Goal: Task Accomplishment & Management: Manage account settings

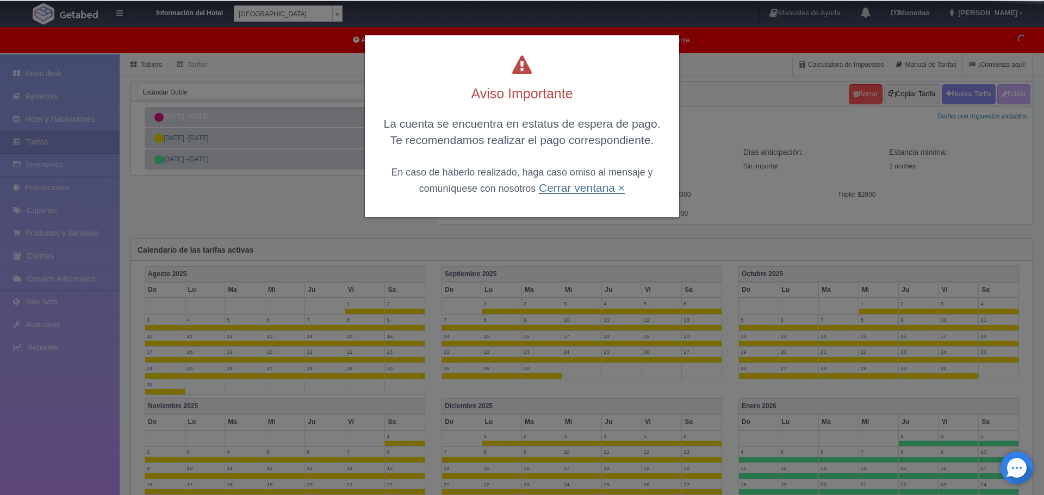
click at [583, 186] on link "Cerrar ventana ×" at bounding box center [582, 188] width 86 height 13
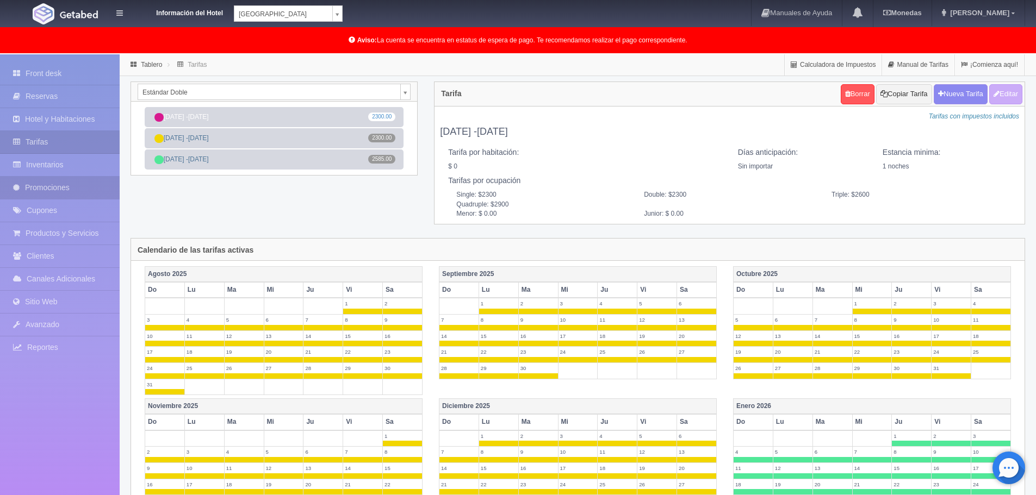
click at [43, 189] on link "Promociones" at bounding box center [60, 188] width 120 height 22
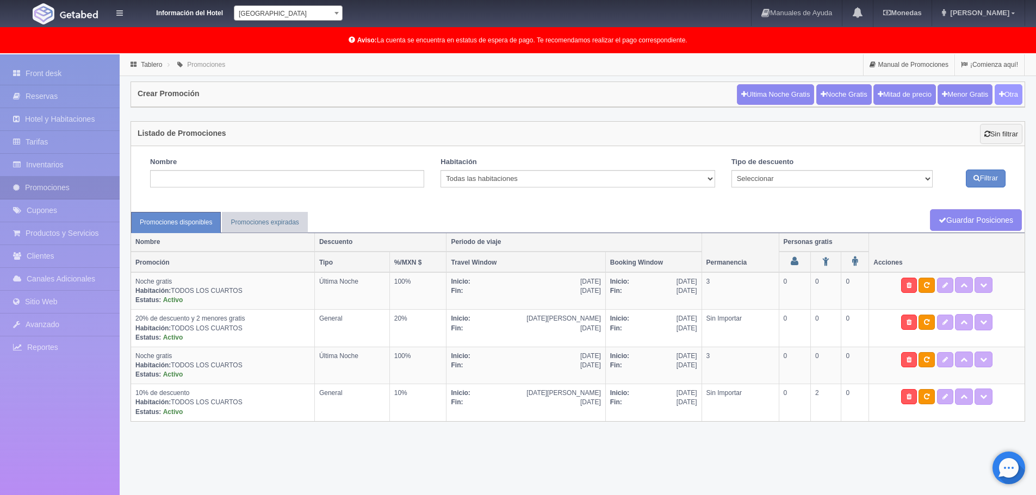
click at [1009, 90] on button "Otra" at bounding box center [1008, 94] width 28 height 21
checkbox input "true"
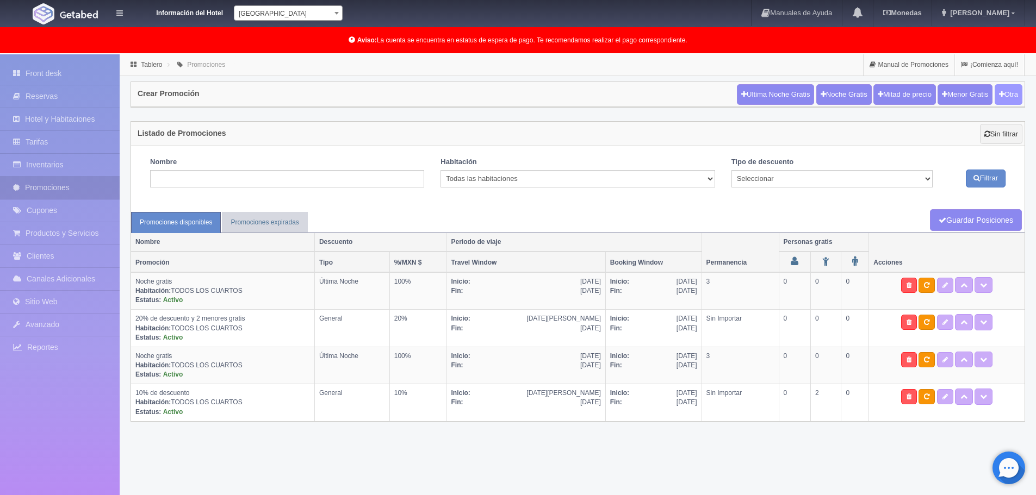
checkbox input "true"
type input "20"
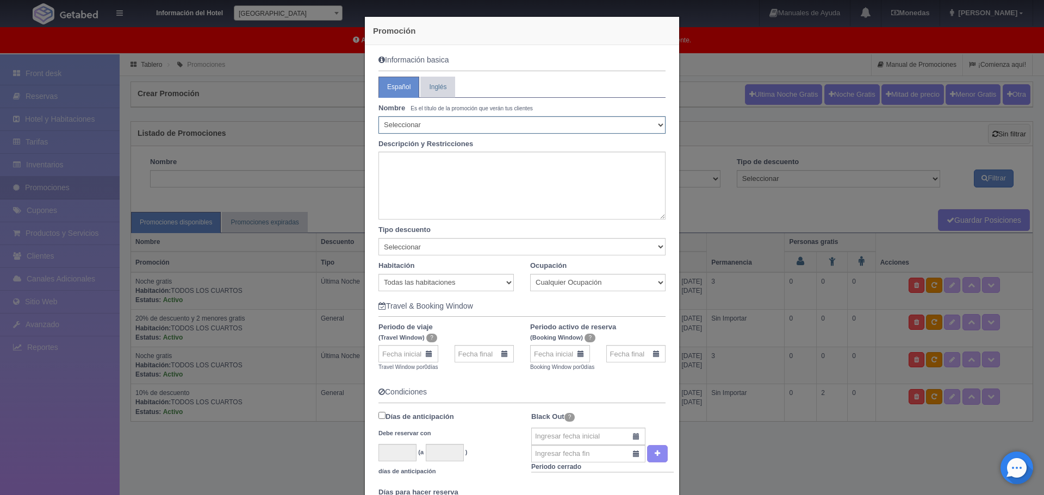
click at [426, 125] on select "Seleccionar 10% de descuento 15% de descuento 15% de descuento y 2 menores grat…" at bounding box center [521, 124] width 287 height 17
select select "Venta especial 72 horas"
click at [378, 116] on select "Seleccionar 10% de descuento 15% de descuento 15% de descuento y 2 menores grat…" at bounding box center [521, 124] width 287 height 17
click at [423, 183] on textarea at bounding box center [521, 186] width 287 height 68
type textarea "T"
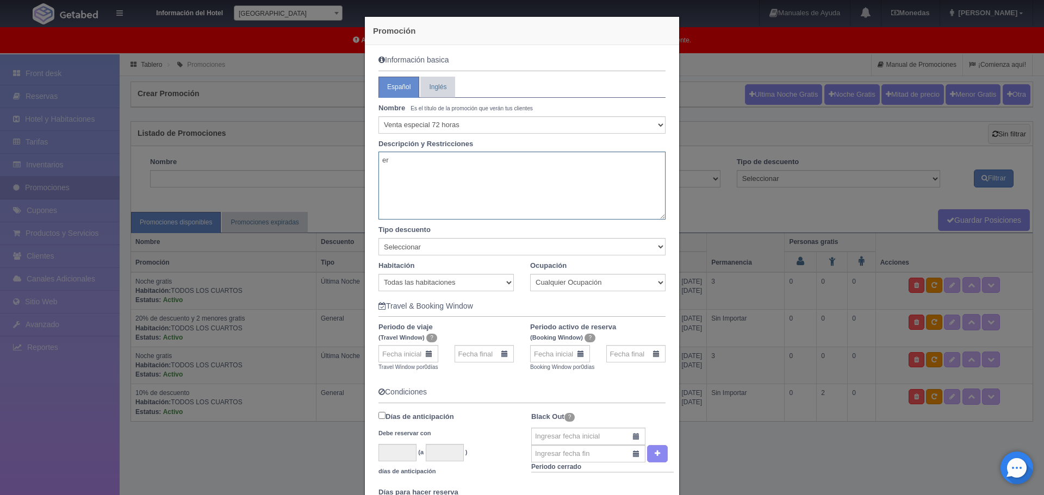
type textarea "e"
type textarea "P"
type textarea "t"
drag, startPoint x: 424, startPoint y: 204, endPoint x: 370, endPoint y: 200, distance: 54.0
click at [370, 200] on div "Tarifa NO REEMBOLSABLE Se hace el cobro inmediato al momento de reservar NO se …" at bounding box center [521, 186] width 303 height 68
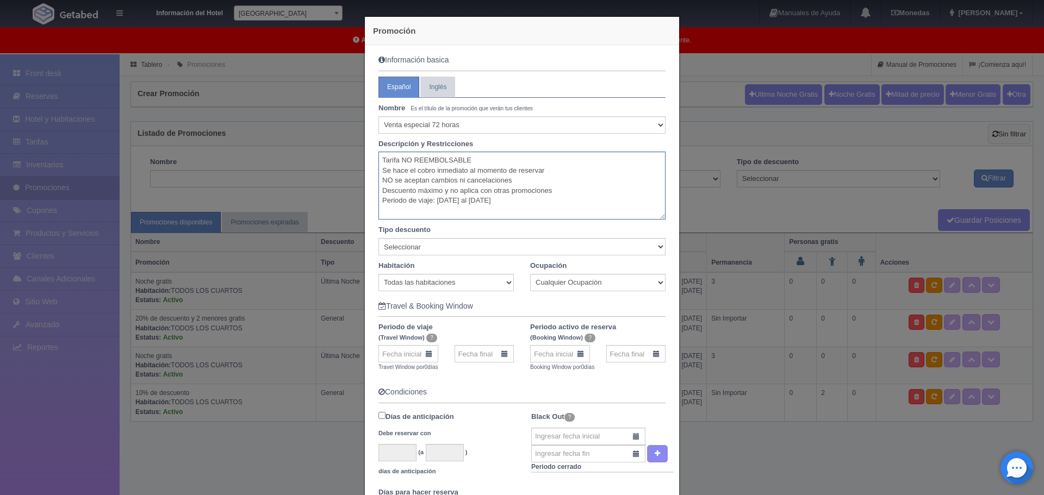
type textarea "Tarifa NO REEMBOLSABLE Se hace el cobro inmediato al momento de reservar NO se …"
click at [659, 122] on select "Seleccionar 10% de descuento 15% de descuento 15% de descuento y 2 menores grat…" at bounding box center [521, 124] width 287 height 17
select select "Venta de Temporada"
click at [378, 116] on select "Seleccionar 10% de descuento 15% de descuento 15% de descuento y 2 menores grat…" at bounding box center [521, 124] width 287 height 17
click at [546, 198] on textarea "Tarifa NO REEMBOLSABLE Se hace el cobro inmediato al momento de reservar NO se …" at bounding box center [521, 186] width 287 height 68
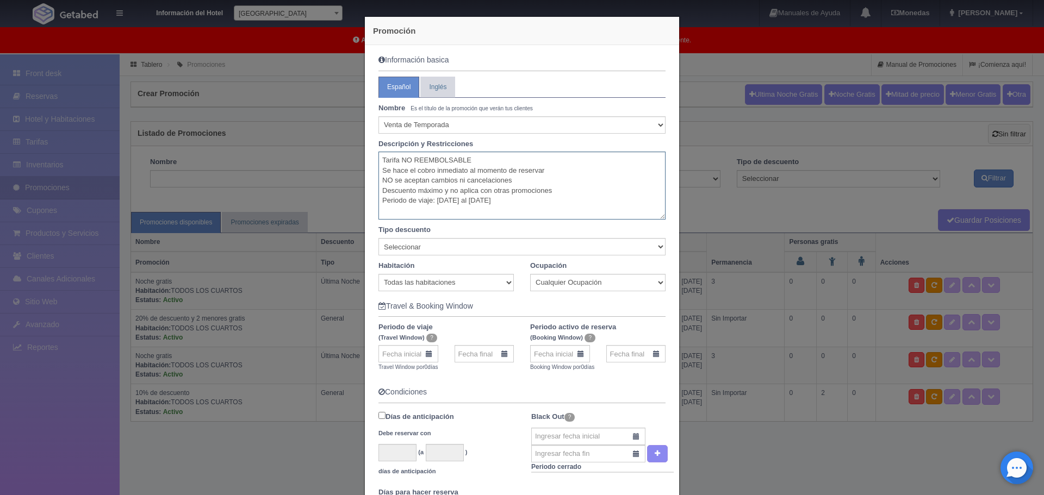
drag, startPoint x: 503, startPoint y: 201, endPoint x: 541, endPoint y: 214, distance: 40.6
click at [503, 201] on textarea "Tarifa NO REEMBOLSABLE Se hace el cobro inmediato al momento de reservar NO se …" at bounding box center [521, 186] width 287 height 68
click at [546, 205] on textarea "Tarifa NO REEMBOLSABLE Se hace el cobro inmediato al momento de reservar NO se …" at bounding box center [521, 186] width 287 height 68
type textarea "Tarifa NO REEMBOLSABLE Se hace el cobro inmediato al momento de reservar NO se …"
click at [467, 245] on select "Seleccionar Noche gratis Última Noche General" at bounding box center [521, 246] width 287 height 17
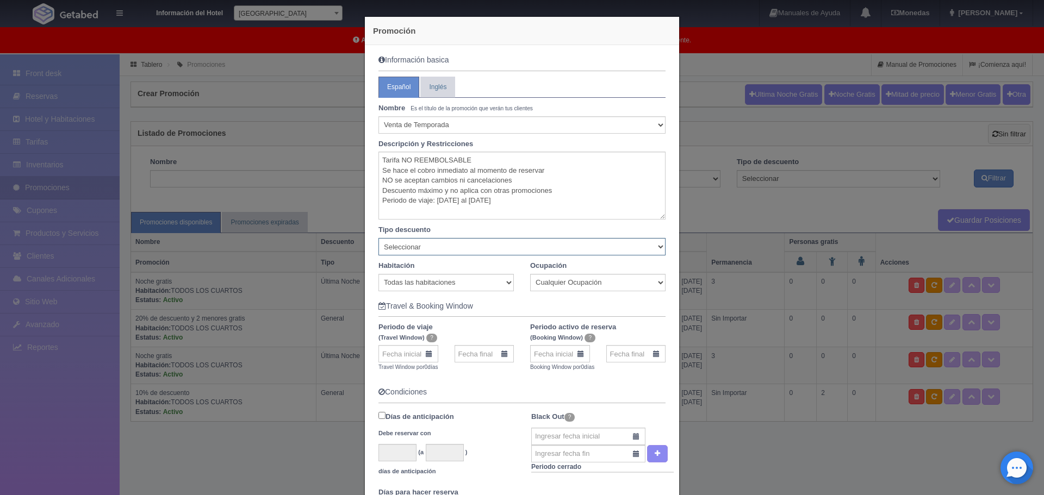
select select "General"
click at [378, 238] on select "Seleccionar Noche gratis Última Noche General" at bounding box center [521, 246] width 287 height 17
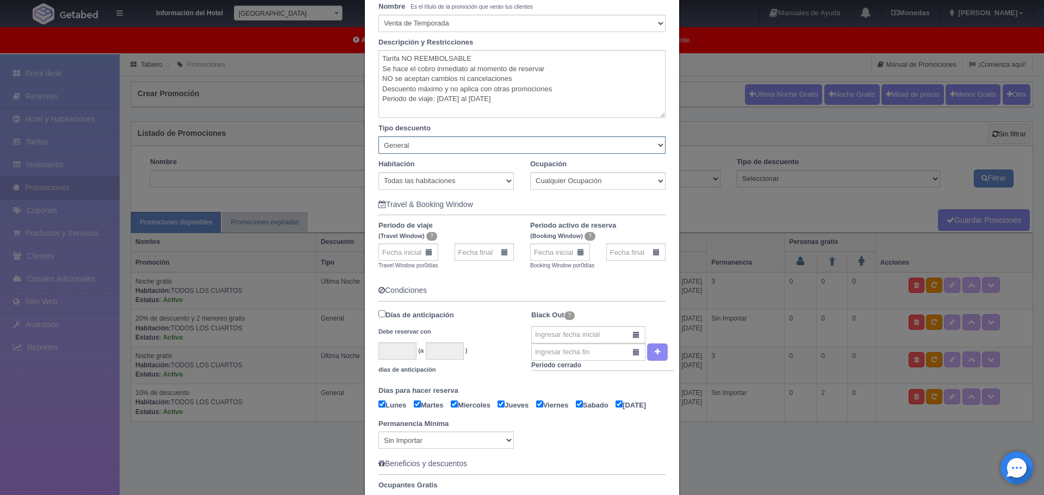
scroll to position [109, 0]
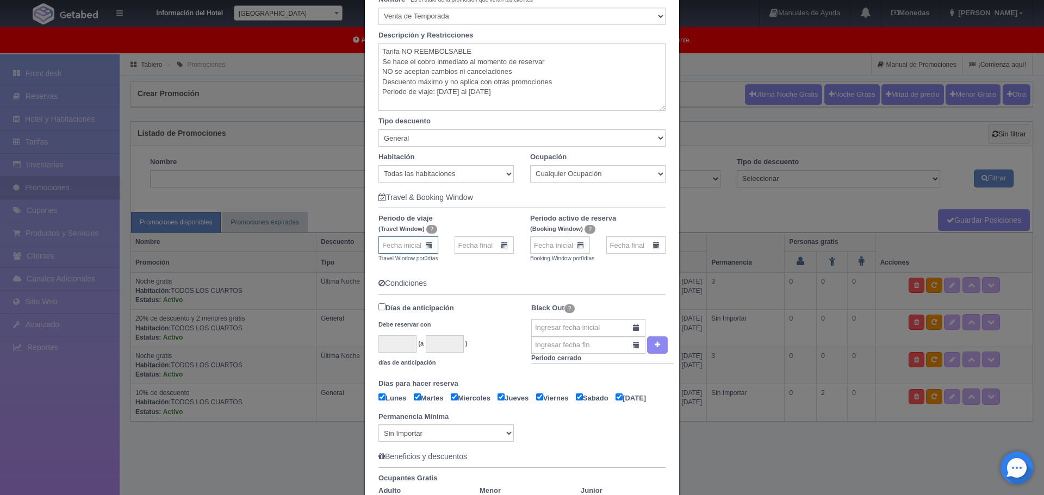
click at [425, 241] on input "text" at bounding box center [408, 244] width 60 height 17
click at [461, 329] on link "19" at bounding box center [460, 330] width 14 height 16
type input "19-09-2025"
click at [499, 241] on input "text" at bounding box center [484, 244] width 60 height 17
click at [511, 266] on select "Sep Oct Nov Dec" at bounding box center [497, 263] width 38 height 10
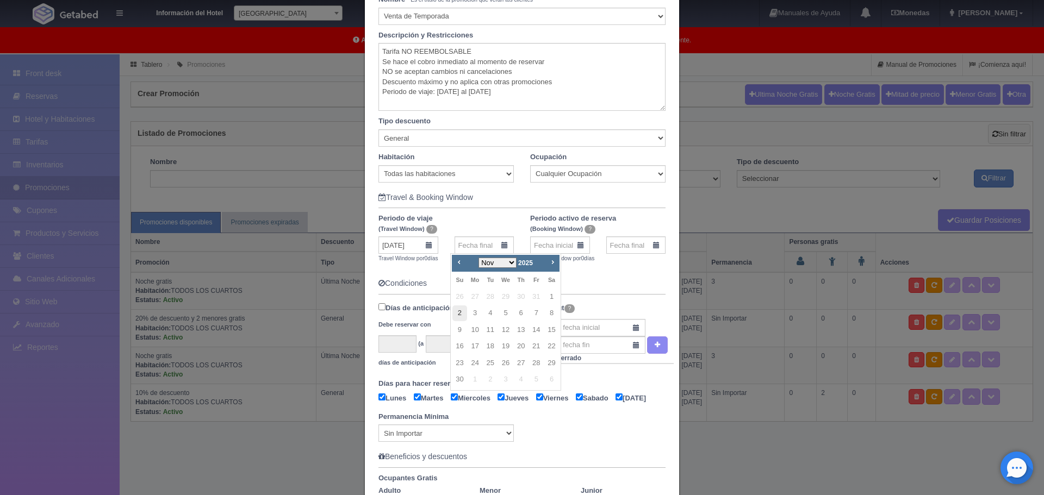
click at [465, 314] on link "2" at bounding box center [459, 314] width 14 height 16
type input "02-11-2025"
click at [578, 245] on input "text" at bounding box center [560, 244] width 60 height 17
click at [596, 331] on link "18" at bounding box center [597, 330] width 14 height 16
type input "18-09-2025"
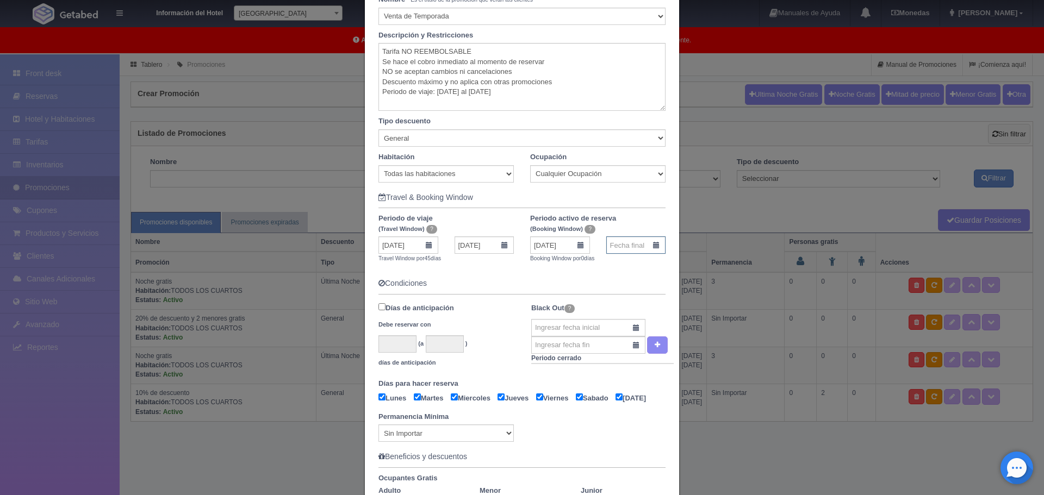
click at [649, 244] on input "text" at bounding box center [636, 244] width 60 height 17
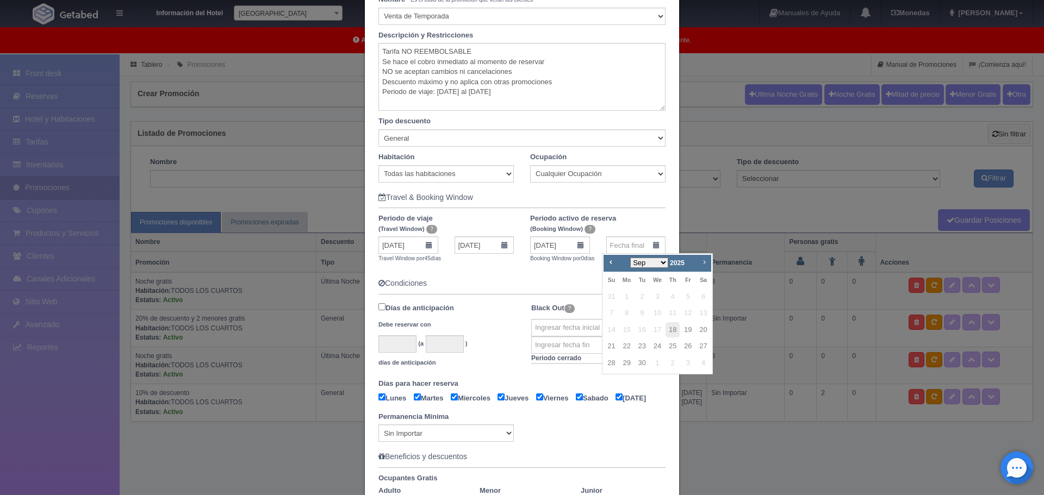
click at [705, 263] on span "Next" at bounding box center [704, 262] width 9 height 9
click at [607, 312] on link "2" at bounding box center [611, 314] width 14 height 16
type input "02-11-2025"
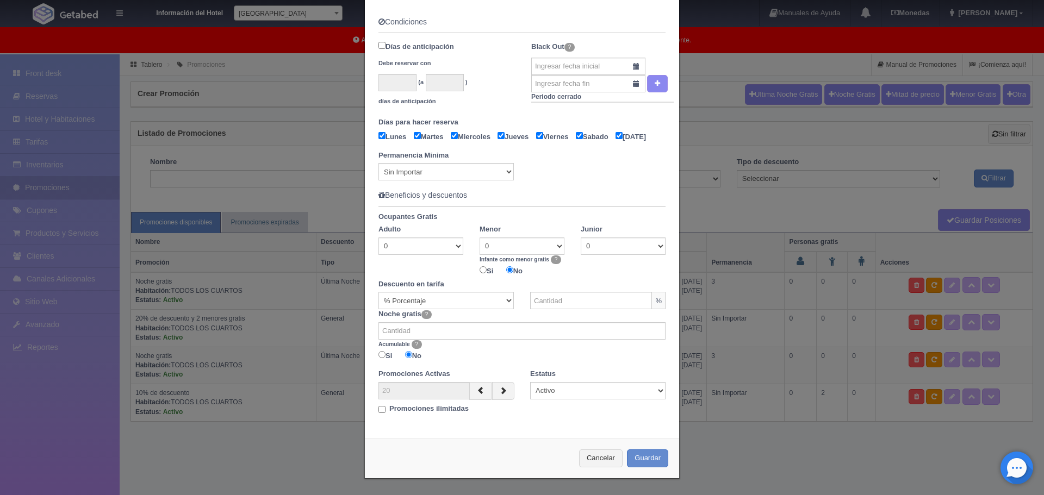
scroll to position [385, 0]
click at [558, 247] on select "0 1 2 3" at bounding box center [521, 246] width 85 height 17
select select "2"
click at [479, 238] on select "0 1 2 3" at bounding box center [521, 246] width 85 height 17
click at [479, 269] on input "Si" at bounding box center [482, 269] width 7 height 7
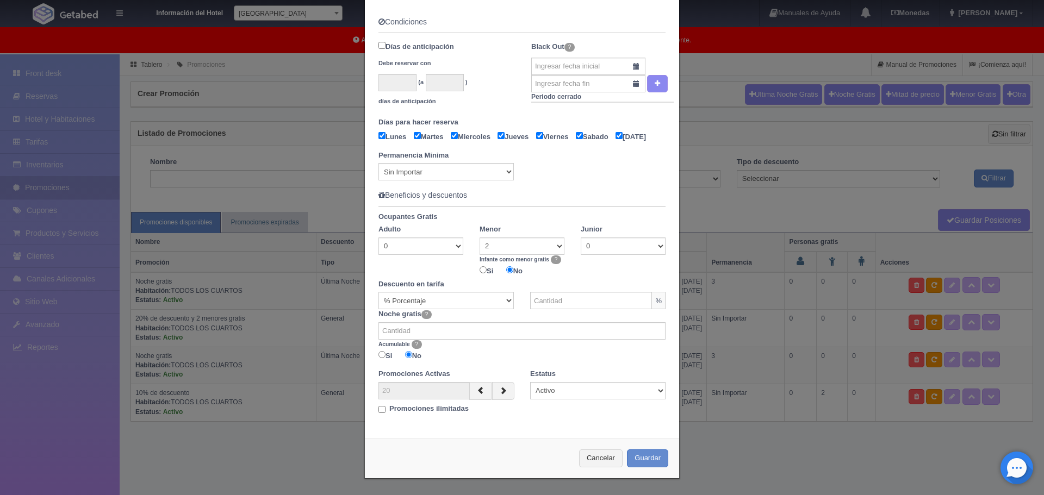
radio input "true"
click at [593, 307] on input "text" at bounding box center [591, 300] width 122 height 17
type input "30"
click at [381, 415] on div "Información basica Español Inglés Nombre Es el título de la promoción que verán…" at bounding box center [522, 53] width 314 height 756
click at [378, 412] on input "Promociones ilimitadas" at bounding box center [381, 409] width 7 height 7
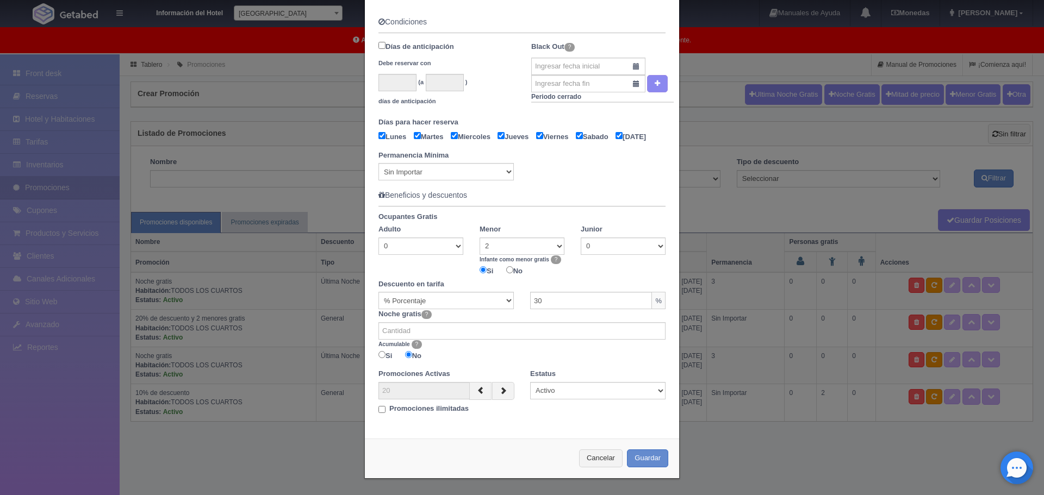
checkbox input "true"
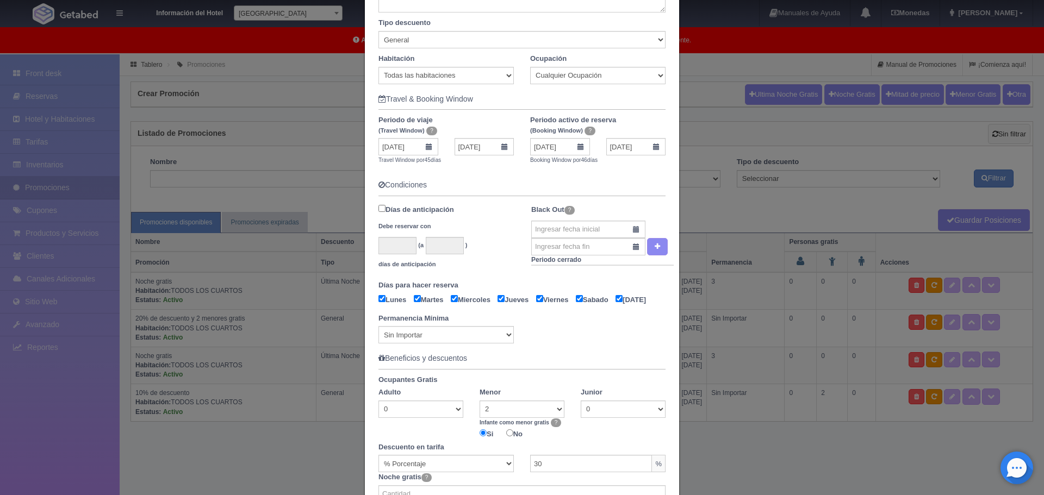
scroll to position [370, 0]
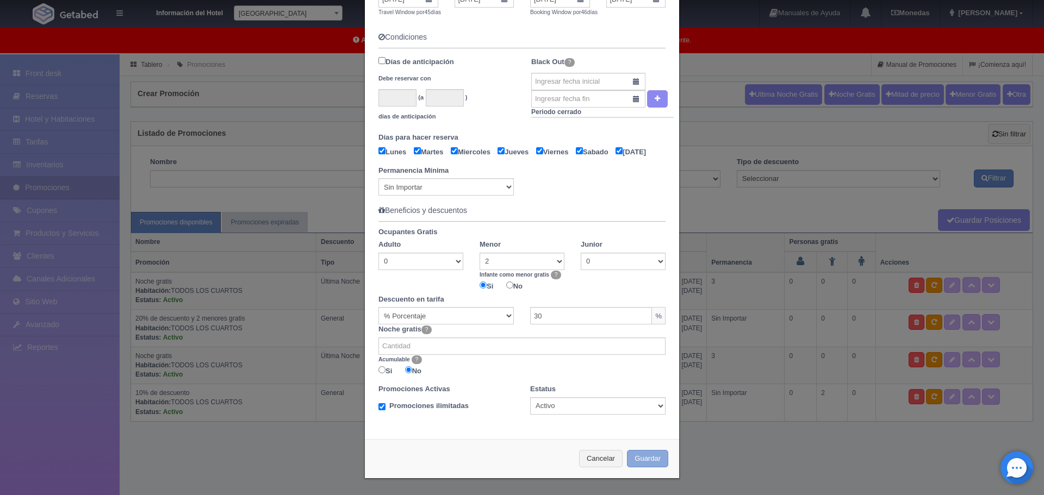
click at [655, 461] on button "Guardar" at bounding box center [647, 459] width 41 height 18
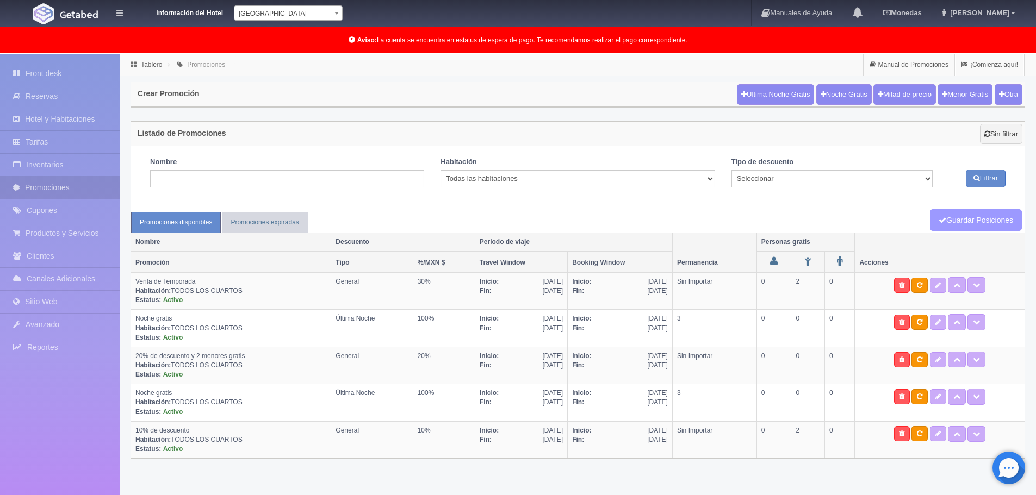
click at [989, 215] on link "Guardar Posiciones" at bounding box center [976, 220] width 92 height 22
click at [35, 138] on link "Tarifas" at bounding box center [60, 142] width 120 height 22
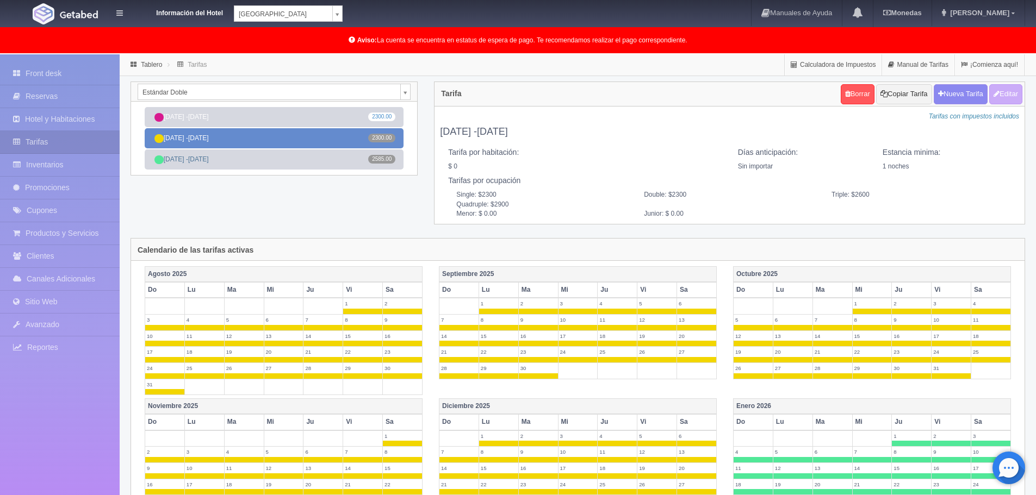
click at [251, 140] on link "ENERO -DICIEMBRE 2025 2300.00" at bounding box center [274, 138] width 259 height 20
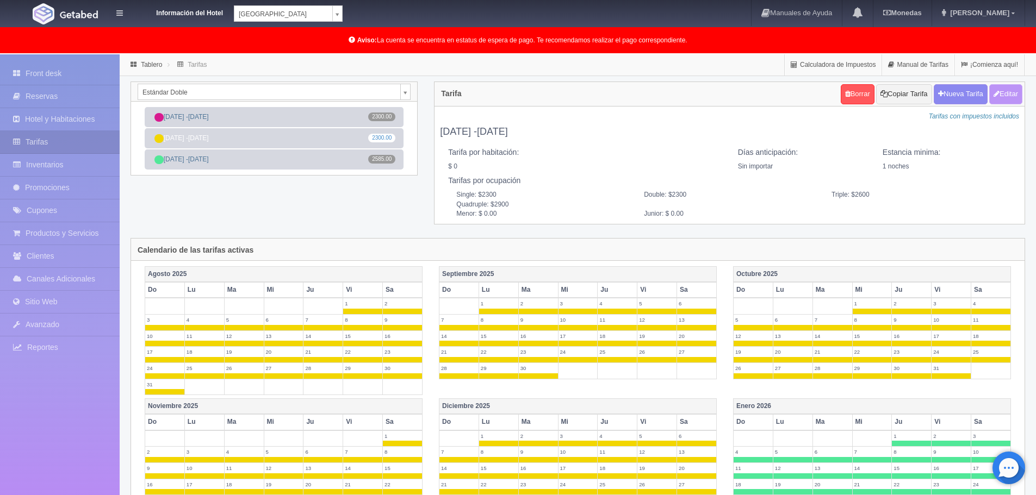
click at [1006, 97] on button "Editar" at bounding box center [1005, 94] width 33 height 20
type input "ENERO -DICIEMBRE 2025"
select select "0"
type input "1"
checkbox input "false"
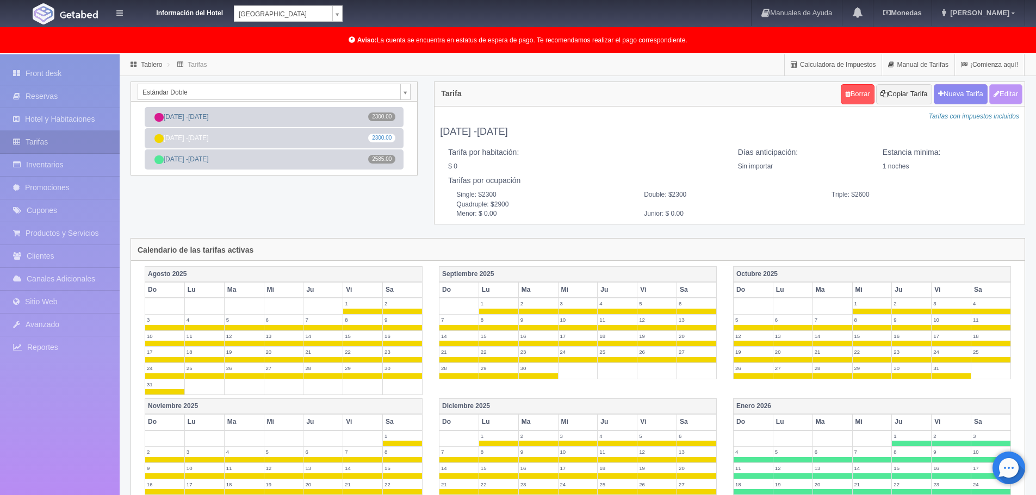
type input "2300"
type input "300"
type input "0.00"
checkbox input "true"
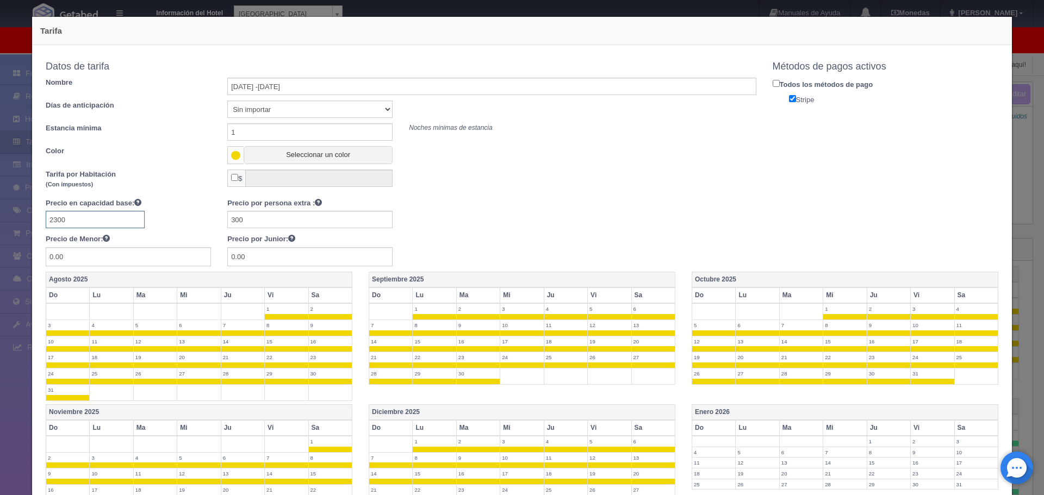
click at [59, 221] on input "2300" at bounding box center [95, 219] width 99 height 17
click at [114, 219] on input "2350" at bounding box center [95, 219] width 99 height 17
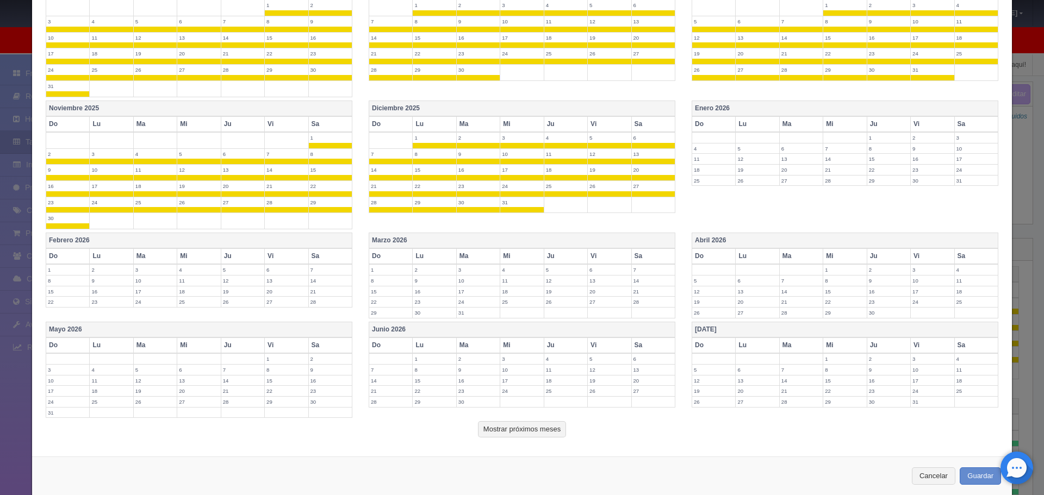
scroll to position [321, 0]
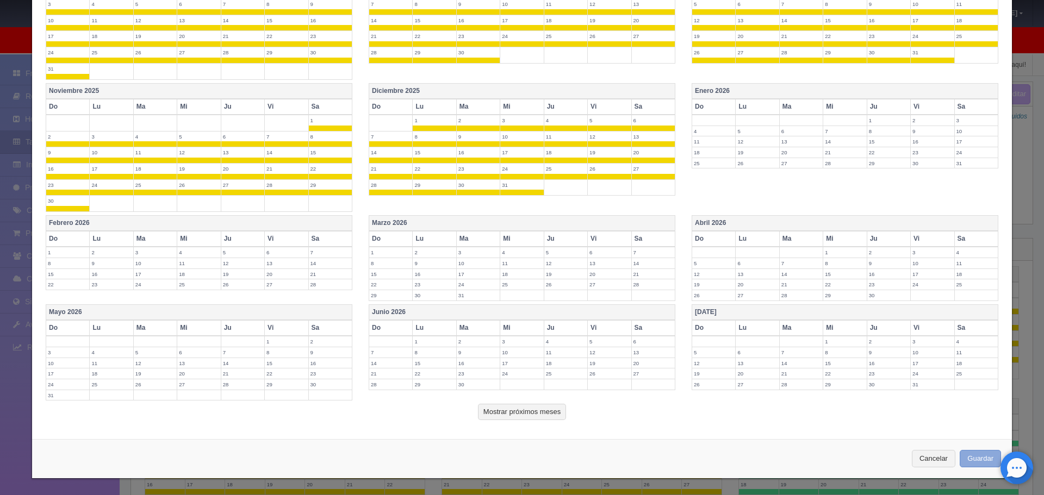
type input "2350"
click at [962, 451] on button "Guardar" at bounding box center [980, 459] width 41 height 18
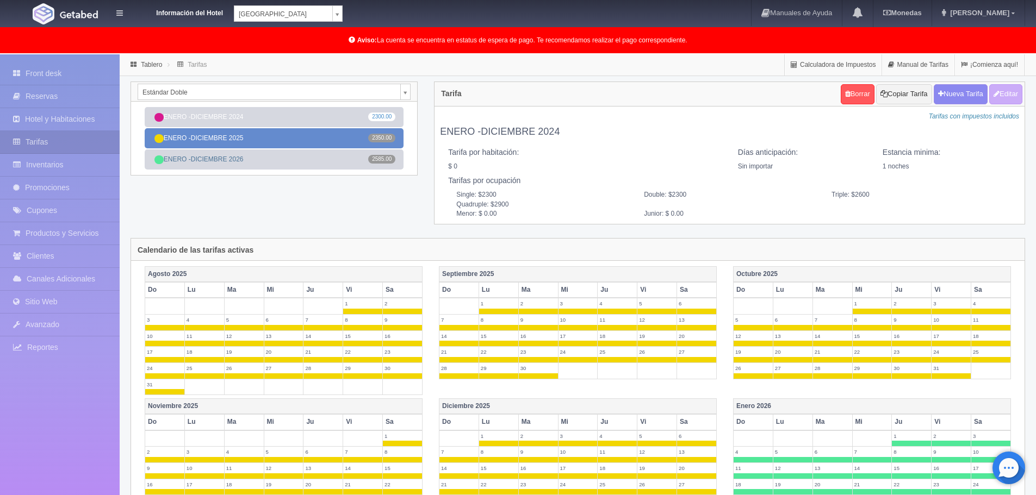
click at [278, 135] on link "ENERO -DICIEMBRE 2025 2350.00" at bounding box center [274, 138] width 259 height 20
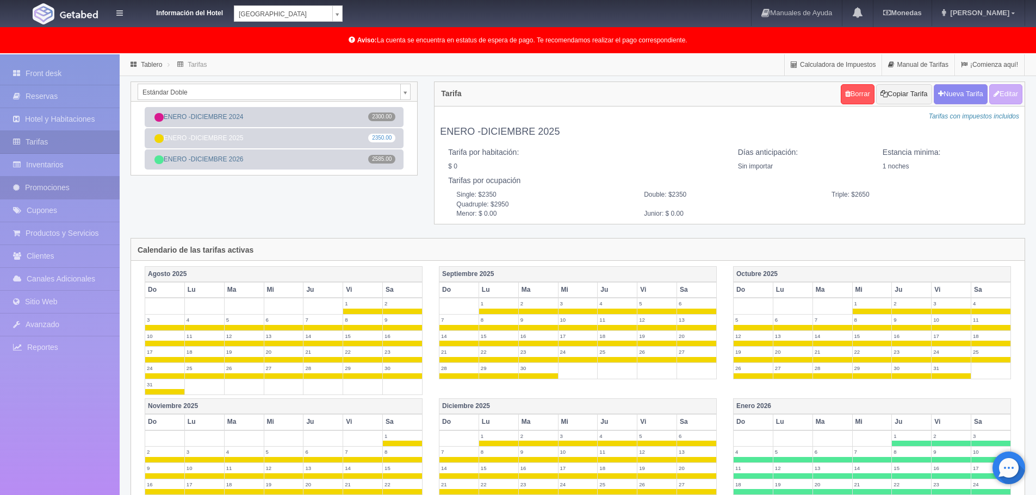
click at [46, 187] on link "Promociones" at bounding box center [60, 188] width 120 height 22
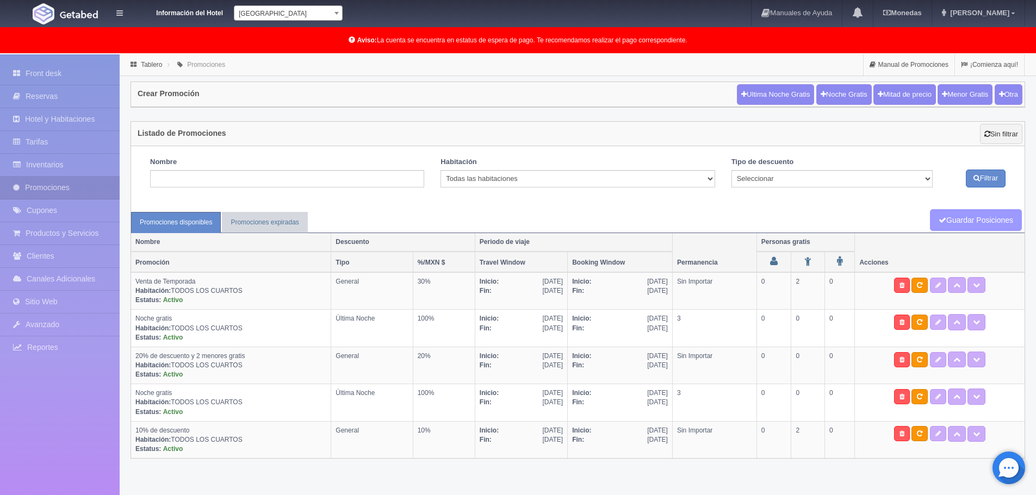
click at [965, 225] on link "Guardar Posiciones" at bounding box center [976, 220] width 92 height 22
click at [58, 139] on link "Tarifas" at bounding box center [60, 142] width 120 height 22
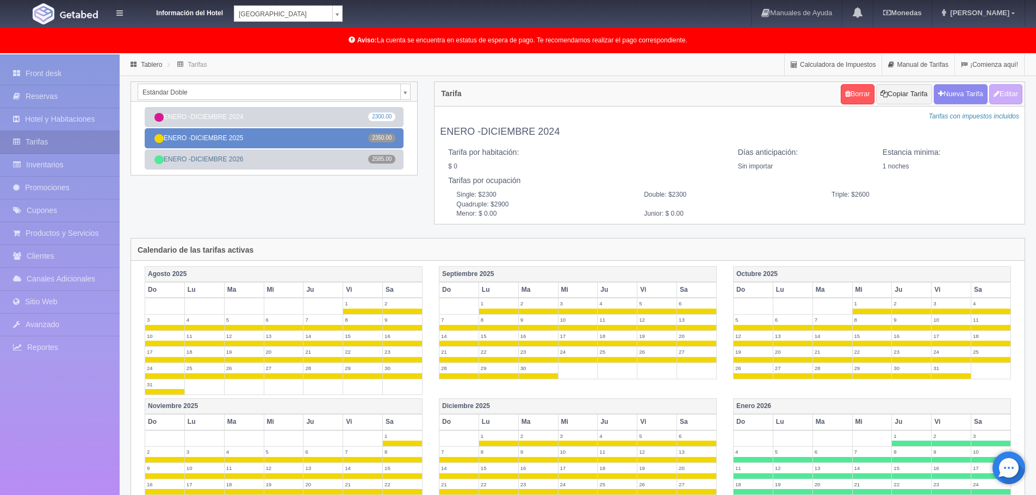
click at [337, 144] on link "ENERO -DICIEMBRE 2025 2350.00" at bounding box center [274, 138] width 259 height 20
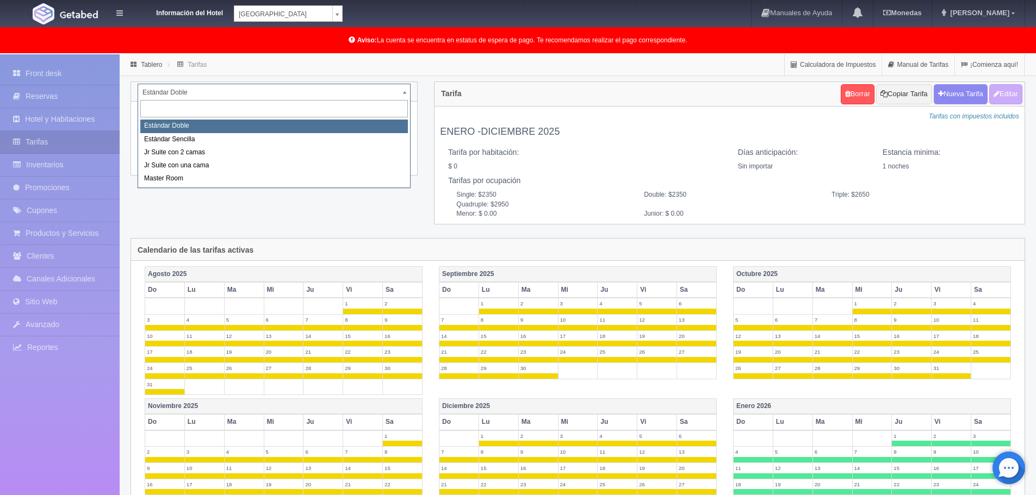
click at [409, 91] on body "Información del Hotel [GEOGRAPHIC_DATA] Campeche [GEOGRAPHIC_DATA] Campeche [GE…" at bounding box center [518, 411] width 1036 height 715
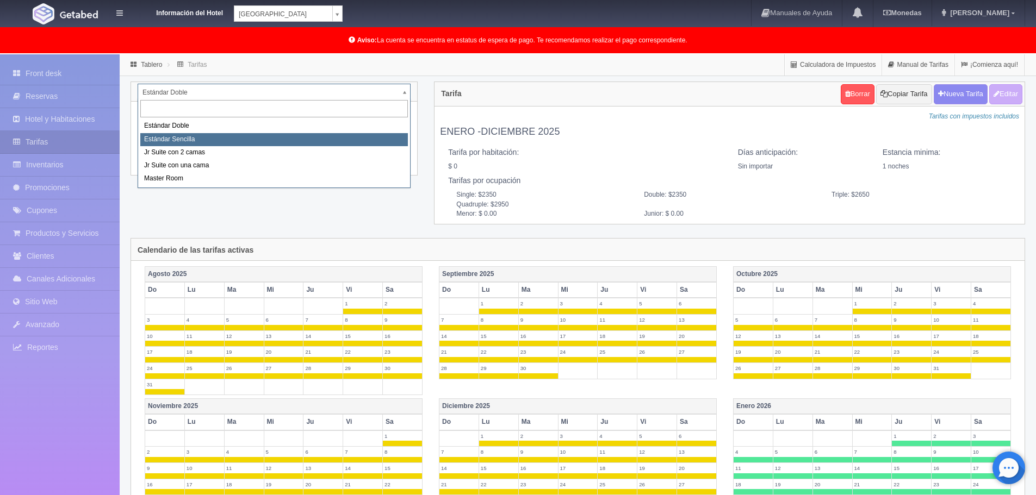
select select "488"
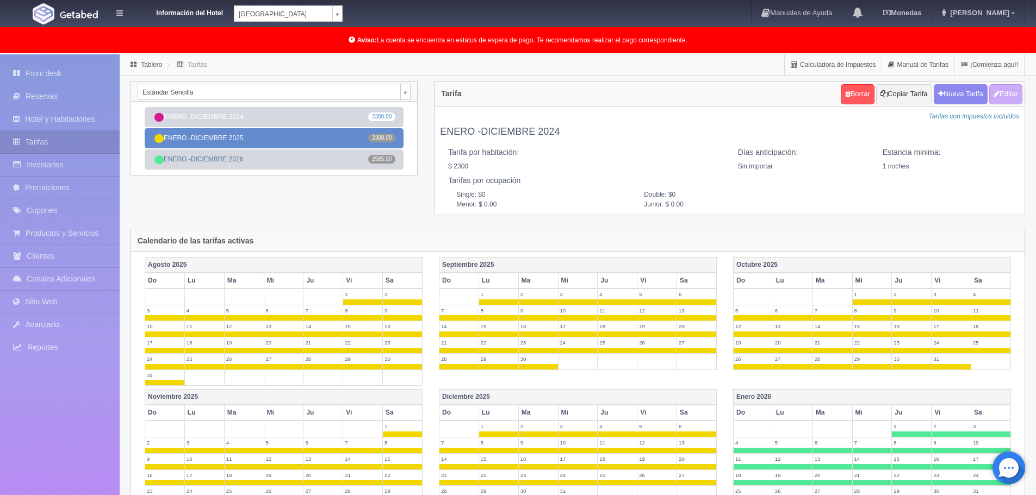
click at [328, 133] on link "ENERO -DICIEMBRE 2025 2300.00" at bounding box center [274, 138] width 259 height 20
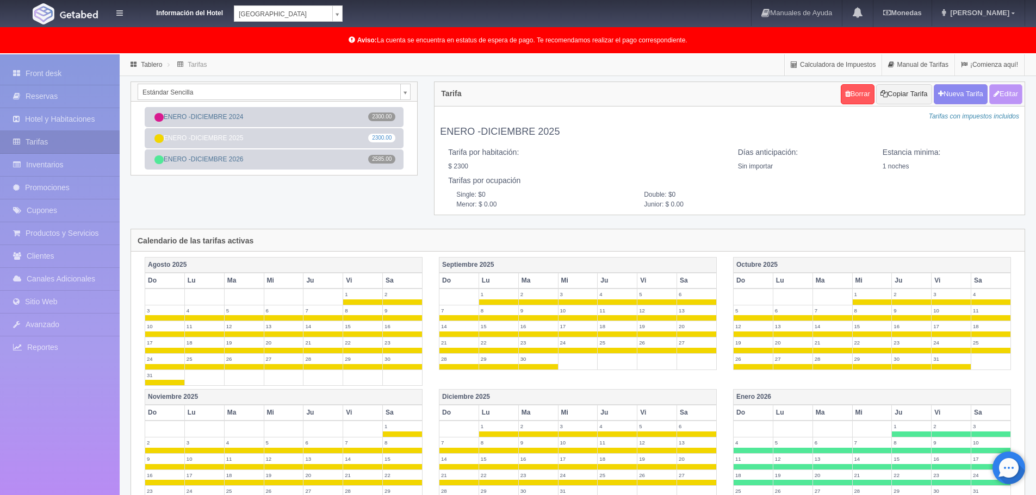
click at [1008, 96] on button "Editar" at bounding box center [1005, 94] width 33 height 20
type input "ENERO -DICIEMBRE 2025"
select select "0"
type input "1"
checkbox input "true"
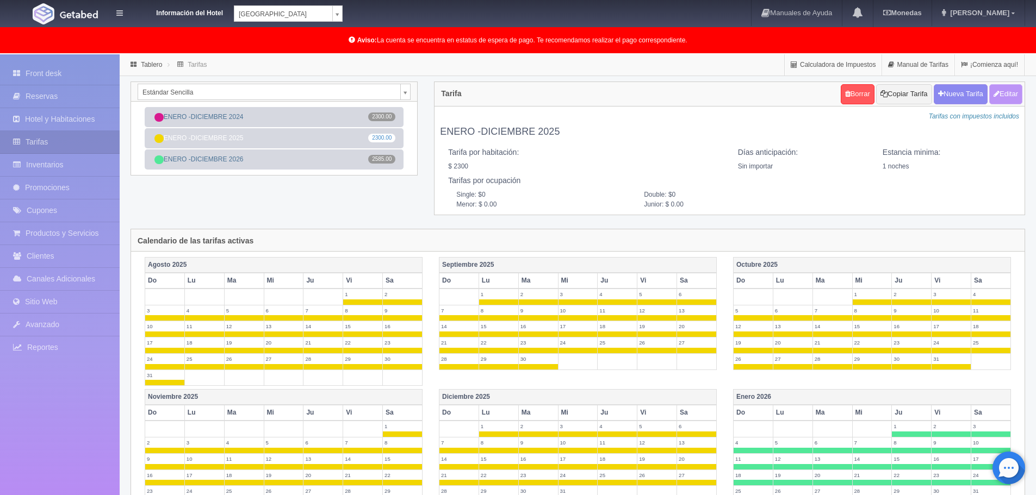
type input "2300.00"
checkbox input "true"
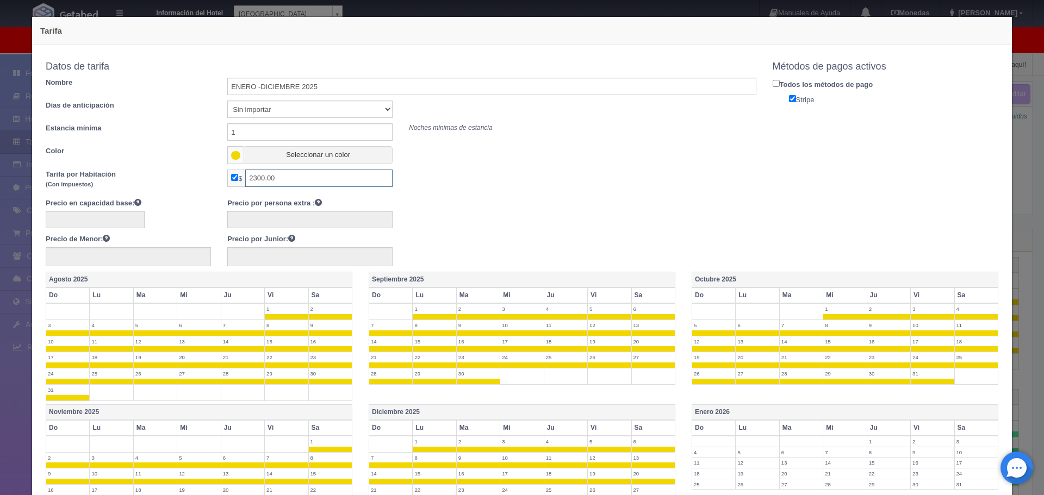
click at [269, 177] on input "2300.00" at bounding box center [318, 178] width 147 height 17
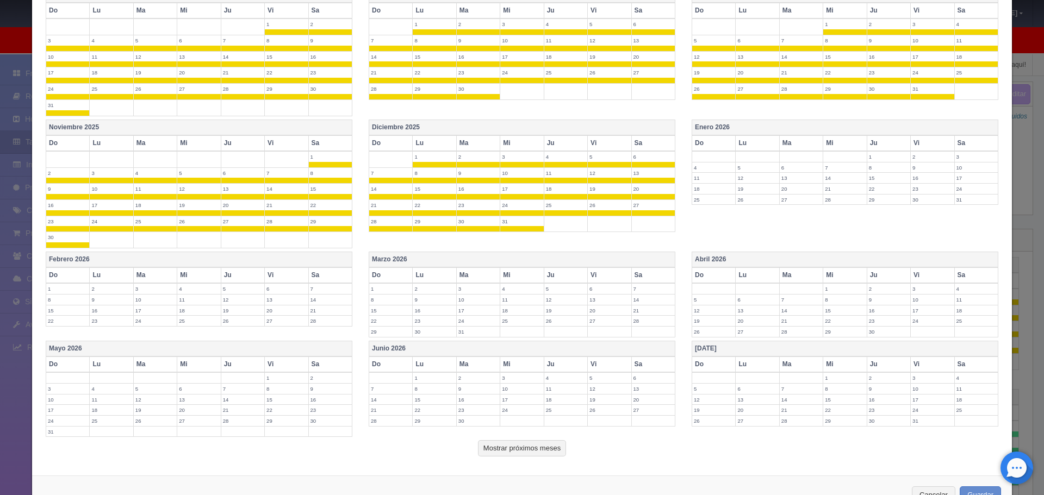
scroll to position [321, 0]
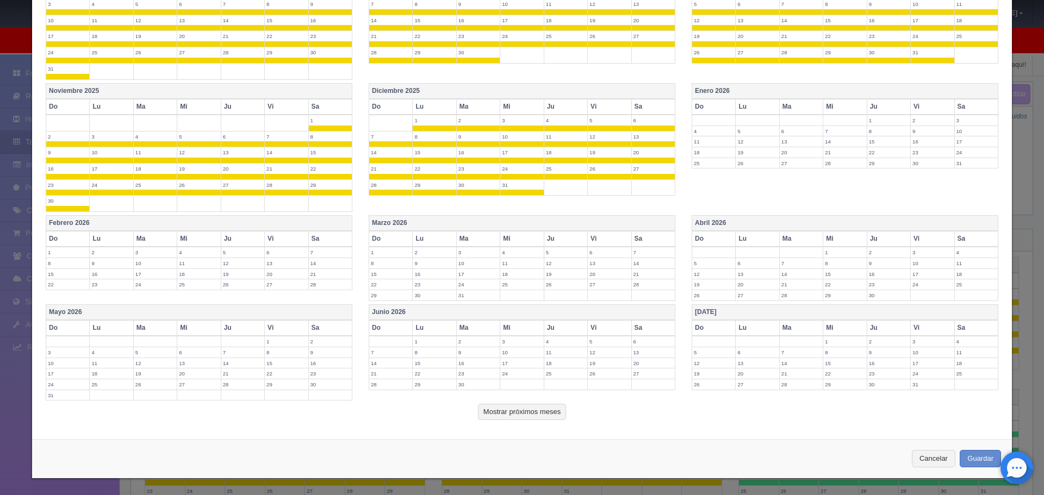
type input "2350.00"
click at [974, 460] on button "Guardar" at bounding box center [980, 459] width 41 height 18
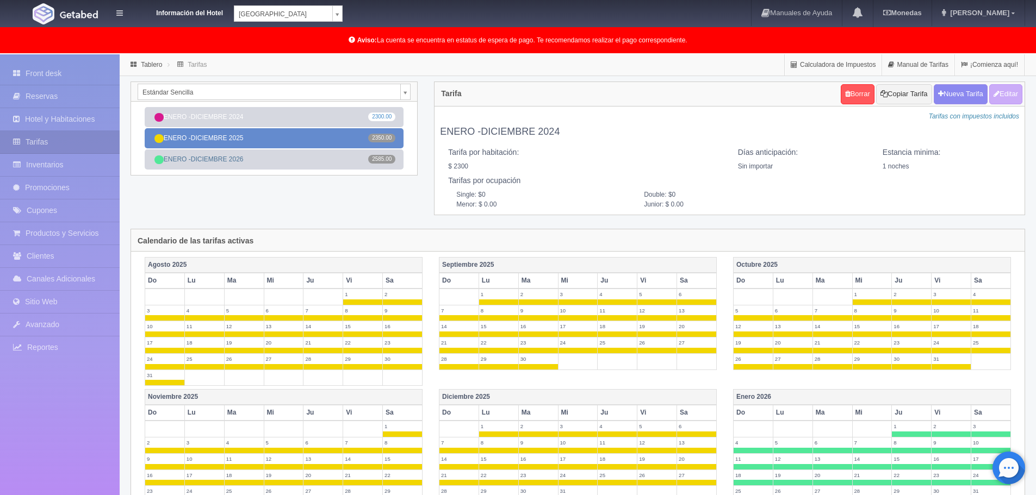
click at [304, 136] on link "ENERO -DICIEMBRE 2025 2350.00" at bounding box center [274, 138] width 259 height 20
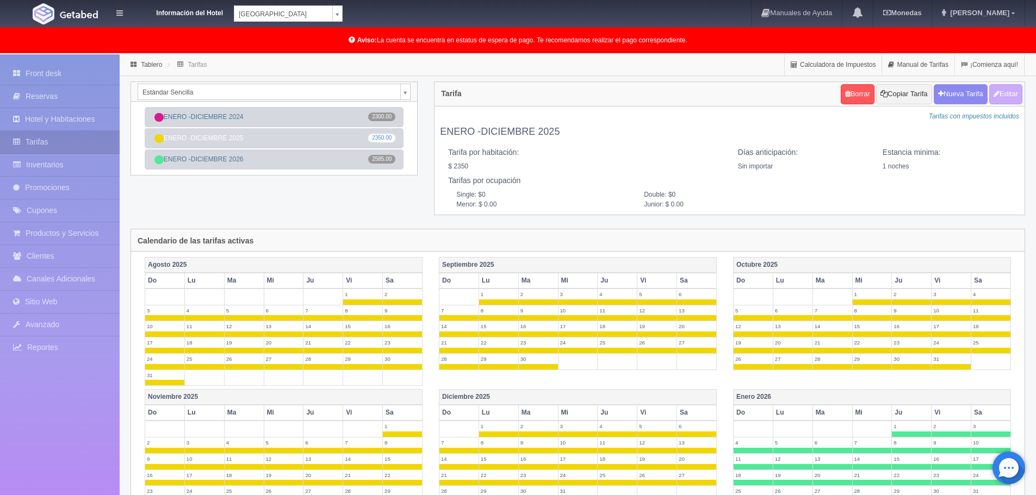
click at [201, 12] on dt "Información del Hotel" at bounding box center [179, 11] width 87 height 13
click at [342, 13] on div "Información del Hotel [GEOGRAPHIC_DATA] Campeche [GEOGRAPHIC_DATA] Campeche [GE…" at bounding box center [518, 13] width 1036 height 27
click at [331, 54] on body "Información del Hotel [GEOGRAPHIC_DATA] Campeche [GEOGRAPHIC_DATA] Campeche [GE…" at bounding box center [518, 411] width 1036 height 715
select select "375"
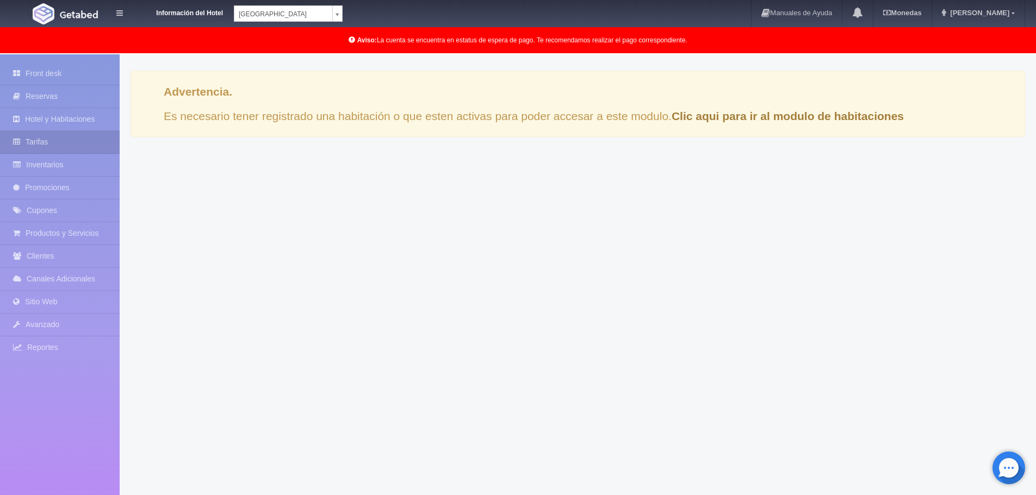
click at [247, 114] on div "Advertencia. Es necesario tener registrado una habitación o que esten activas p…" at bounding box center [577, 104] width 894 height 66
click at [758, 104] on div "Advertencia. Es necesario tener registrado una habitación o que esten activas p…" at bounding box center [577, 104] width 894 height 66
click at [771, 118] on link "Clic aqui para ir al modulo de habitaciones" at bounding box center [787, 116] width 232 height 13
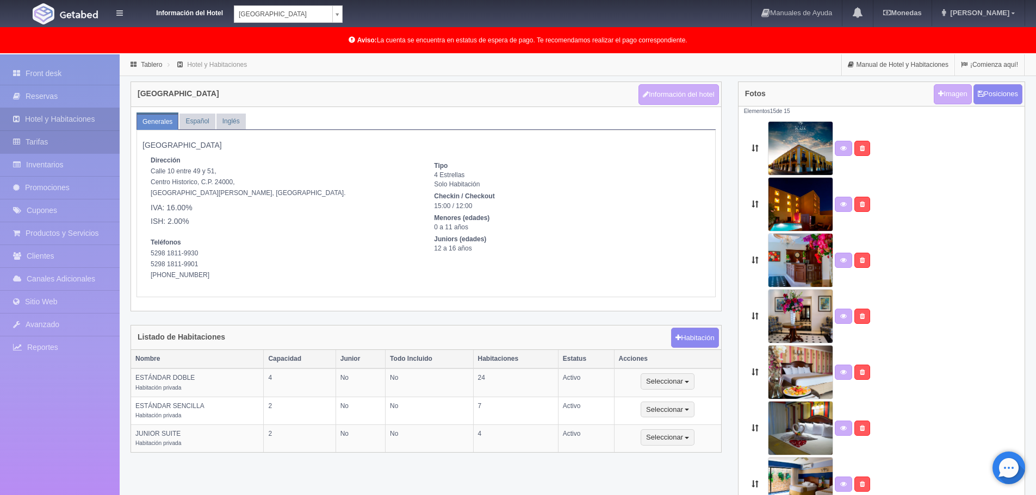
click at [30, 136] on link "Tarifas" at bounding box center [60, 142] width 120 height 22
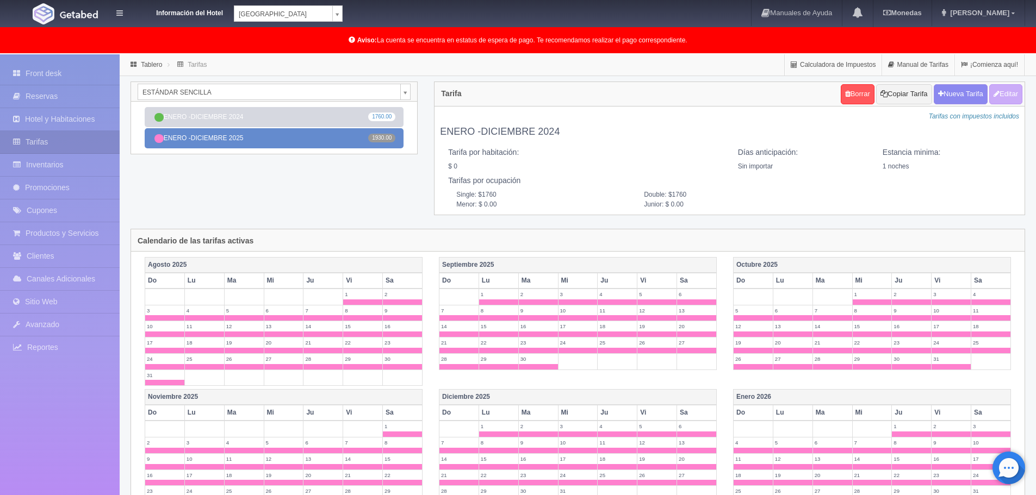
click at [236, 133] on link "[DATE] -[DATE] 1930.00" at bounding box center [274, 138] width 259 height 20
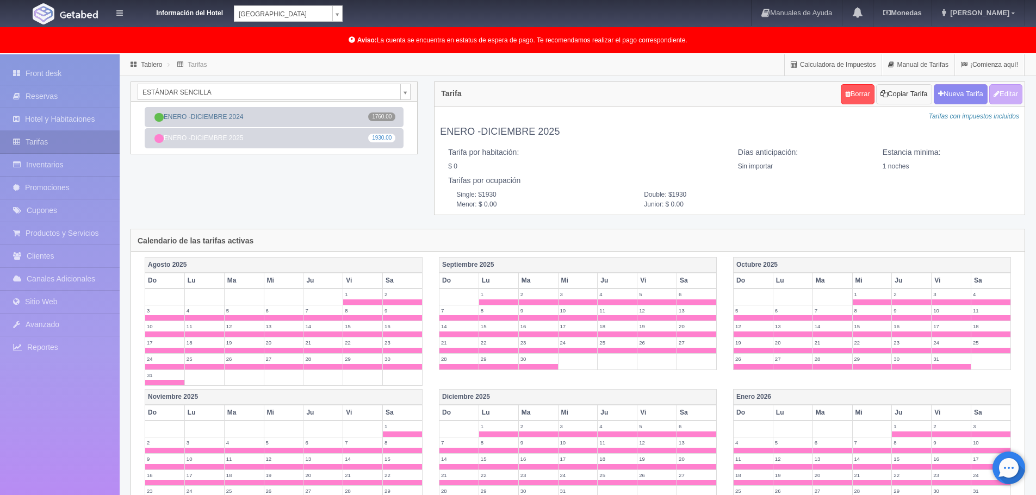
click at [898, 96] on button "Copiar Tarifa" at bounding box center [903, 94] width 55 height 20
select select
type input "ENERO -DICIEMBRE 2025"
select select "0"
type input "1"
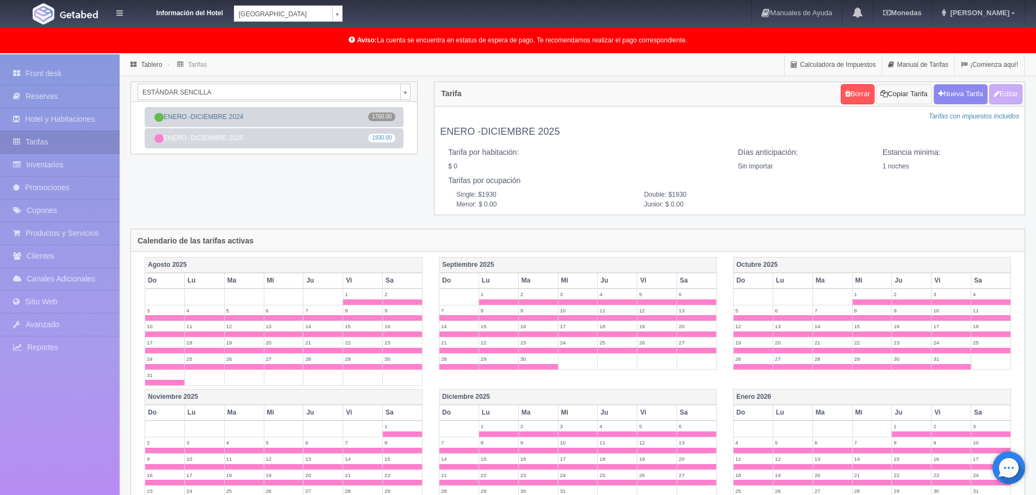
checkbox input "false"
type input "1930"
type input "0.00"
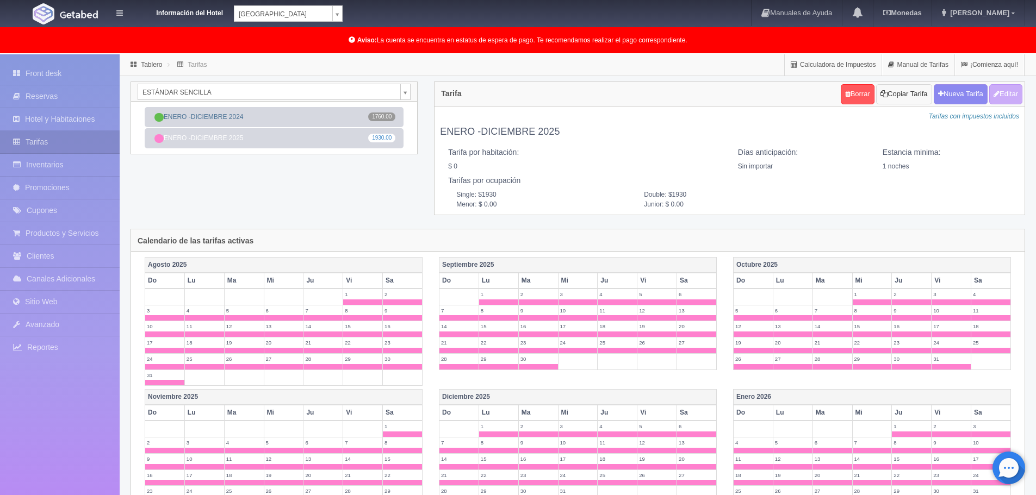
checkbox input "true"
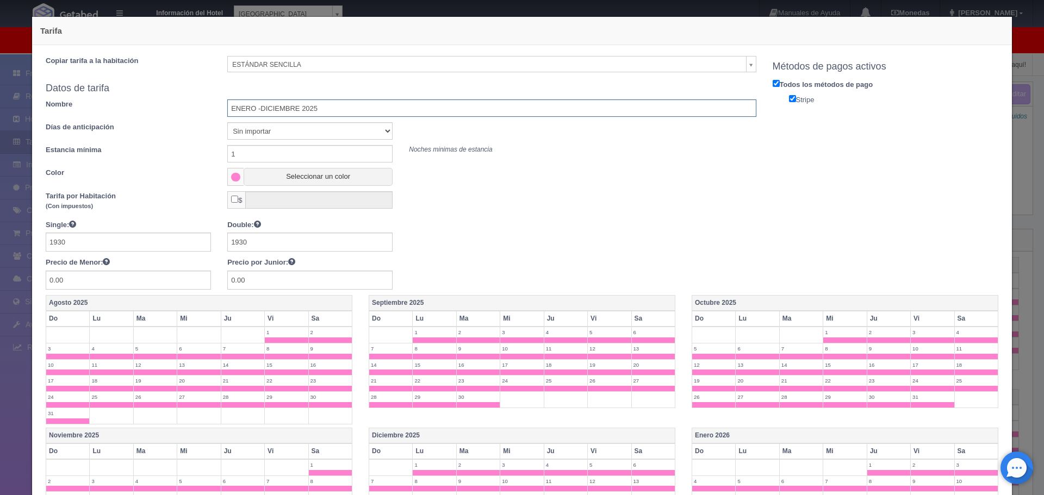
click at [433, 106] on input "ENERO -DICIEMBRE 2025" at bounding box center [491, 107] width 528 height 17
type input "ENERO -DICIEMBRE 2026"
click at [358, 178] on button "Seleccionar un color" at bounding box center [318, 177] width 149 height 18
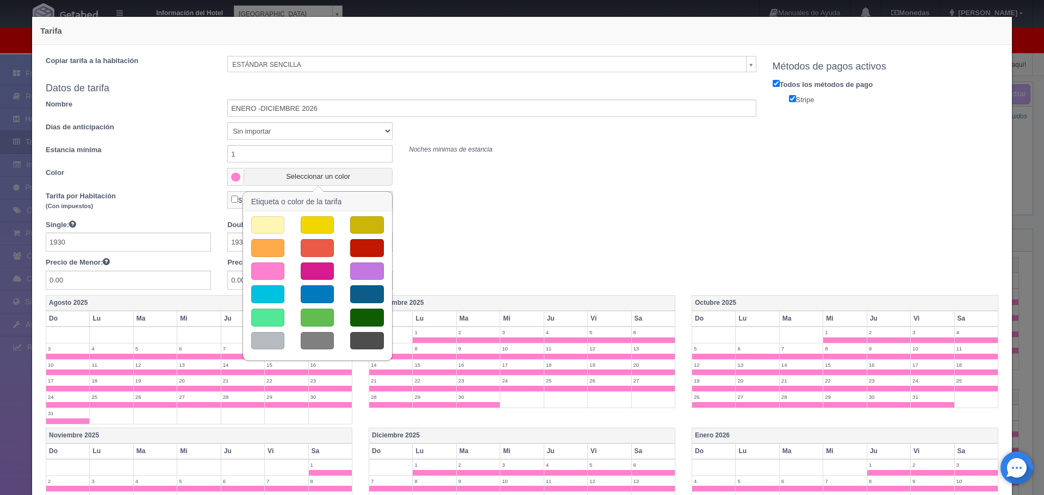
click at [320, 319] on button "button" at bounding box center [317, 318] width 33 height 18
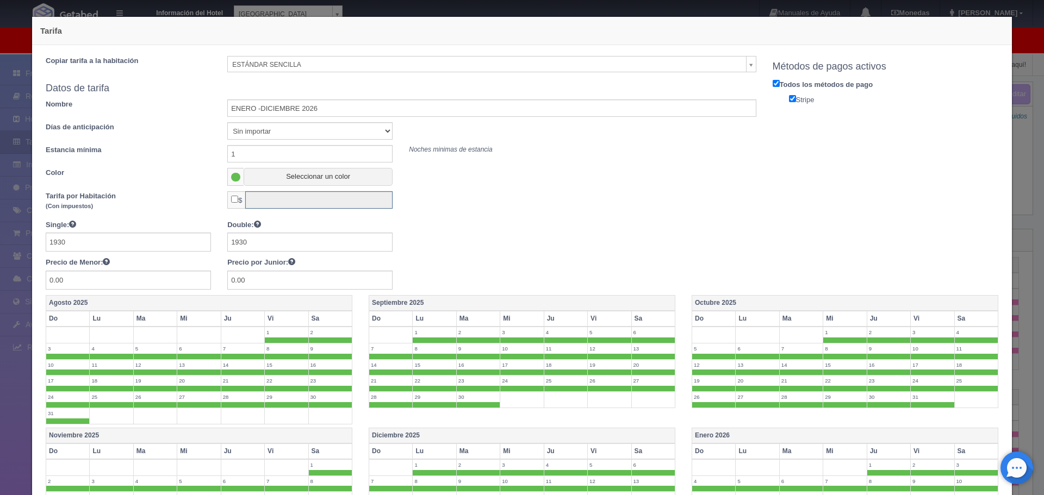
click at [290, 201] on input "text" at bounding box center [318, 199] width 147 height 17
click at [234, 203] on input "checkbox" at bounding box center [234, 199] width 7 height 7
checkbox input "true"
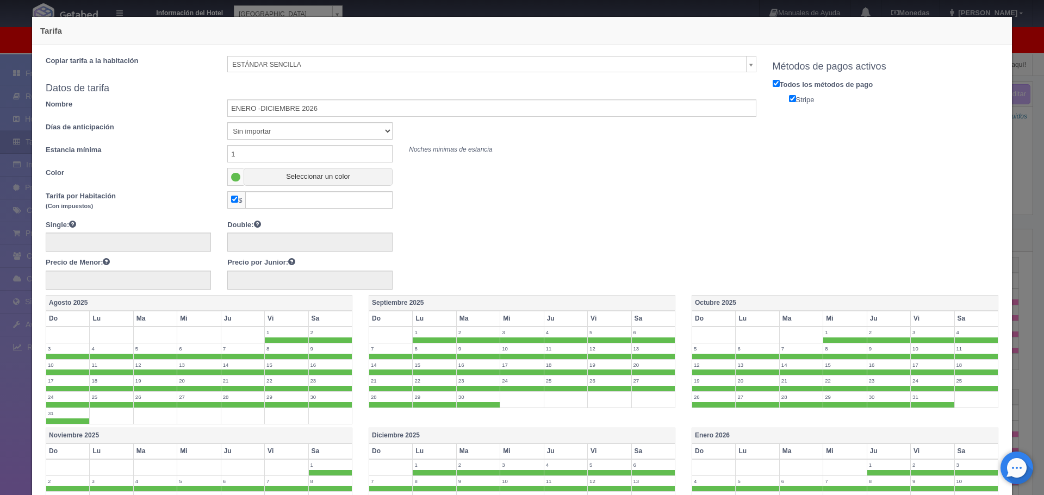
click at [238, 197] on span "$" at bounding box center [236, 199] width 18 height 17
click at [233, 197] on input "checkbox" at bounding box center [234, 199] width 7 height 7
checkbox input "false"
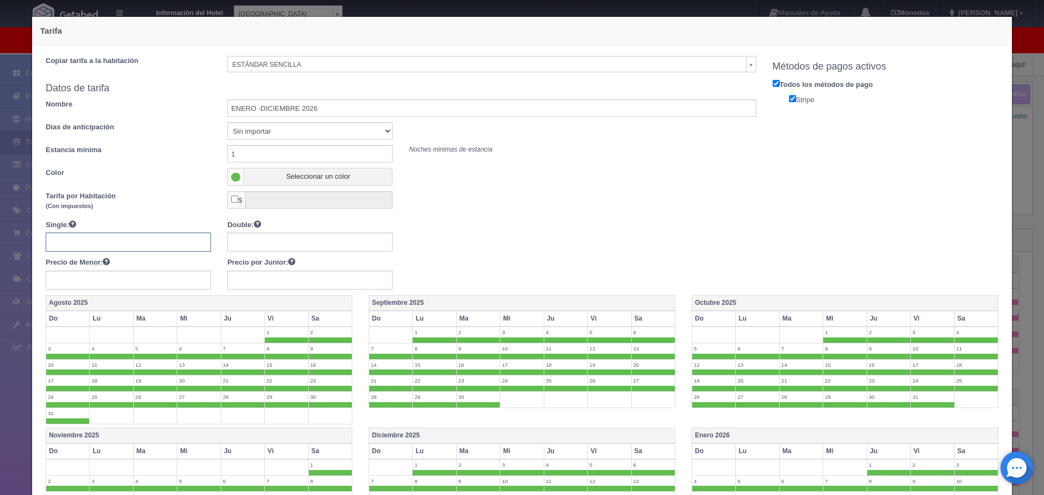
click at [145, 241] on input "text" at bounding box center [128, 242] width 165 height 19
type input "2120"
click at [291, 240] on input "text" at bounding box center [309, 242] width 165 height 19
type input "2120"
click at [148, 276] on input "text" at bounding box center [128, 280] width 165 height 19
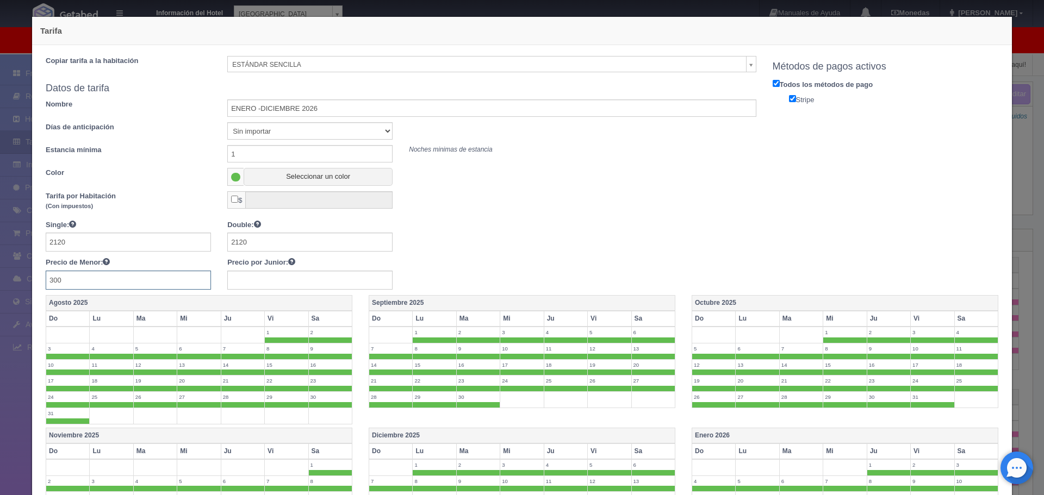
type input "300"
click at [252, 281] on input "text" at bounding box center [309, 280] width 165 height 19
click at [259, 281] on input "text" at bounding box center [309, 280] width 165 height 19
type input "300"
click at [85, 275] on input "300" at bounding box center [128, 280] width 165 height 19
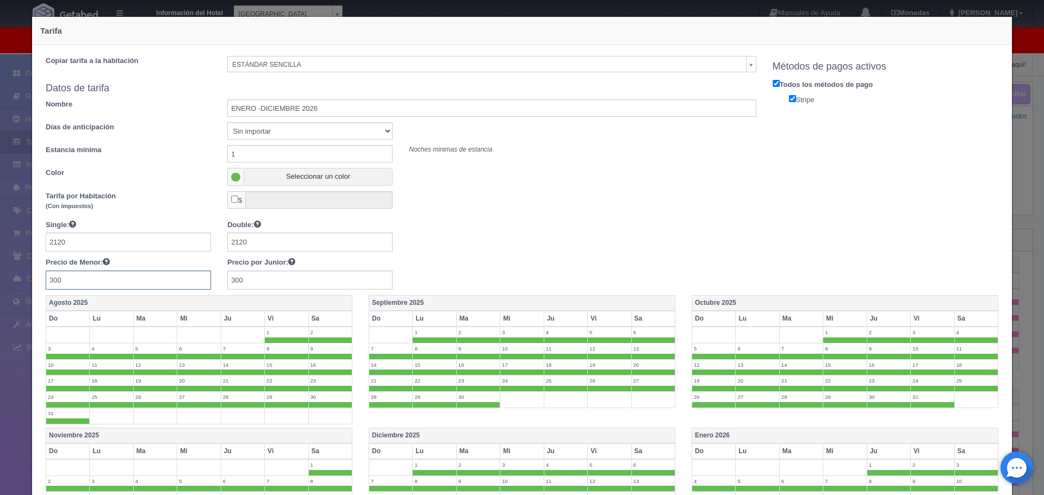
click at [54, 283] on input "300" at bounding box center [128, 280] width 165 height 19
click at [77, 279] on input "00" at bounding box center [128, 280] width 165 height 19
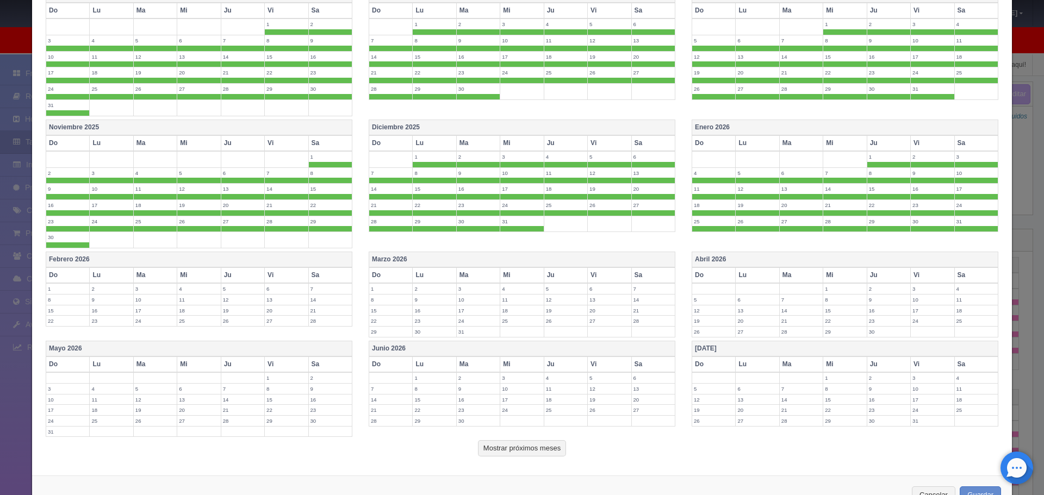
scroll to position [345, 0]
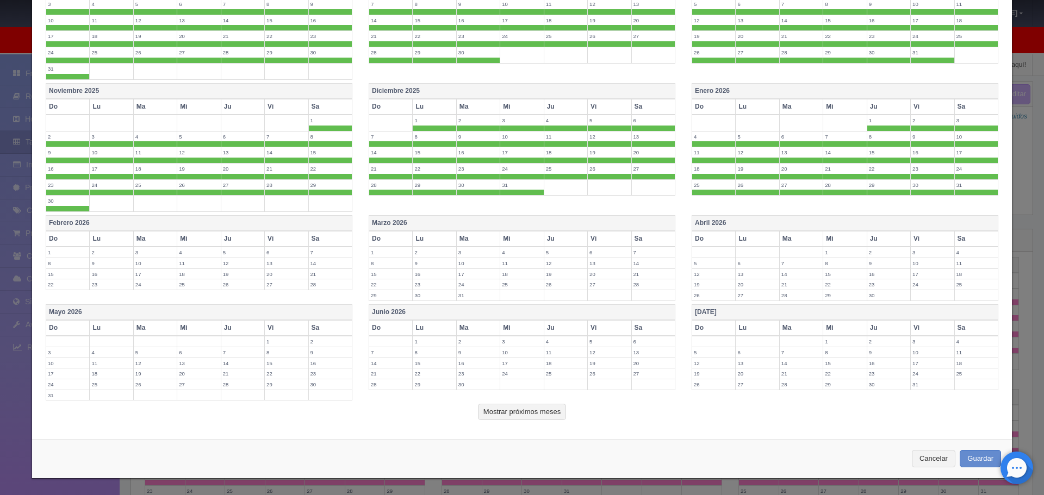
type input "00"
click at [241, 222] on th "Febrero 2026" at bounding box center [199, 224] width 306 height 16
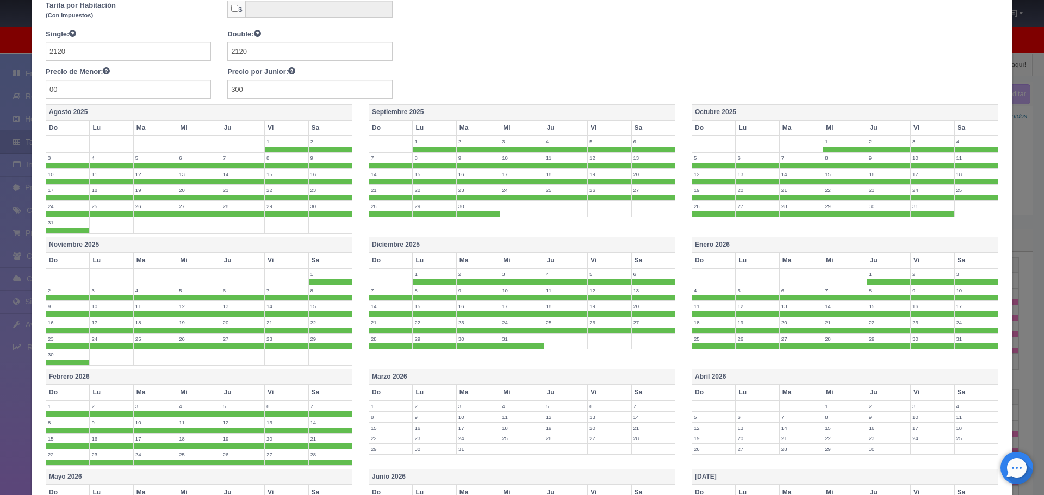
scroll to position [182, 0]
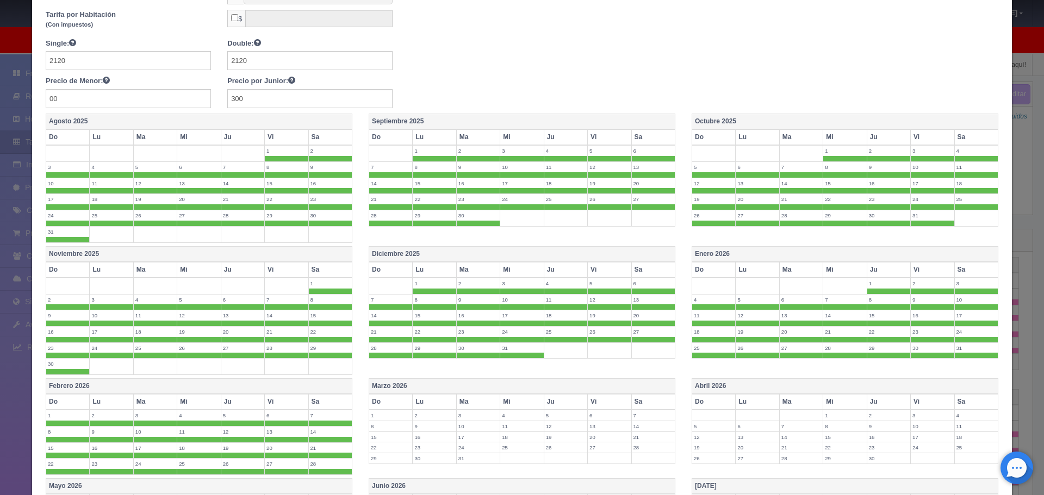
drag, startPoint x: 201, startPoint y: 119, endPoint x: 272, endPoint y: 119, distance: 71.2
click at [202, 119] on th "Agosto 2025" at bounding box center [199, 122] width 306 height 16
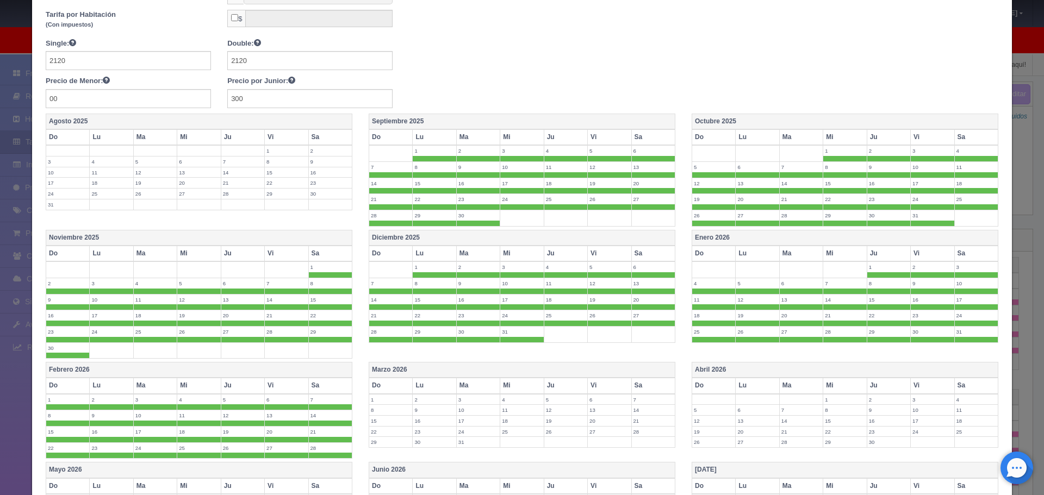
click at [477, 106] on div "Single: 2120 Double: 2120 Precio de Menor: 00 Precio por Junior: 300" at bounding box center [401, 73] width 727 height 70
click at [472, 117] on th "Septiembre 2025" at bounding box center [522, 122] width 306 height 16
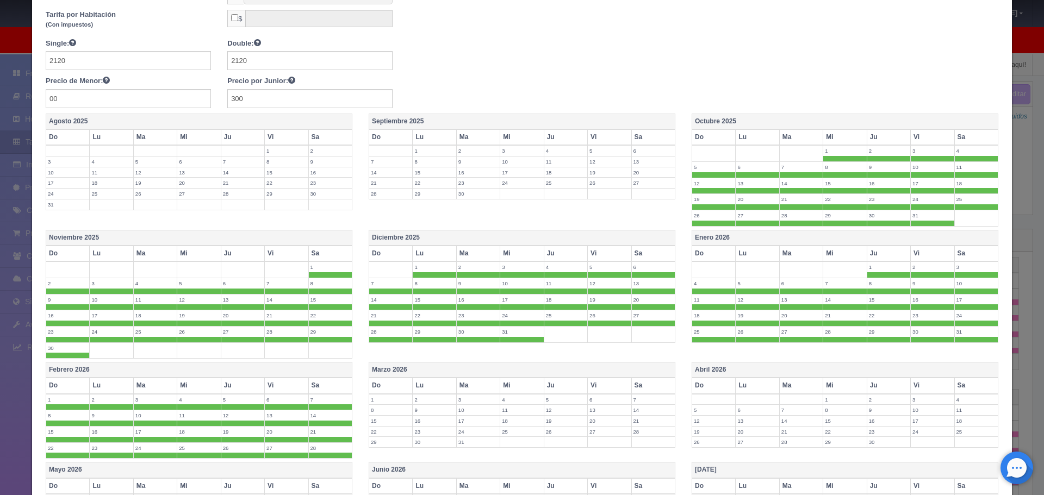
click at [737, 117] on th "Octubre 2025" at bounding box center [845, 122] width 306 height 16
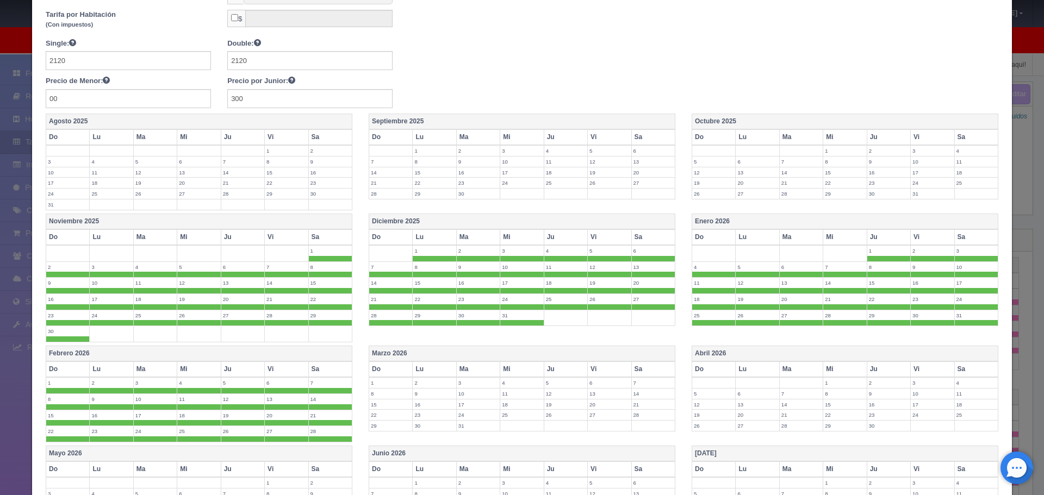
click at [734, 220] on th "Enero 2026" at bounding box center [845, 222] width 306 height 16
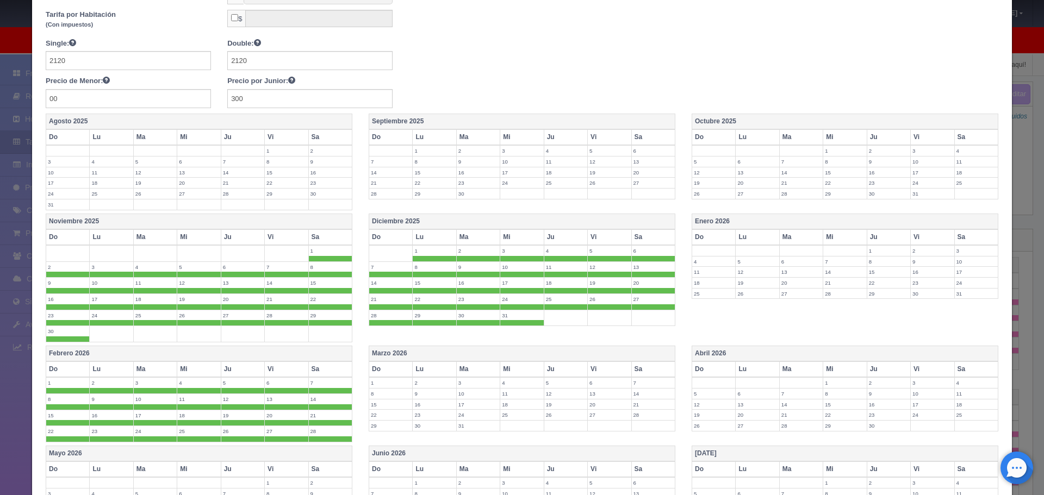
click at [538, 213] on div "Agosto 2025 Do Lu Ma Mi Ju Vi Sa 1 2 3 4 5 6 7 8 9 10 11 12 13 14 15 16 17 18 1…" at bounding box center [522, 164] width 969 height 100
drag, startPoint x: 287, startPoint y: 218, endPoint x: 329, endPoint y: 222, distance: 43.1
click at [290, 218] on th "Noviembre 2025" at bounding box center [199, 222] width 306 height 16
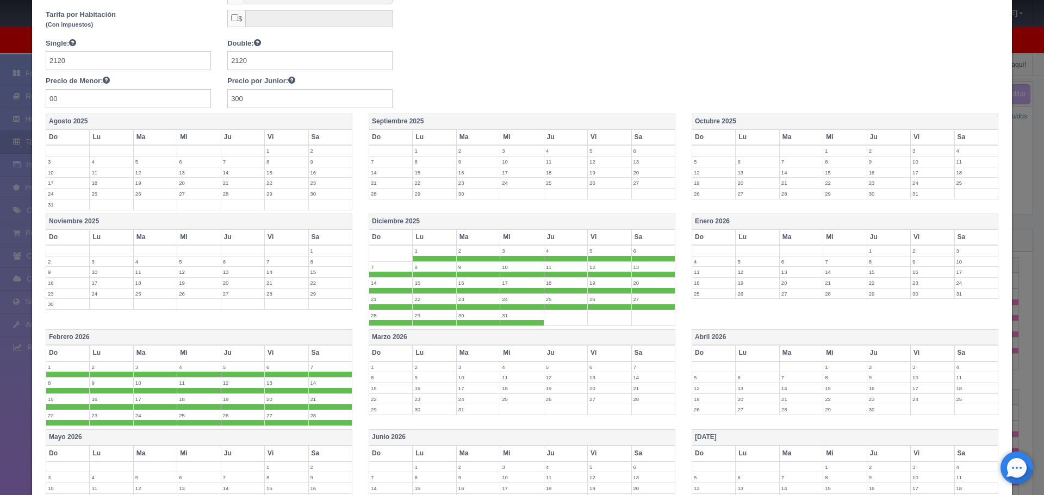
click at [433, 223] on th "Diciembre 2025" at bounding box center [522, 222] width 306 height 16
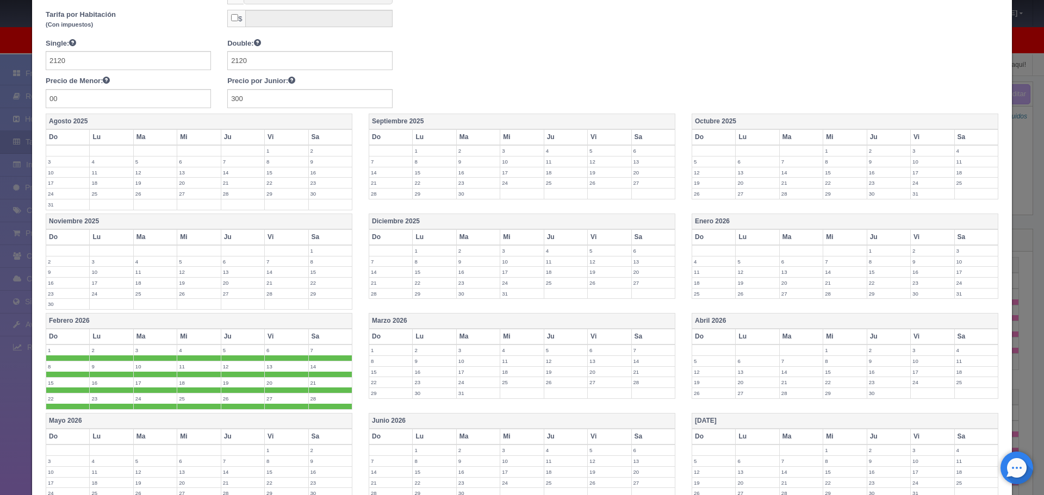
click at [783, 217] on th "Enero 2026" at bounding box center [845, 222] width 306 height 16
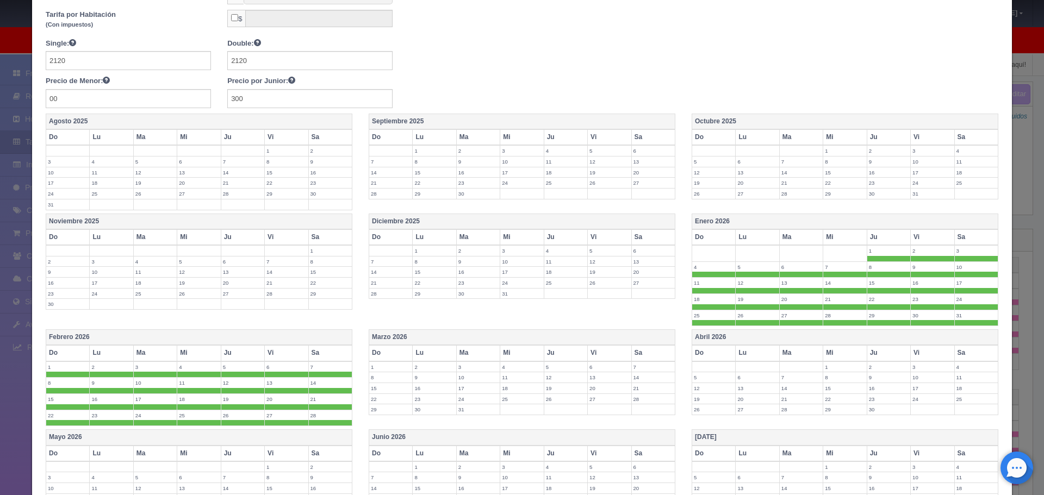
drag, startPoint x: 490, startPoint y: 335, endPoint x: 742, endPoint y: 348, distance: 252.0
click at [492, 335] on th "Marzo 2026" at bounding box center [522, 338] width 306 height 16
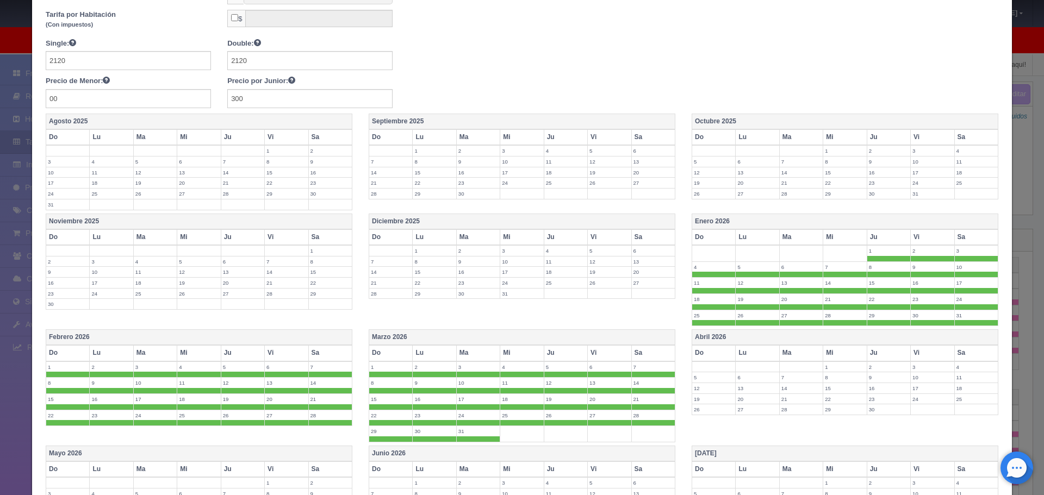
click at [773, 338] on th "Abril 2026" at bounding box center [845, 338] width 306 height 16
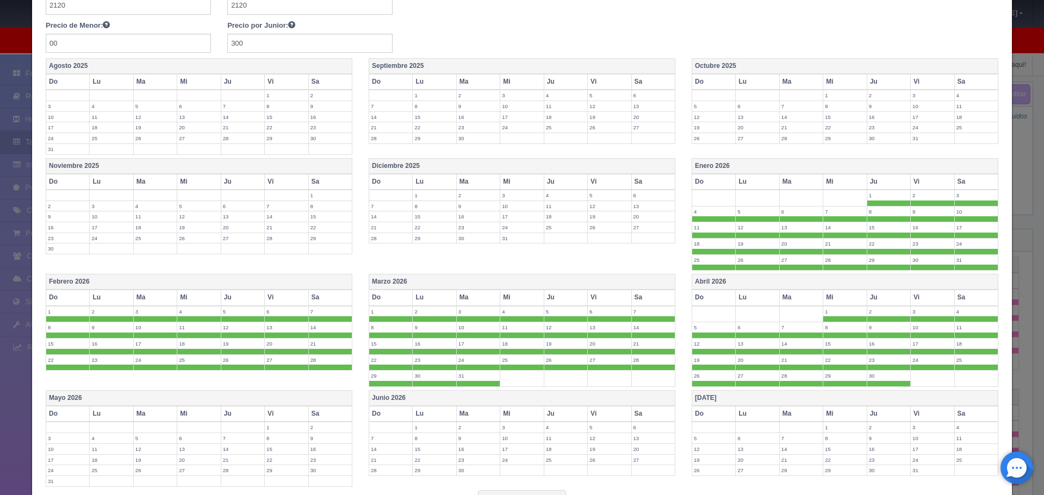
scroll to position [323, 0]
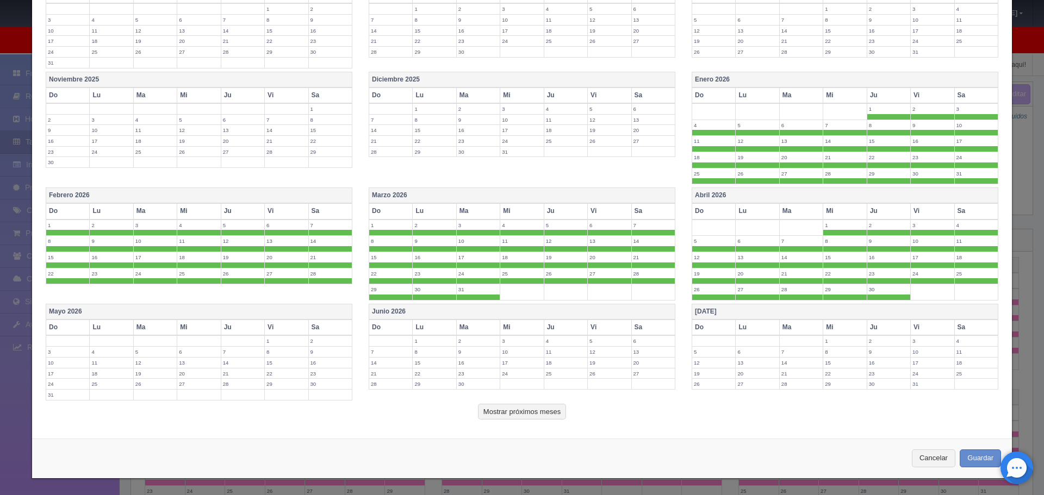
click at [259, 309] on th "Mayo 2026" at bounding box center [199, 312] width 306 height 16
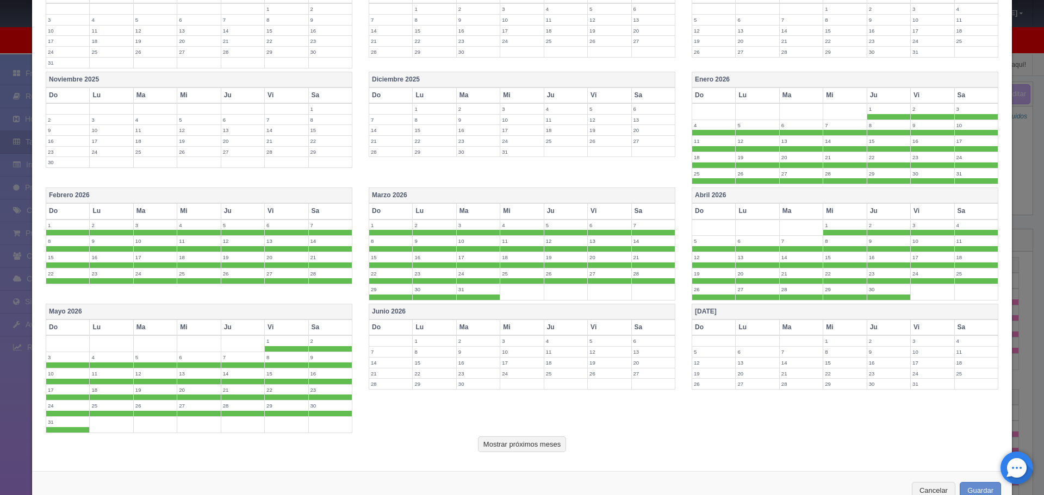
click at [483, 314] on th "Junio 2026" at bounding box center [522, 312] width 306 height 16
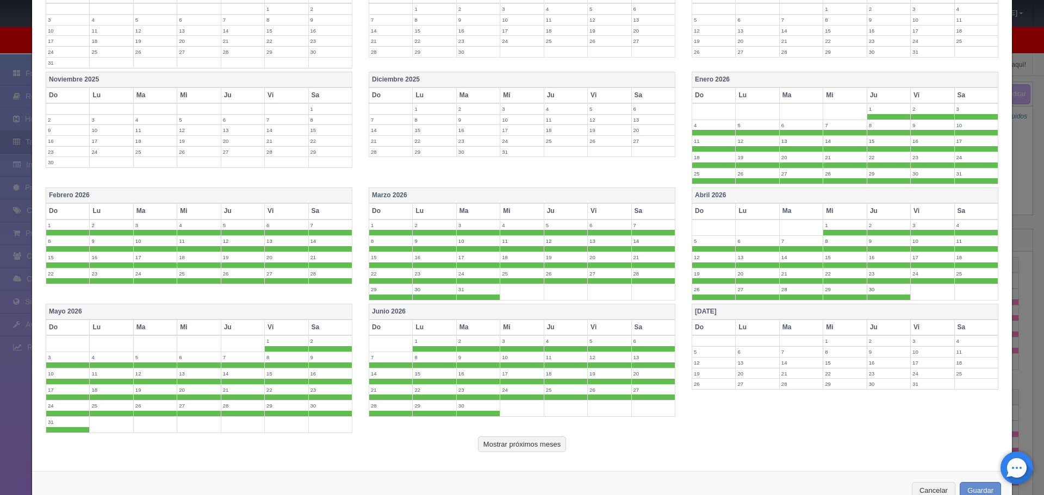
click at [704, 309] on th "Julio 2026" at bounding box center [845, 312] width 306 height 16
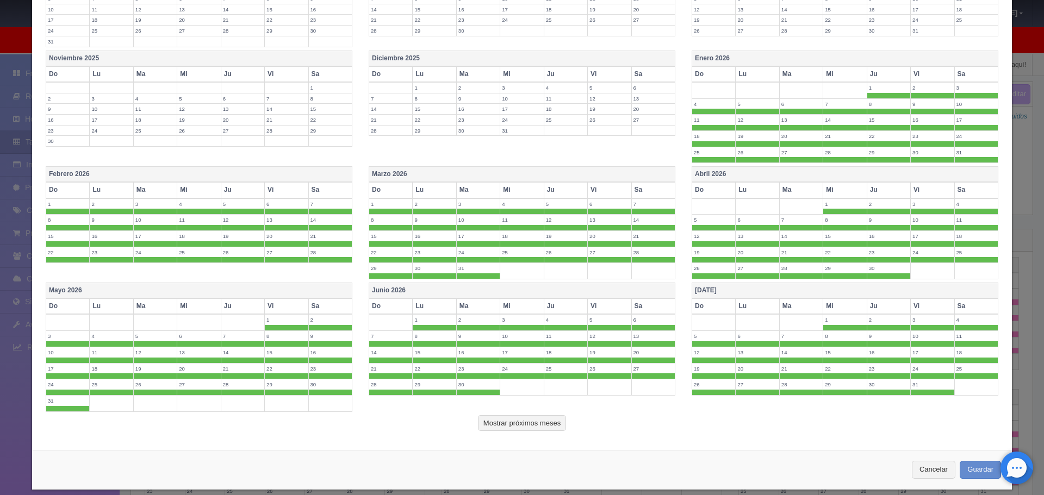
scroll to position [356, 0]
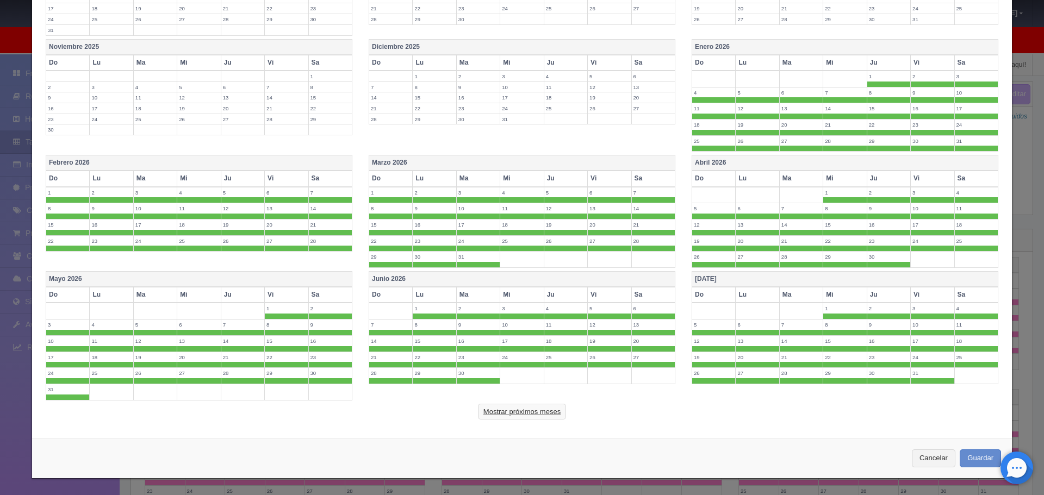
click at [526, 412] on button "Mostrar próximos meses" at bounding box center [522, 412] width 88 height 16
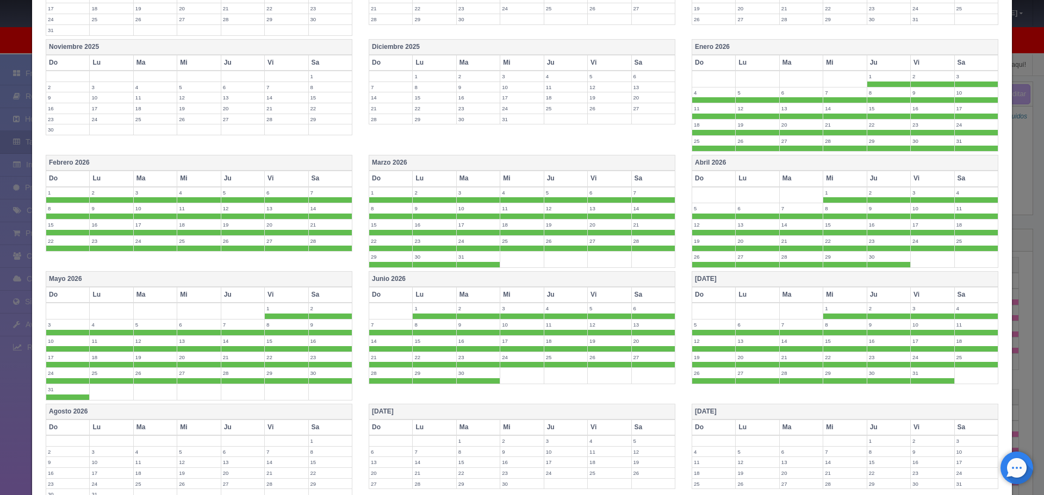
scroll to position [519, 0]
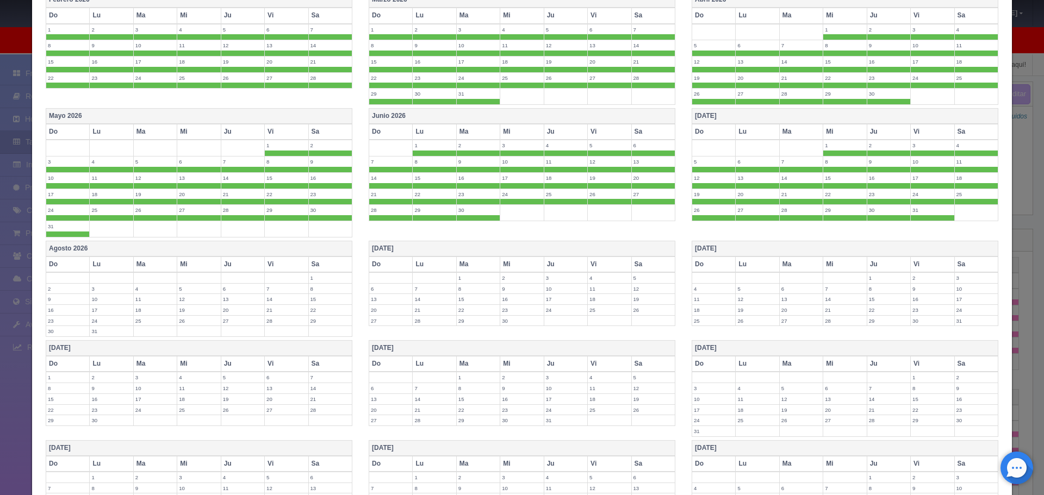
drag, startPoint x: 160, startPoint y: 250, endPoint x: 369, endPoint y: 232, distance: 208.9
click at [168, 250] on th "Agosto 2026" at bounding box center [199, 249] width 306 height 16
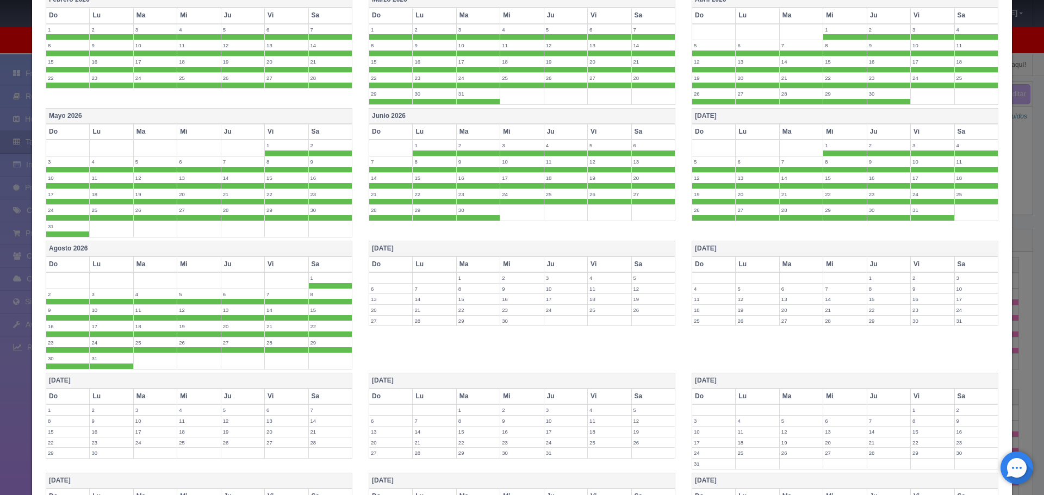
click at [518, 251] on th "Septiembre 2026" at bounding box center [522, 249] width 306 height 16
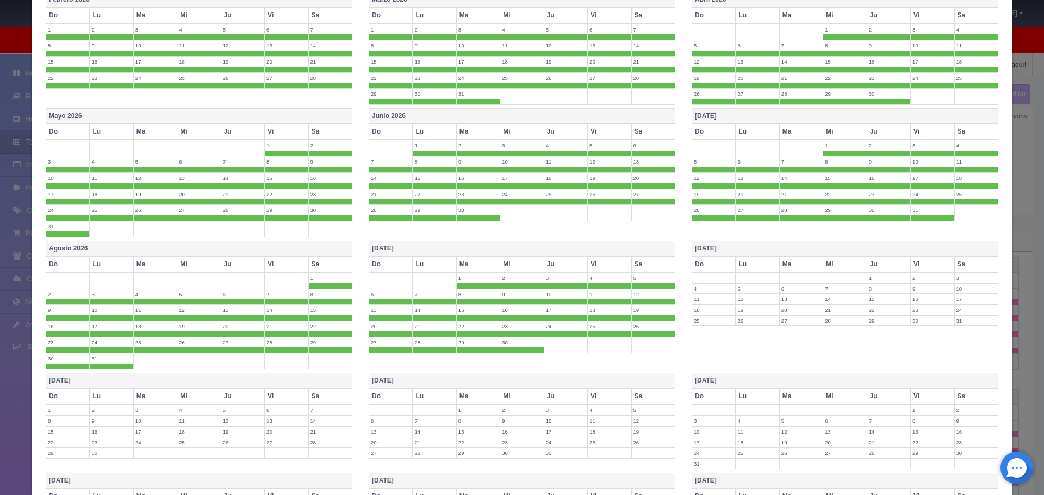
click at [731, 247] on th "Octubre 2026" at bounding box center [845, 249] width 306 height 16
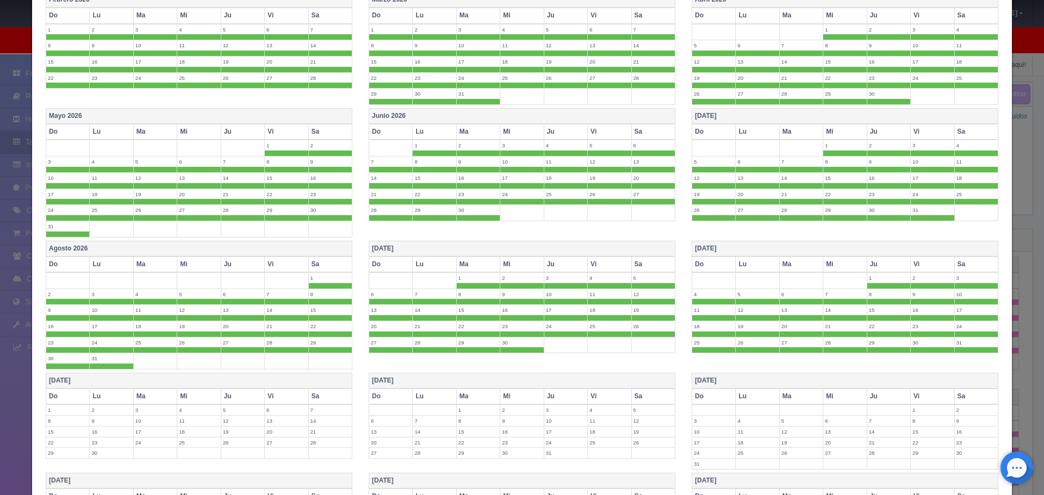
drag, startPoint x: 238, startPoint y: 381, endPoint x: 326, endPoint y: 373, distance: 88.4
click at [240, 381] on th "Noviembre 2026" at bounding box center [199, 381] width 306 height 16
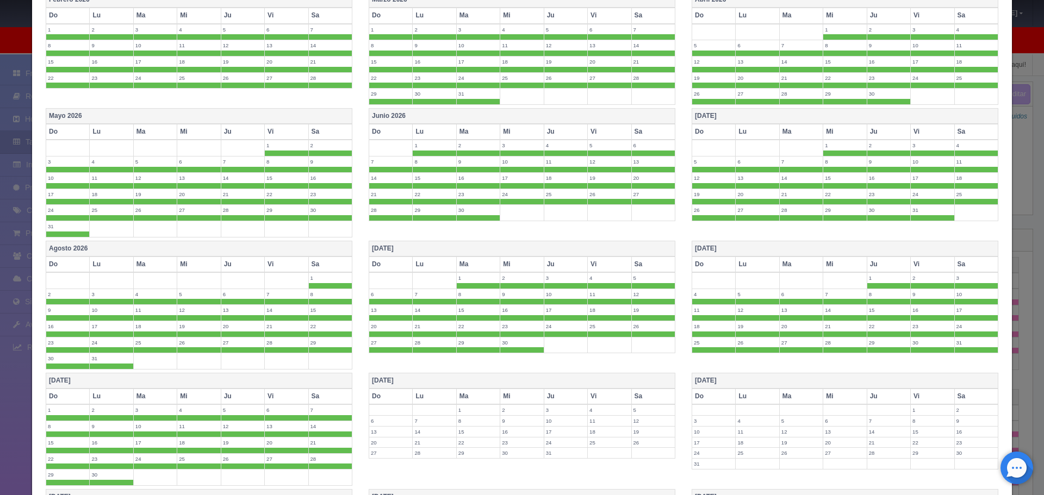
click at [413, 382] on th "Diciembre 2026" at bounding box center [522, 381] width 306 height 16
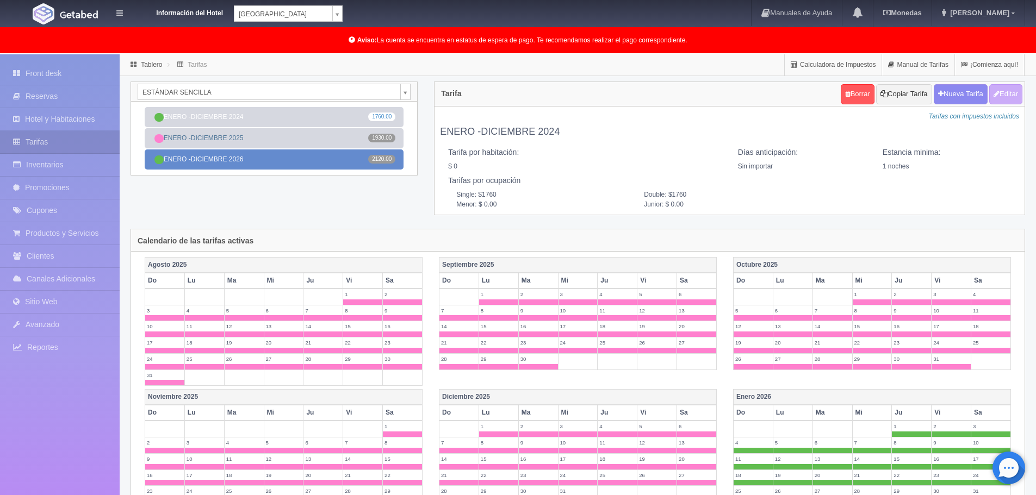
click at [264, 159] on link "[DATE] -[DATE] 2120.00" at bounding box center [274, 160] width 259 height 20
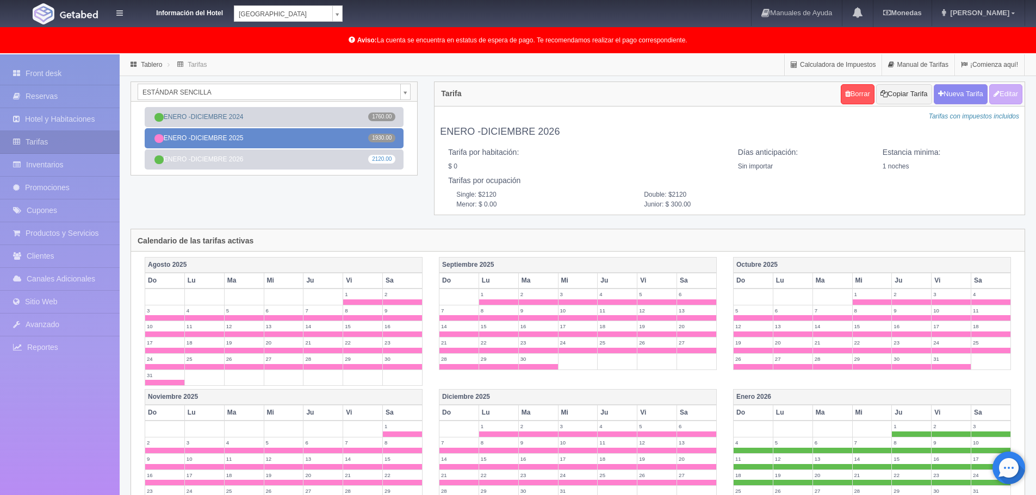
click at [341, 136] on link "[DATE] -[DATE] 1930.00" at bounding box center [274, 138] width 259 height 20
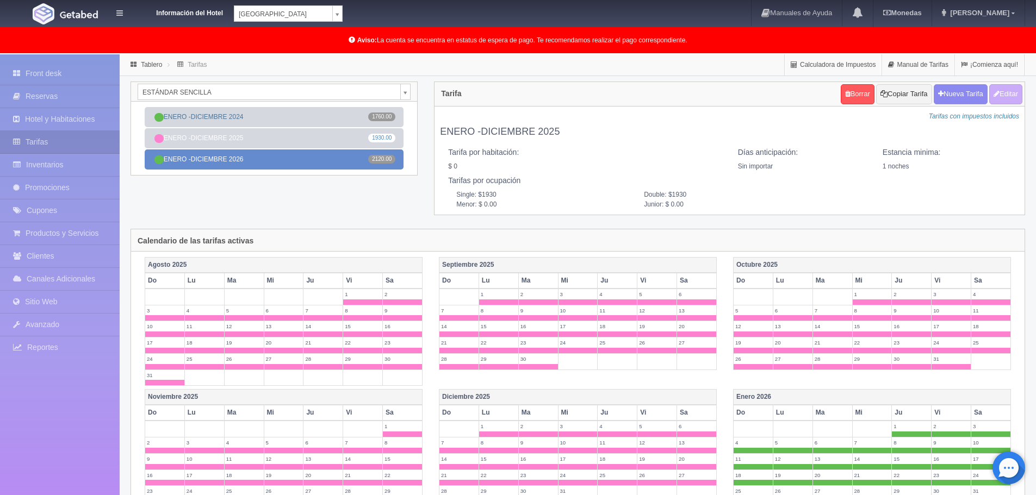
click at [283, 157] on link "ENERO -DICIEMBRE 2026 2120.00" at bounding box center [274, 160] width 259 height 20
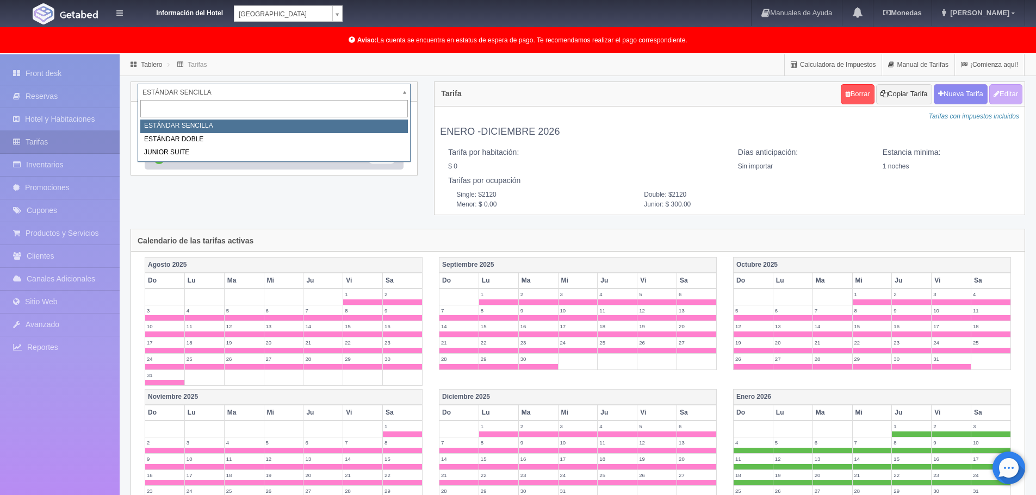
click at [310, 90] on body "Información del Hotel Hotel Plaza Colonial Hotel Plaza Campeche Hotel Plaza Col…" at bounding box center [518, 411] width 1036 height 715
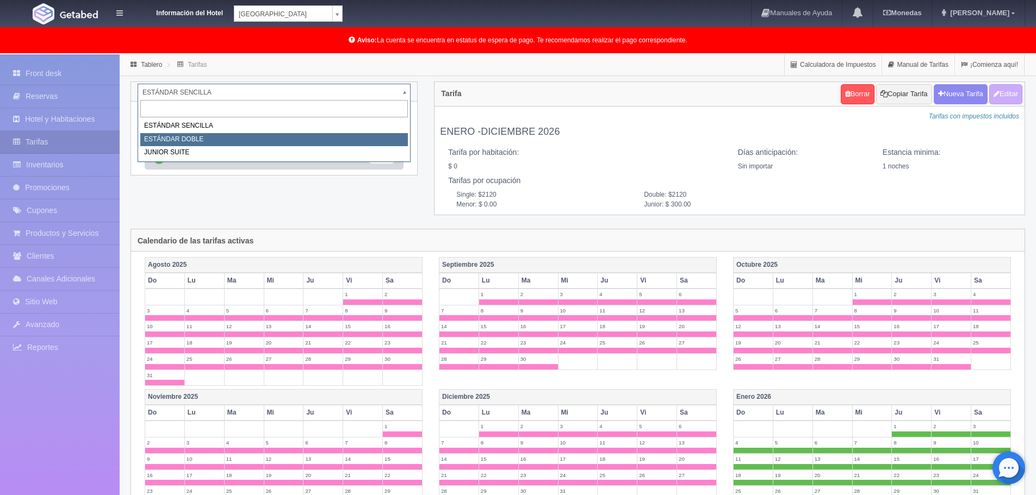
select select "745"
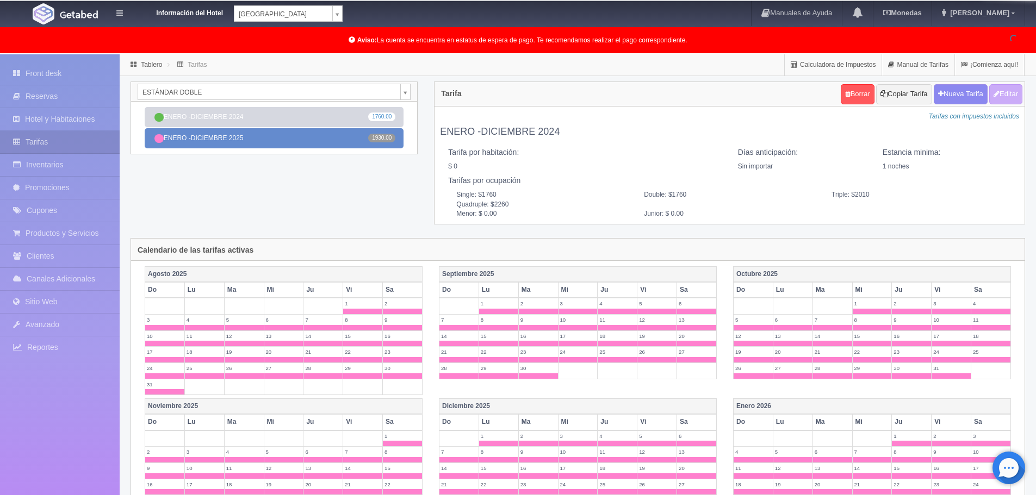
click at [319, 140] on link "[DATE] -[DATE] 1930.00" at bounding box center [274, 138] width 259 height 20
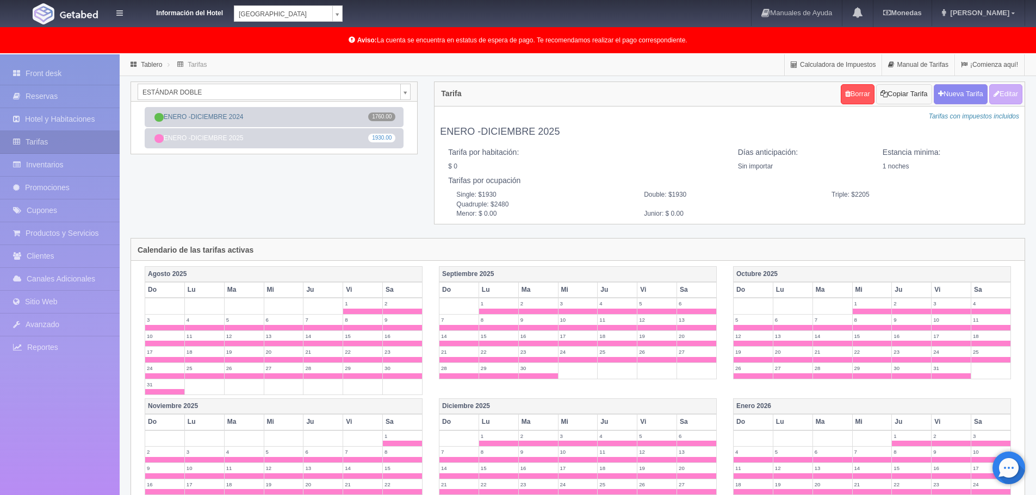
click at [906, 93] on button "Copiar Tarifa" at bounding box center [903, 94] width 55 height 20
select select
type input "ENERO -DICIEMBRE 2025"
select select "0"
type input "1"
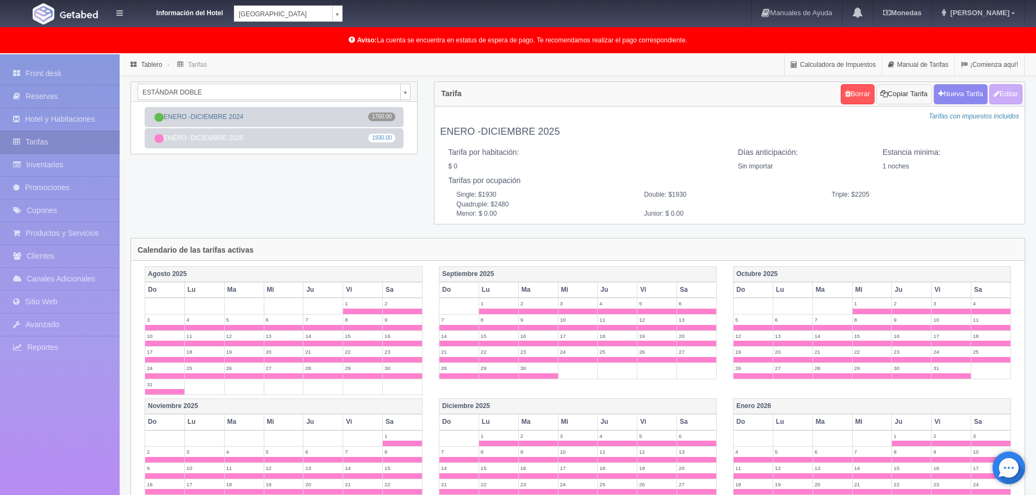
checkbox input "false"
type input "1930"
type input "2205"
type input "2480"
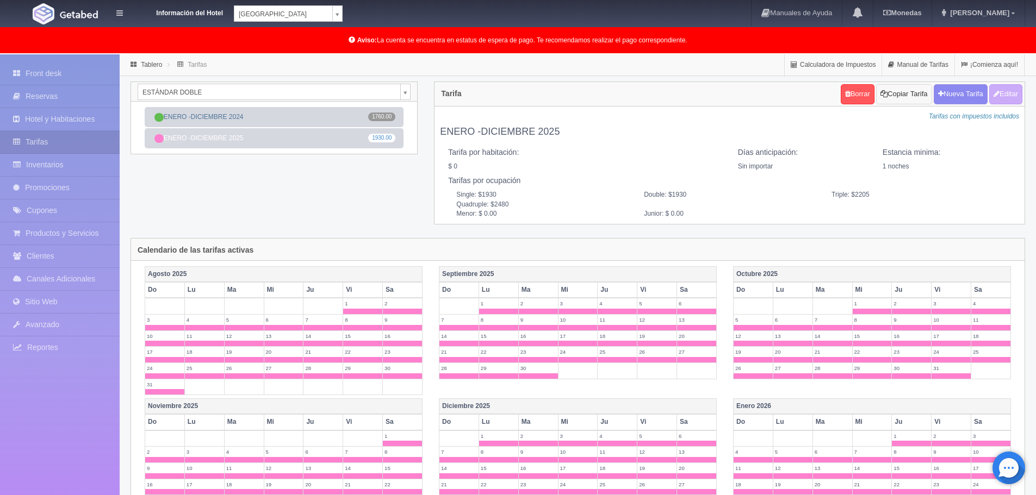
type input "0.00"
checkbox input "true"
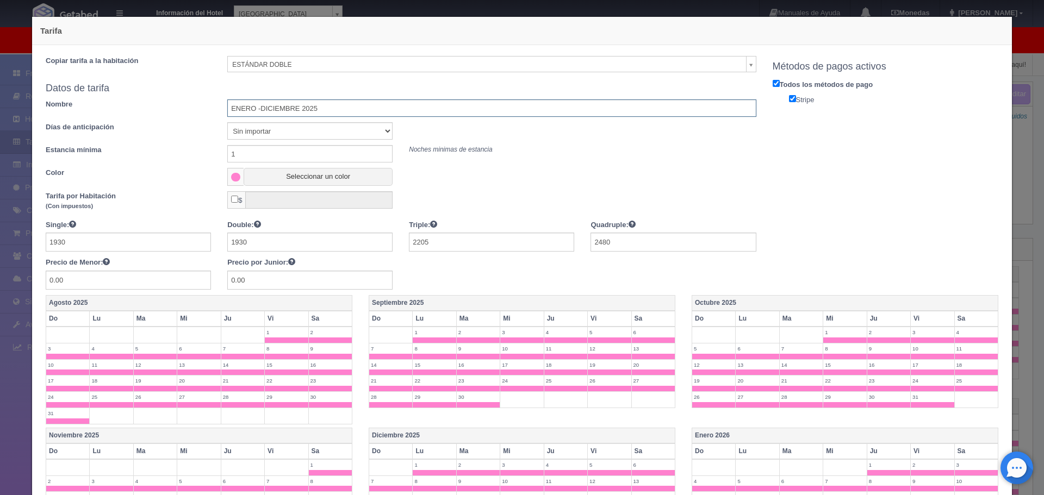
click at [333, 107] on input "ENERO -DICIEMBRE 2025" at bounding box center [491, 107] width 528 height 17
type input "ENERO -DICIEMBRE 2026"
click at [294, 176] on button "Seleccionar un color" at bounding box center [318, 177] width 149 height 18
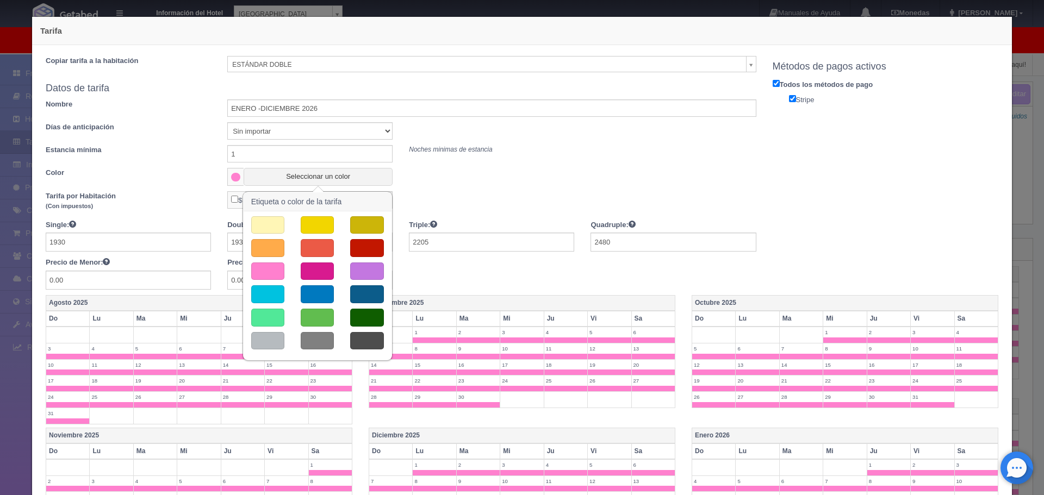
click at [267, 316] on button "button" at bounding box center [267, 318] width 33 height 18
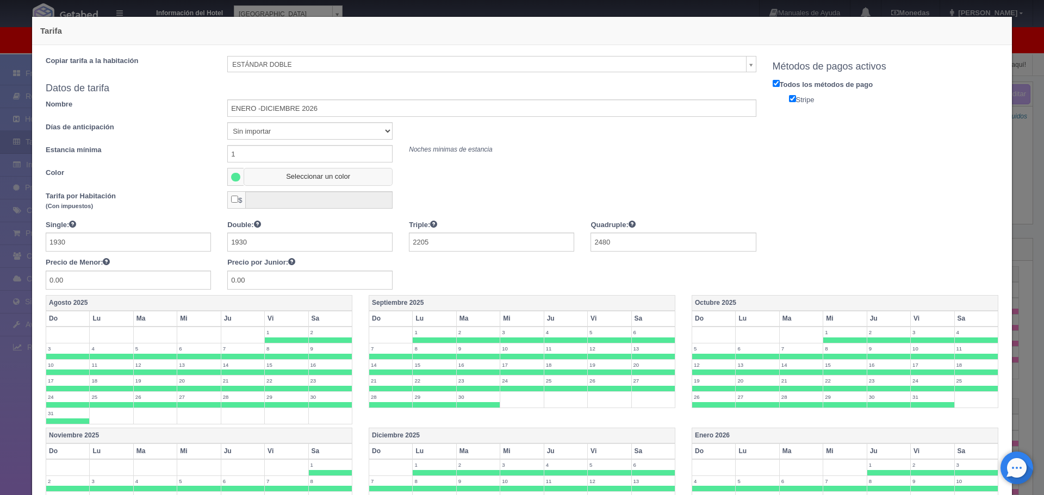
click at [322, 175] on button "Seleccionar un color" at bounding box center [318, 177] width 149 height 18
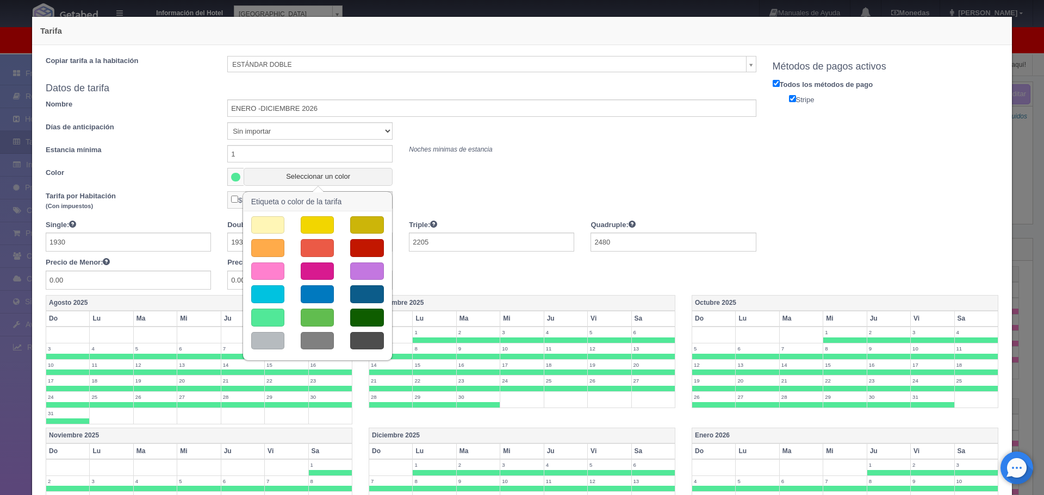
click at [310, 321] on button "button" at bounding box center [317, 318] width 33 height 18
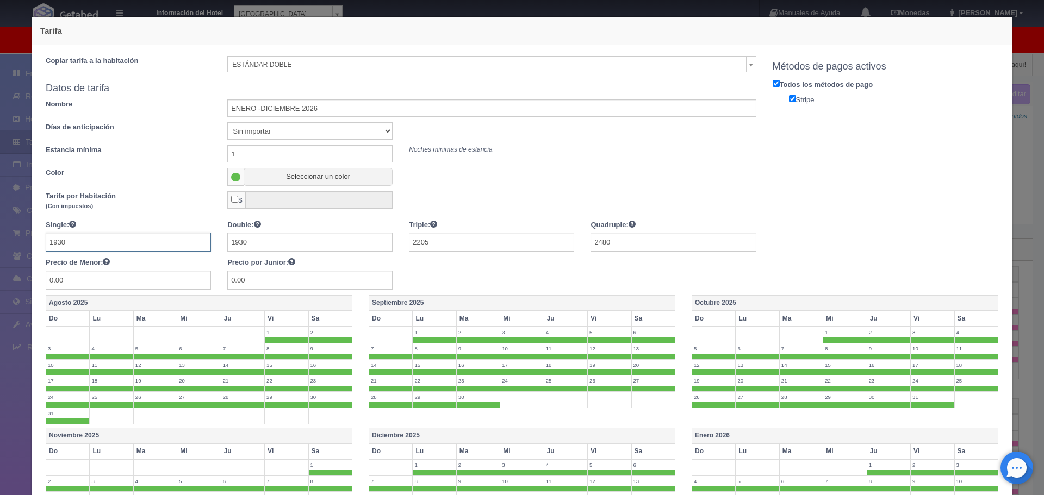
click at [124, 241] on input "1930" at bounding box center [128, 242] width 165 height 19
type input "1"
type input "2120"
type input "2420"
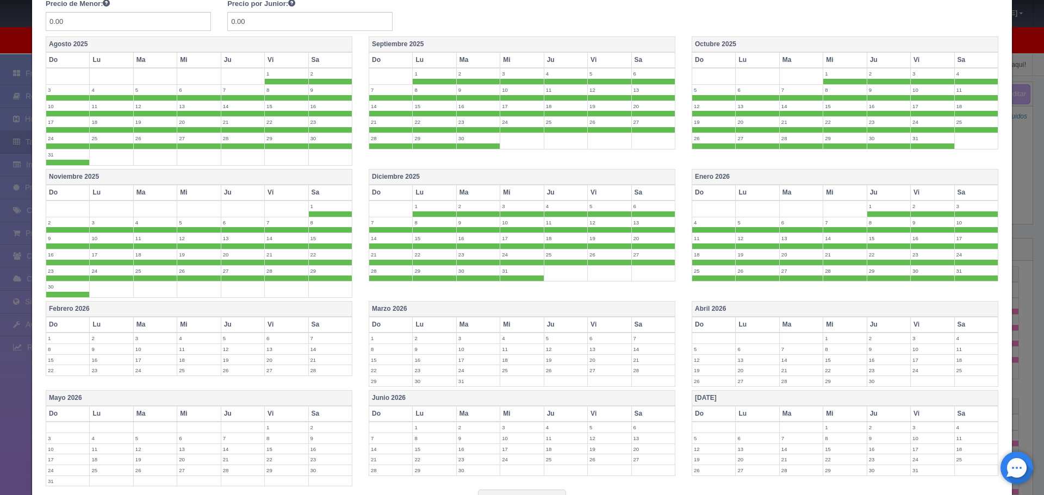
scroll to position [163, 0]
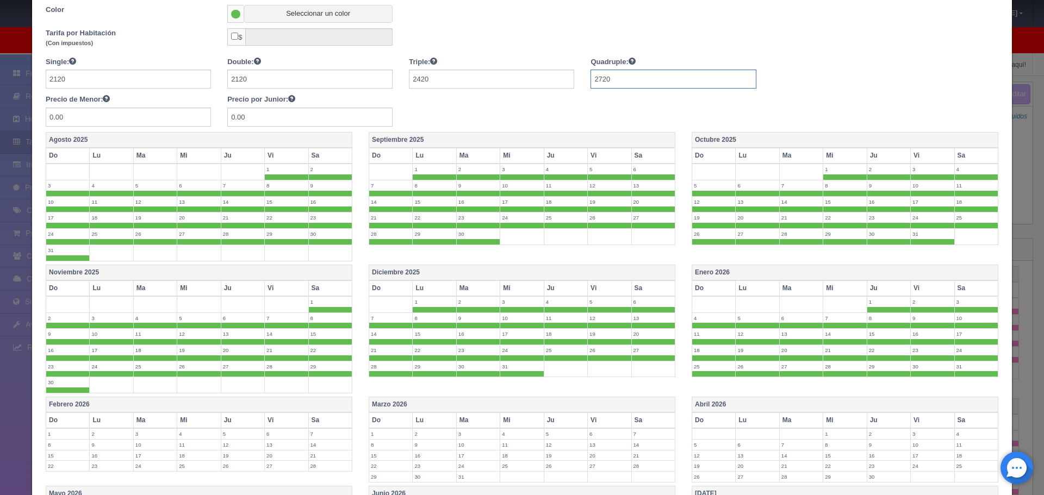
type input "2720"
click at [235, 141] on th "Agosto 2025" at bounding box center [199, 141] width 306 height 16
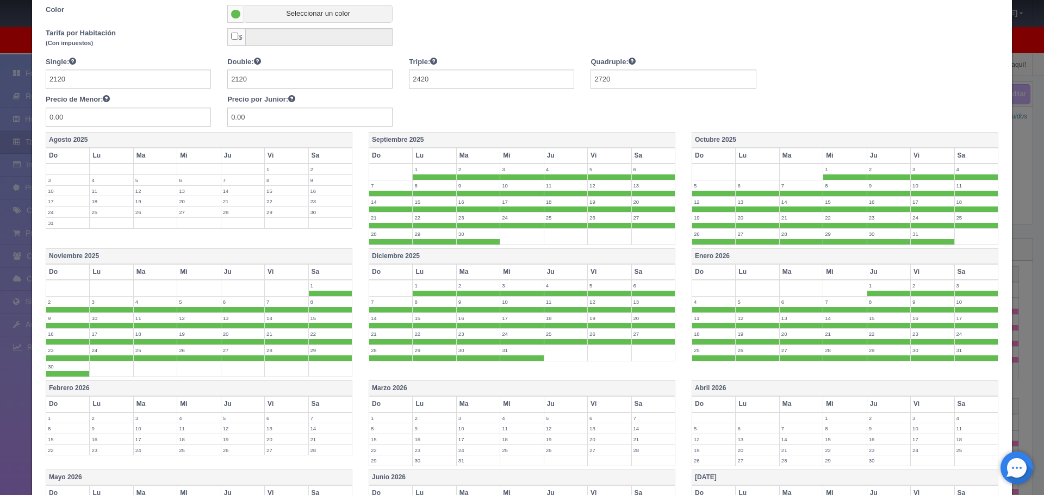
drag, startPoint x: 456, startPoint y: 141, endPoint x: 662, endPoint y: 136, distance: 206.1
click at [457, 141] on th "Septiembre 2025" at bounding box center [522, 141] width 306 height 16
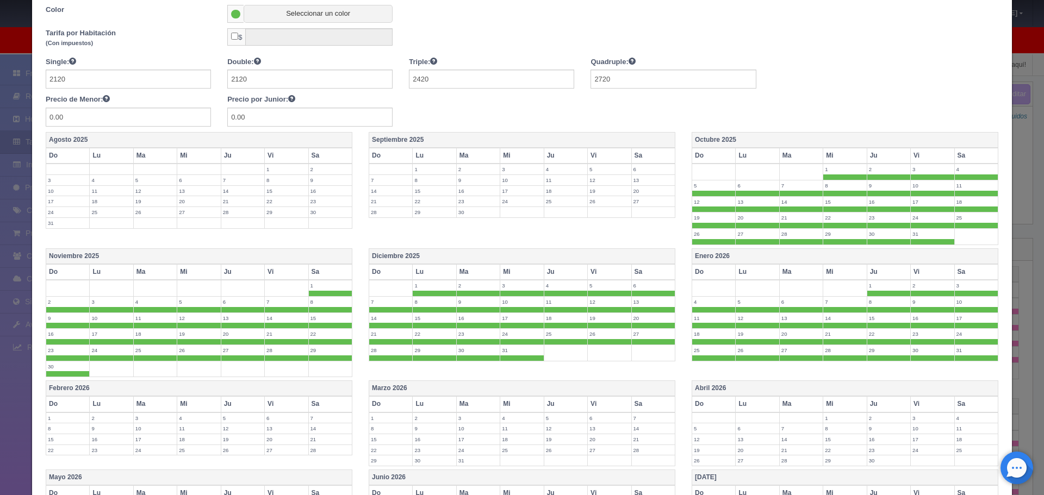
click at [712, 134] on th "Octubre 2025" at bounding box center [845, 141] width 306 height 16
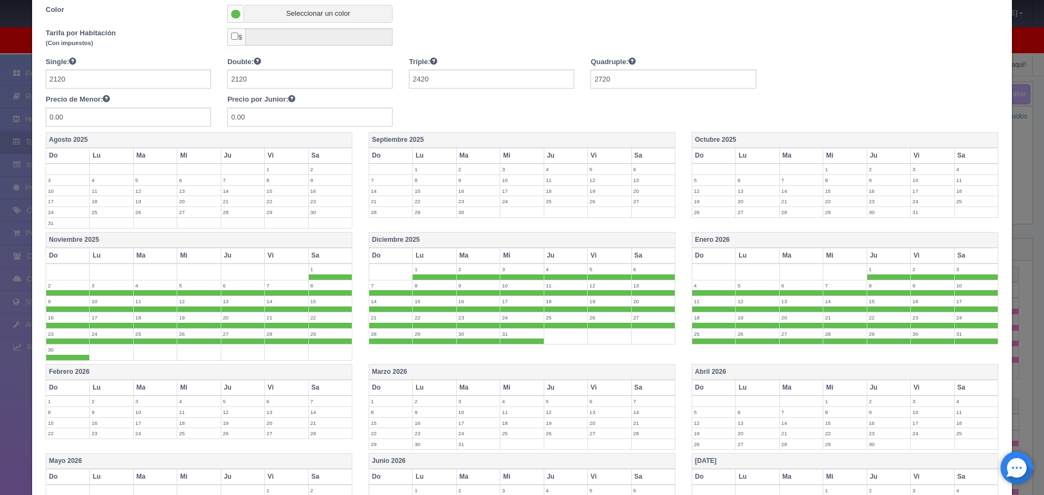
click at [243, 235] on th "Noviembre 2025" at bounding box center [199, 240] width 306 height 16
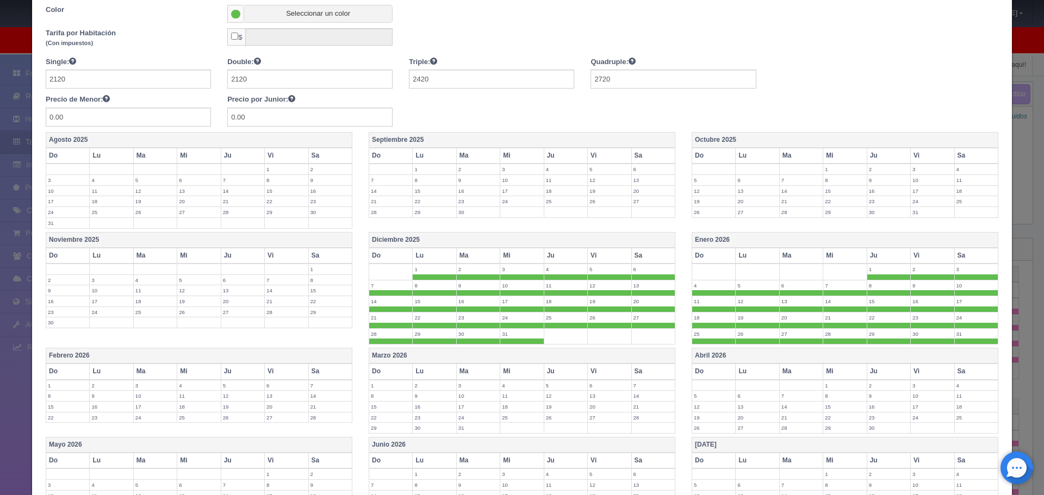
click at [468, 239] on th "Diciembre 2025" at bounding box center [522, 240] width 306 height 16
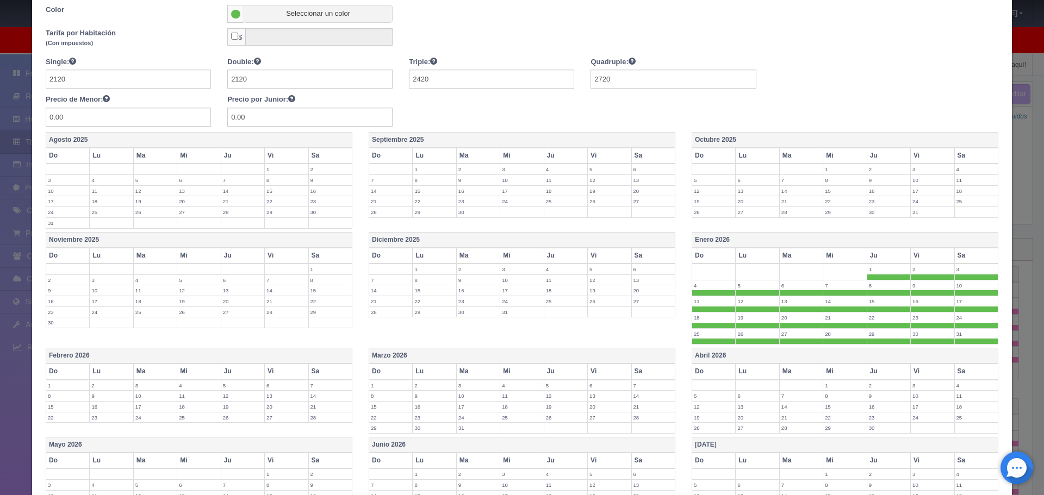
click at [89, 354] on th "Febrero 2026" at bounding box center [199, 356] width 306 height 16
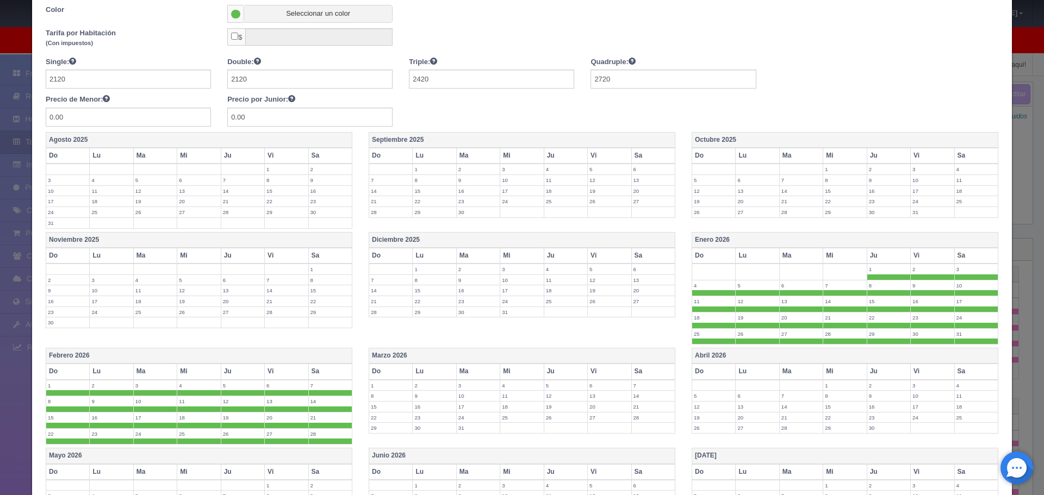
click at [432, 356] on th "Marzo 2026" at bounding box center [522, 356] width 306 height 16
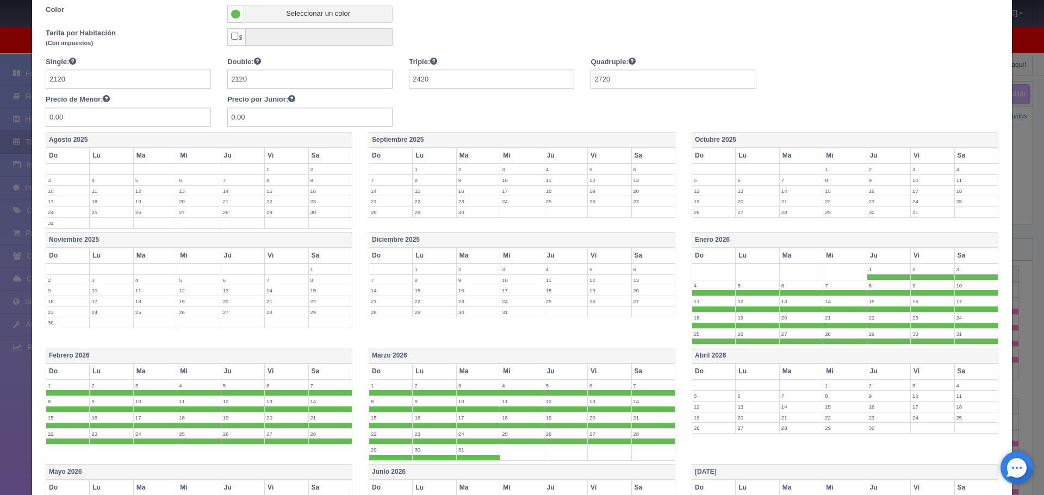
click at [744, 350] on th "Abril 2026" at bounding box center [845, 356] width 306 height 16
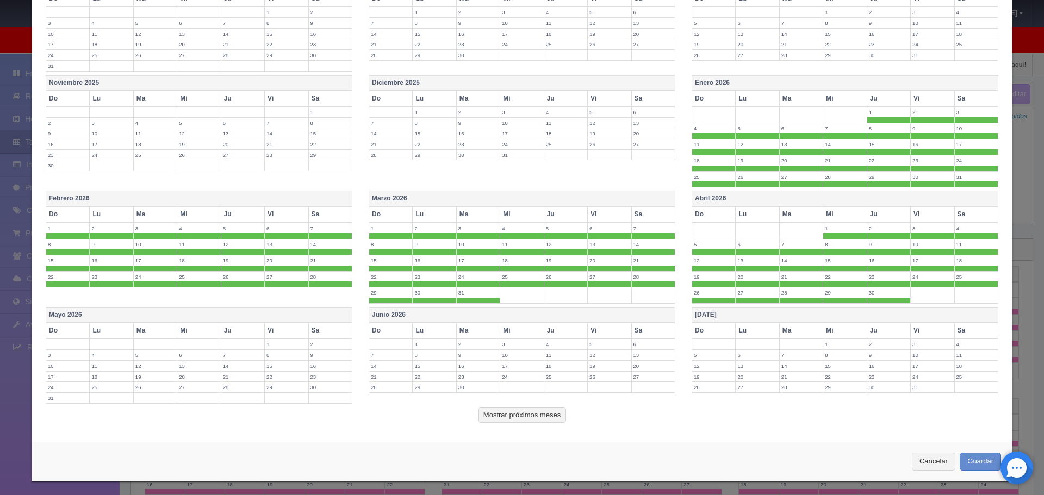
scroll to position [323, 0]
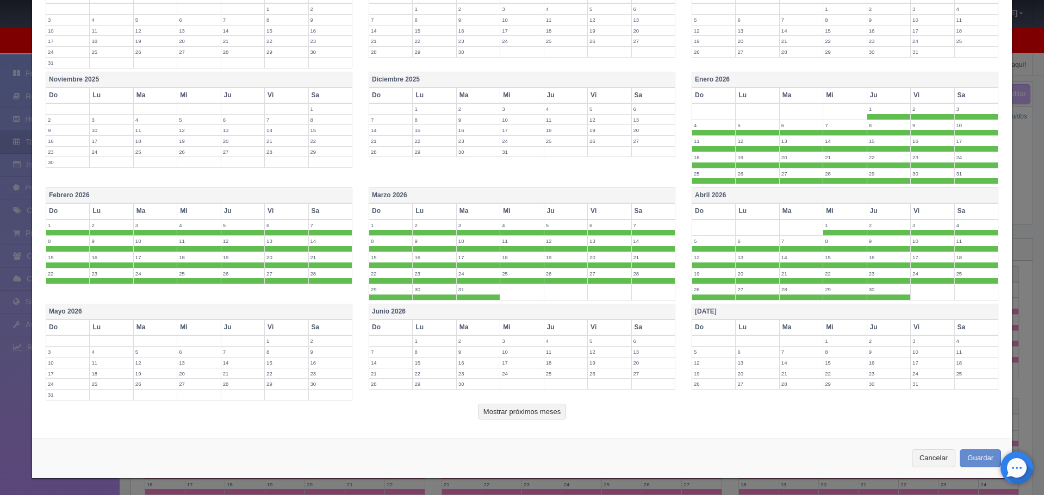
click at [274, 302] on div "Febrero 2026 Do Lu Ma Mi Ju Vi Sa 1 2 3 4 5 6 7 8 9 10 11 12 13 14 15 16 17 18 …" at bounding box center [522, 246] width 969 height 116
click at [272, 308] on th "Mayo 2026" at bounding box center [199, 312] width 306 height 16
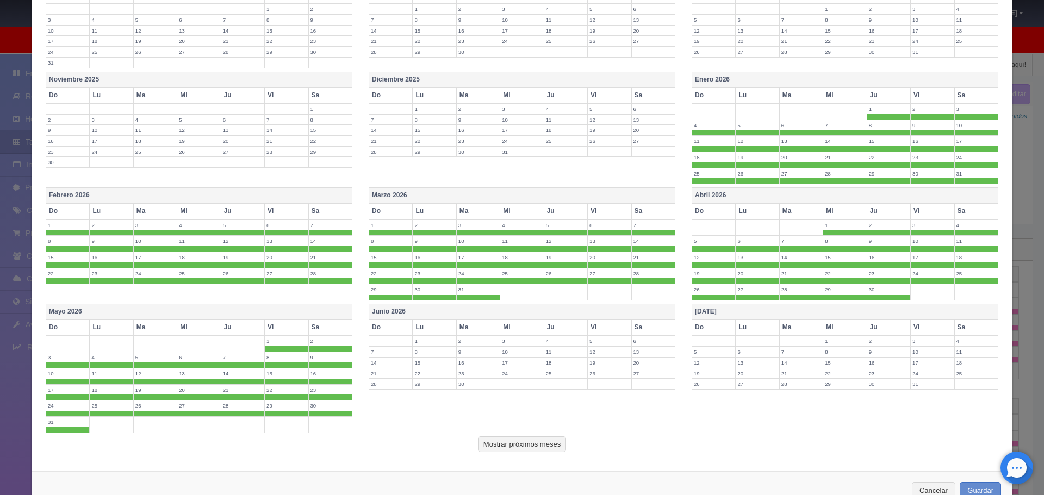
click at [466, 315] on th "Junio 2026" at bounding box center [522, 312] width 306 height 16
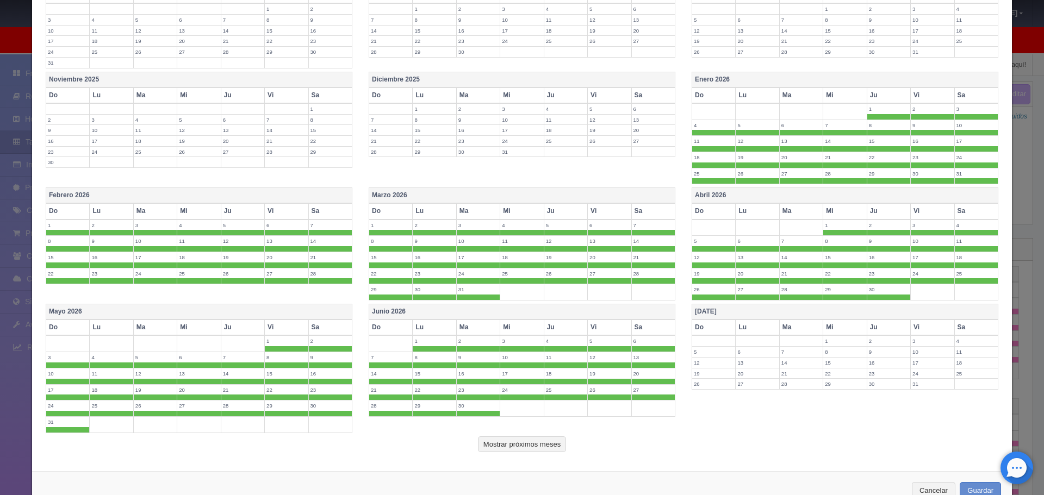
click at [706, 309] on th "Julio 2026" at bounding box center [845, 312] width 306 height 16
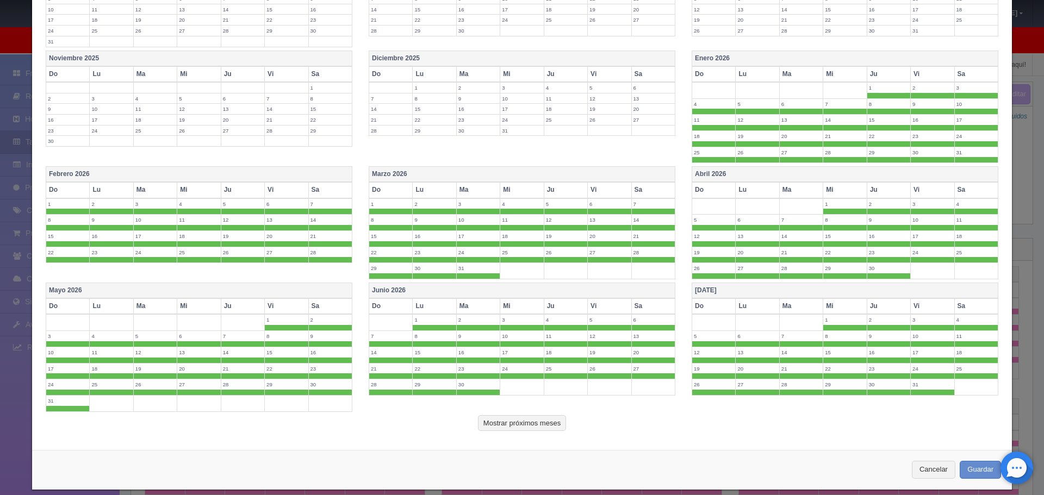
scroll to position [356, 0]
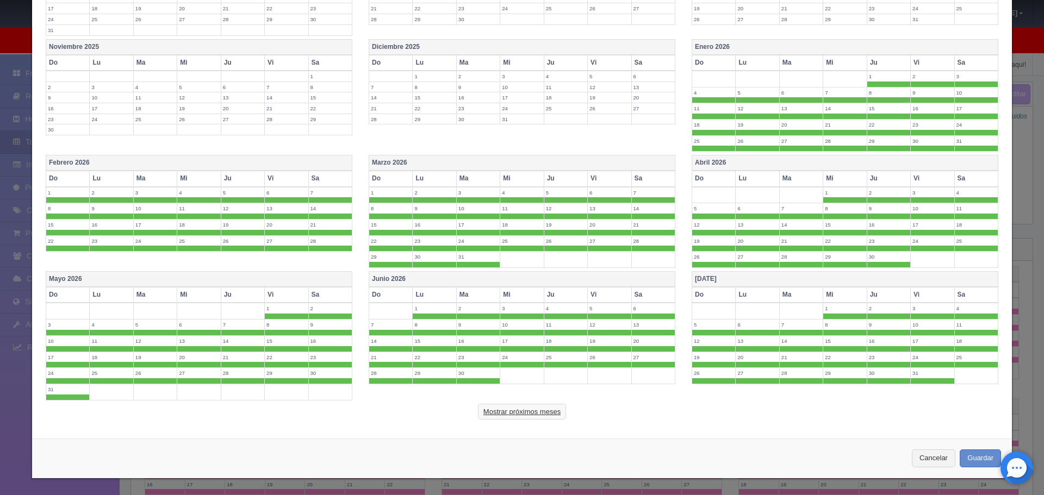
click at [489, 416] on button "Mostrar próximos meses" at bounding box center [522, 412] width 88 height 16
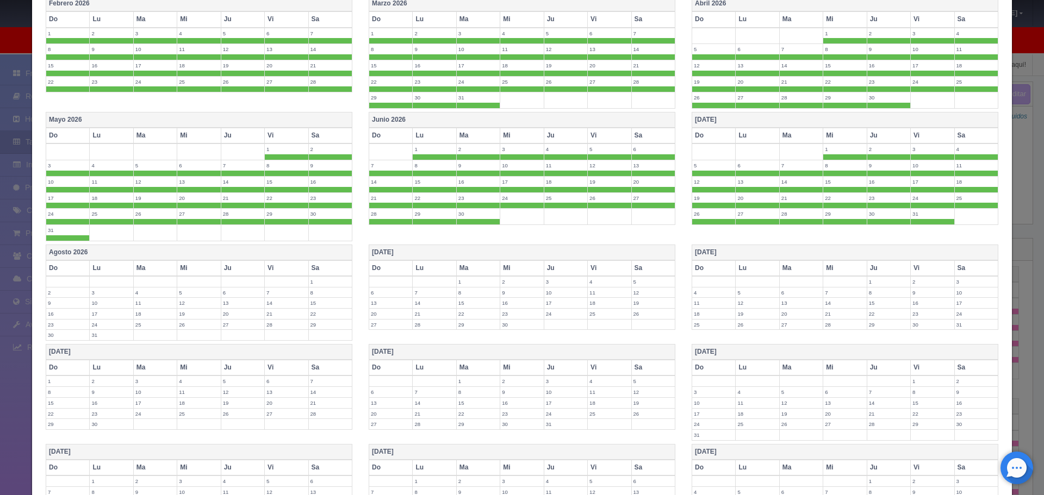
scroll to position [519, 0]
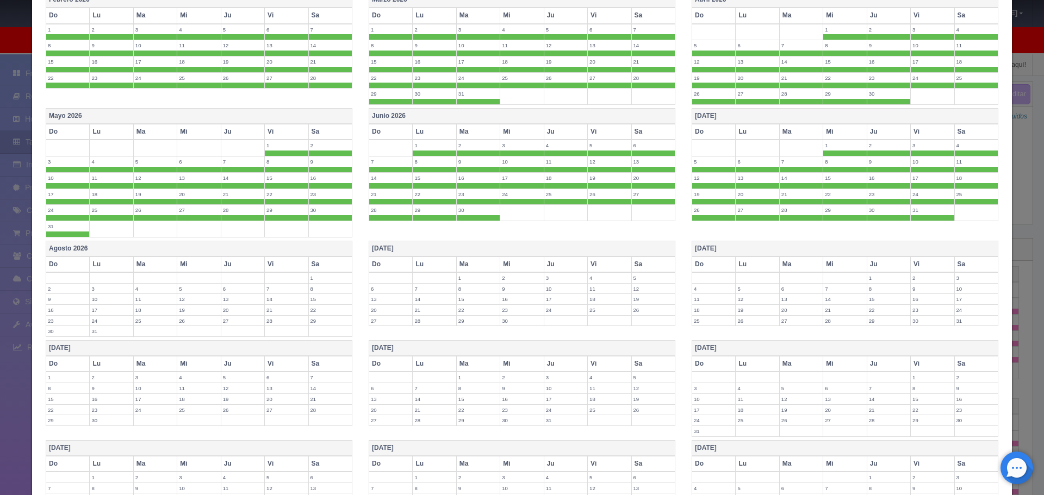
click at [163, 248] on th "Agosto 2026" at bounding box center [199, 249] width 306 height 16
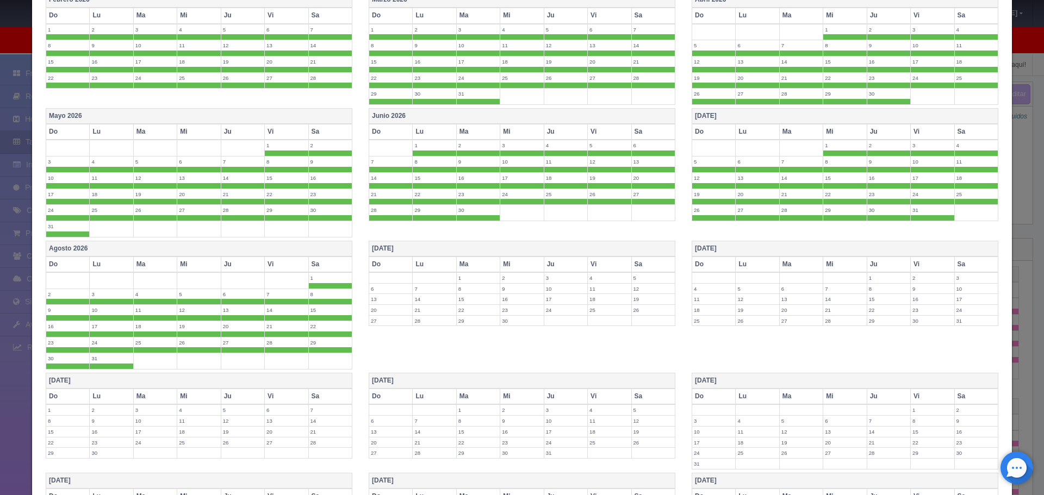
click at [404, 248] on th "Septiembre 2026" at bounding box center [522, 249] width 306 height 16
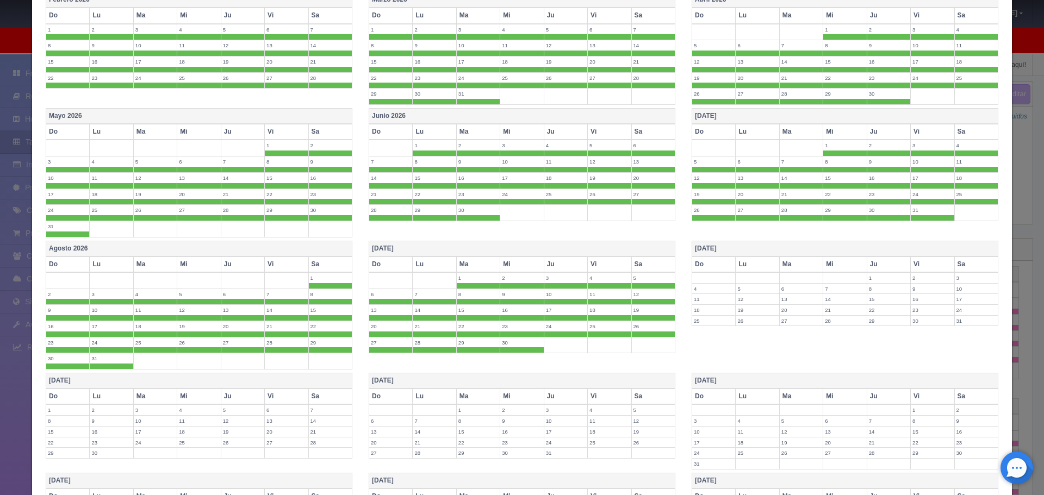
click at [766, 245] on th "Octubre 2026" at bounding box center [845, 249] width 306 height 16
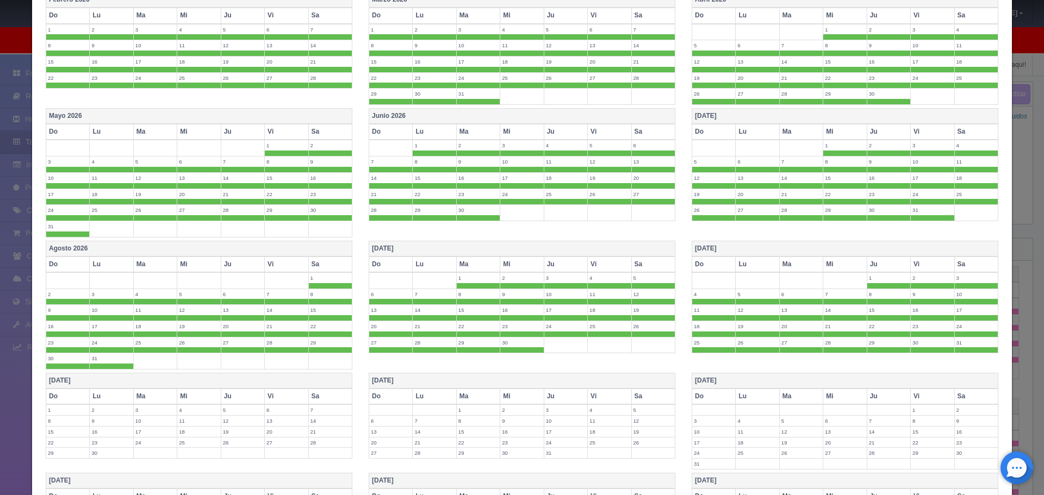
click at [284, 376] on th "Noviembre 2026" at bounding box center [199, 381] width 306 height 16
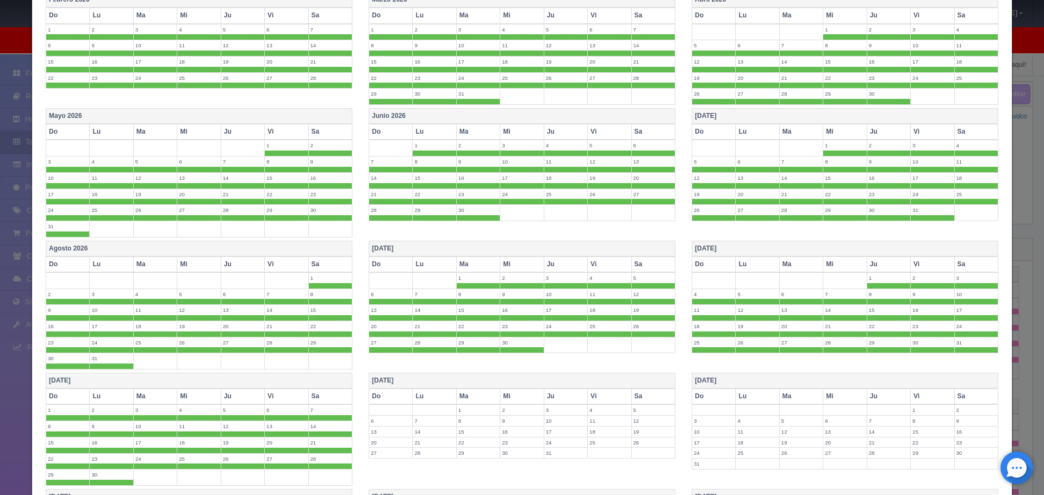
click at [434, 377] on th "Diciembre 2026" at bounding box center [522, 381] width 306 height 16
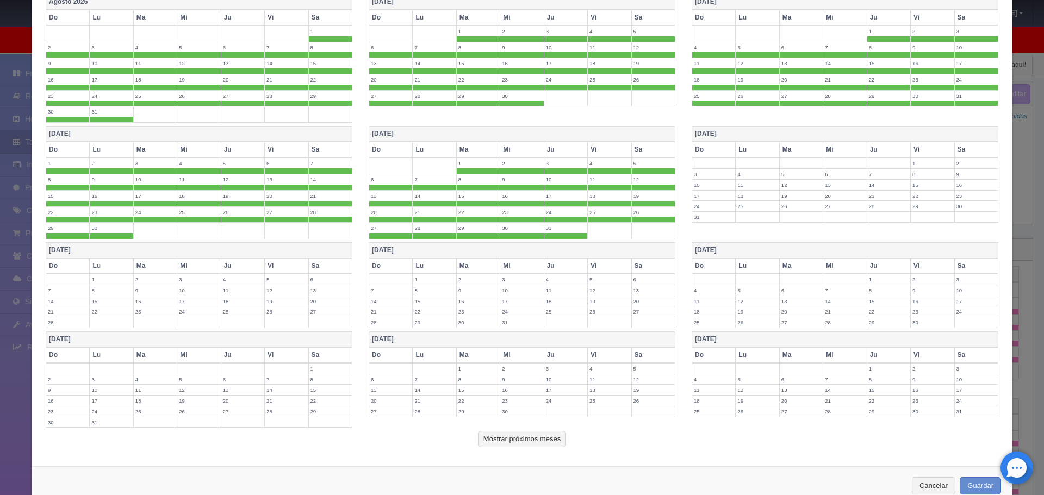
scroll to position [793, 0]
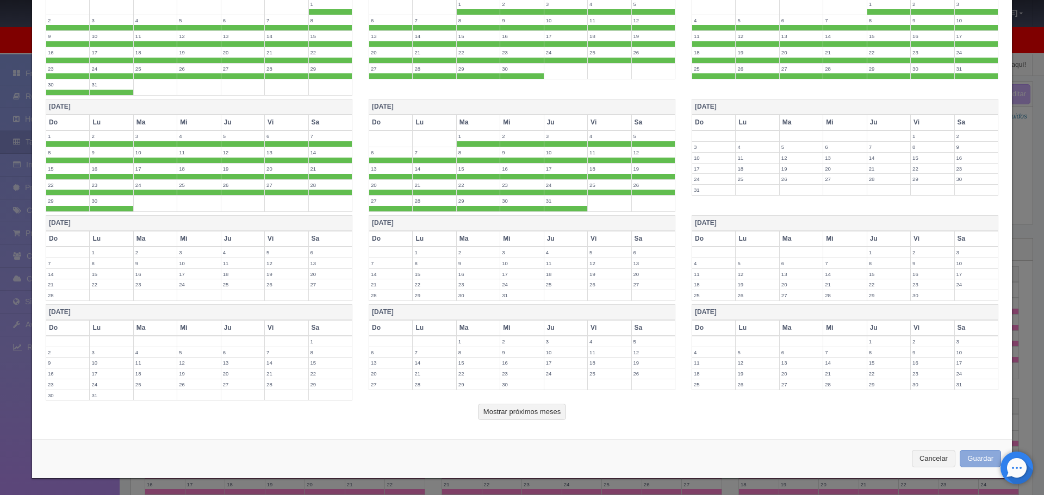
click at [973, 459] on button "Guardar" at bounding box center [980, 459] width 41 height 18
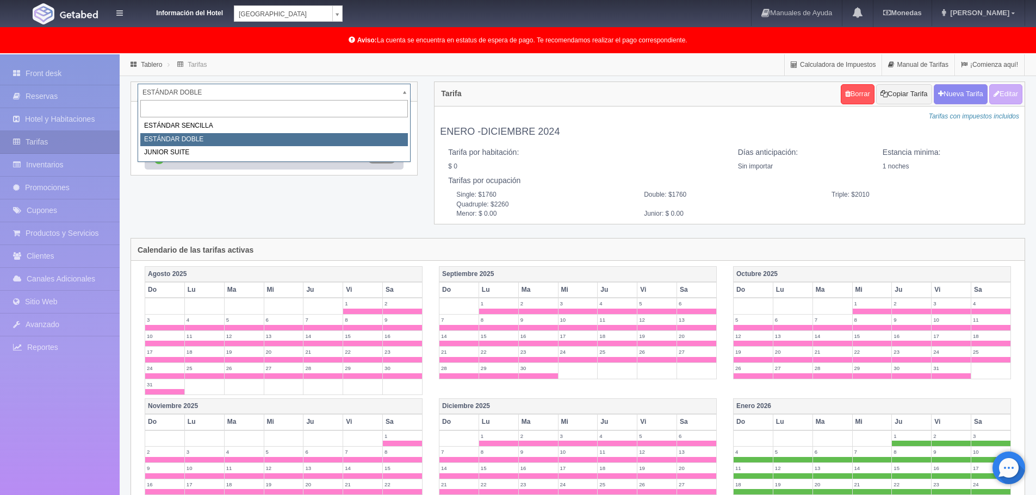
click at [322, 90] on body "Información del Hotel Hotel Plaza Colonial Hotel Plaza Campeche Hotel Plaza Col…" at bounding box center [518, 411] width 1036 height 715
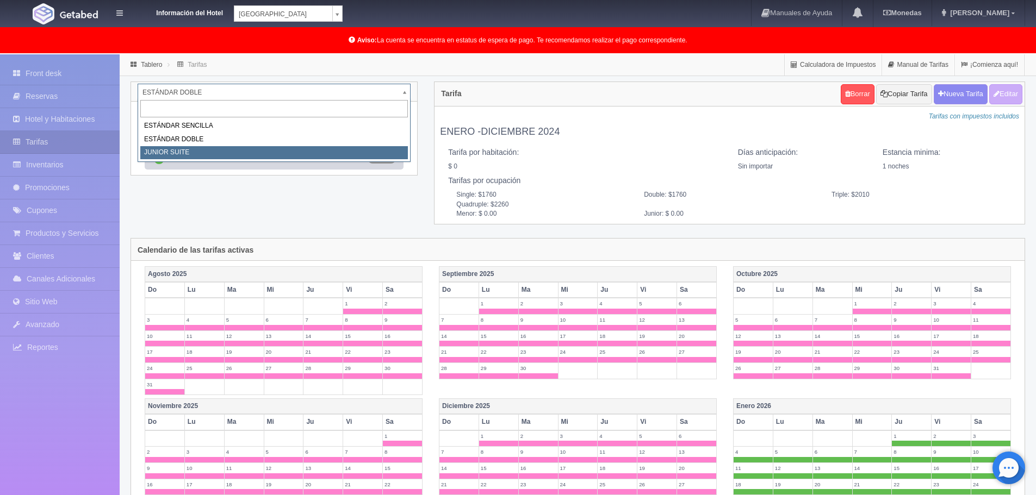
select select "752"
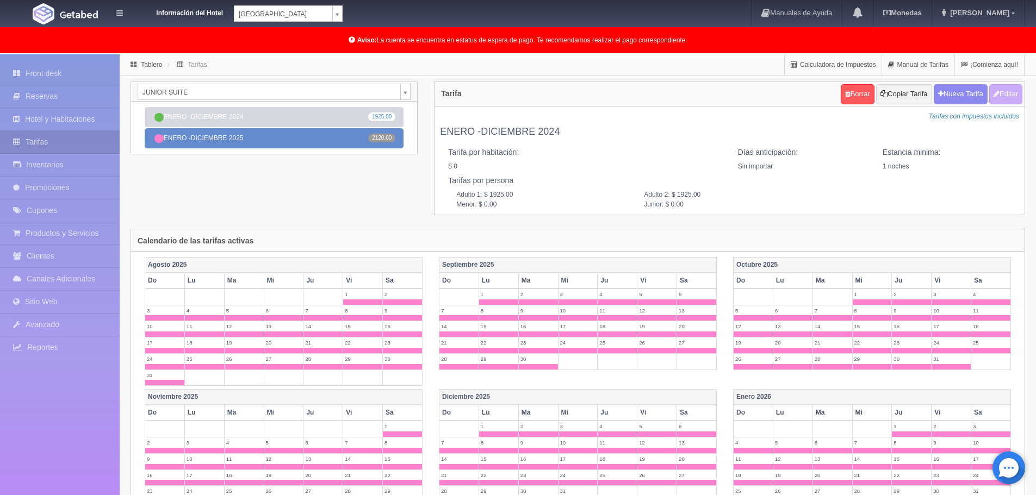
click at [328, 139] on link "[DATE] -[DATE] 2120.00" at bounding box center [274, 138] width 259 height 20
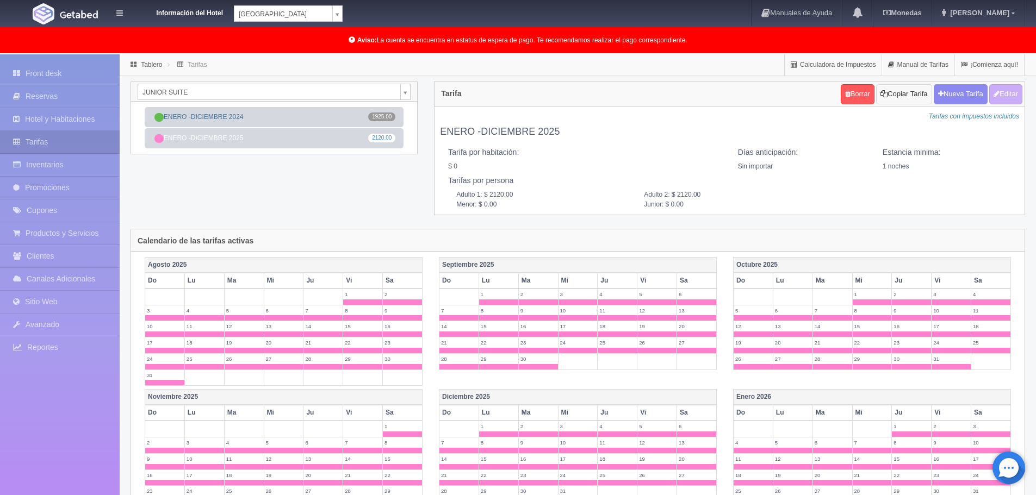
click at [898, 94] on button "Copiar Tarifa" at bounding box center [903, 94] width 55 height 20
select select
type input "ENERO -DICIEMBRE 2025"
select select "0"
type input "1"
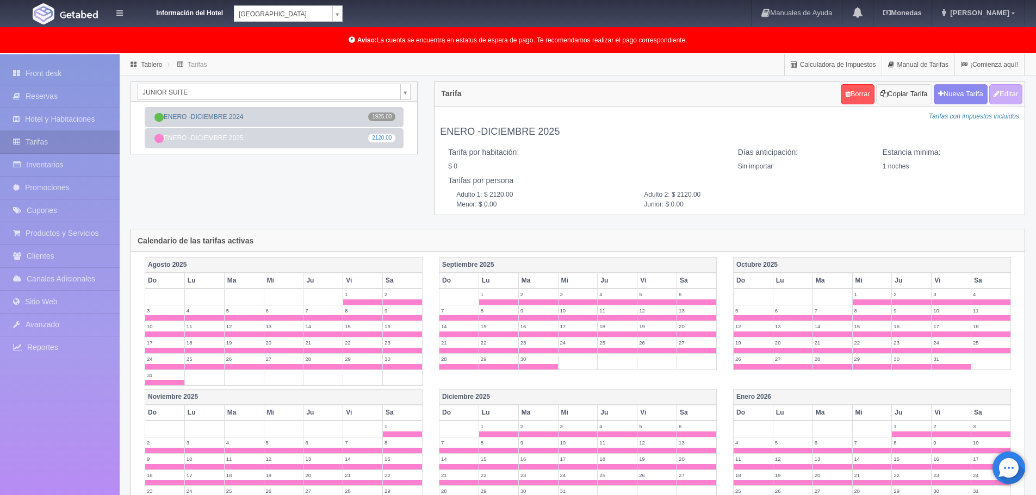
checkbox input "false"
type input "2120.00"
type input "0.00"
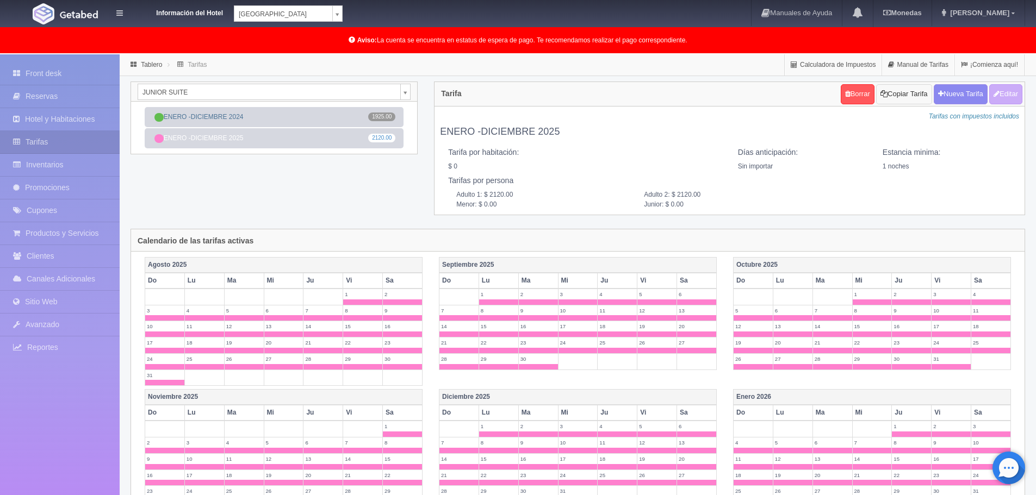
checkbox input "true"
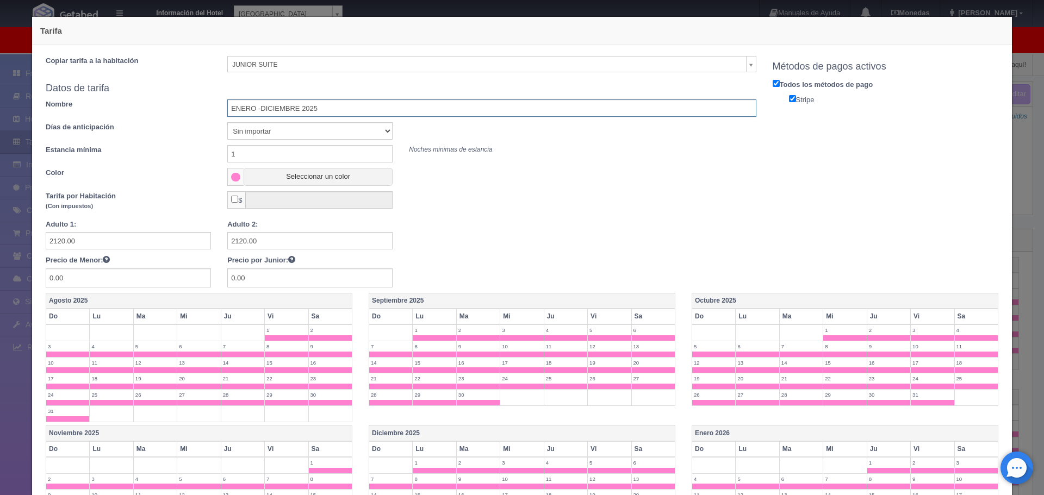
click at [327, 107] on input "ENERO -DICIEMBRE 2025" at bounding box center [491, 107] width 528 height 17
type input "ENERO -DICIEMBRE 2026"
click at [291, 176] on button "Seleccionar un color" at bounding box center [318, 177] width 149 height 18
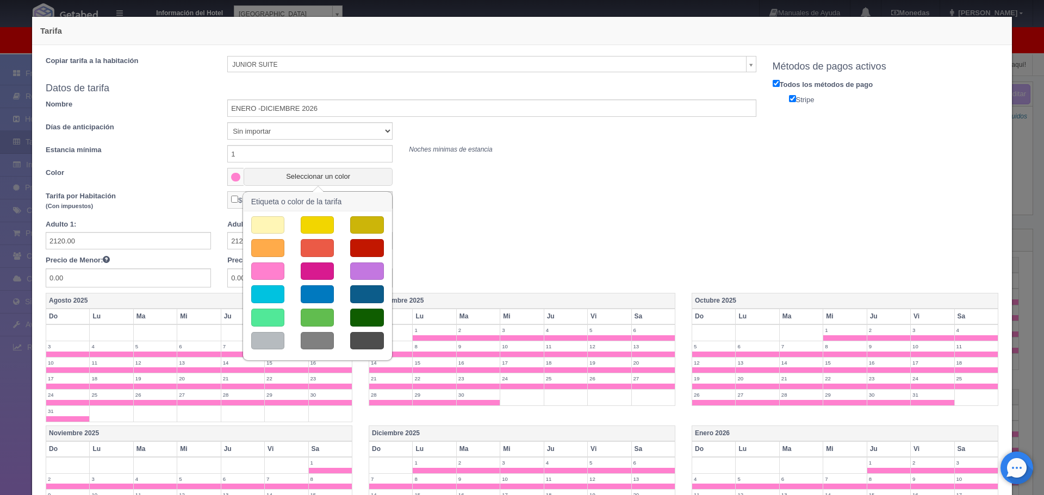
click at [319, 314] on button "button" at bounding box center [317, 318] width 33 height 18
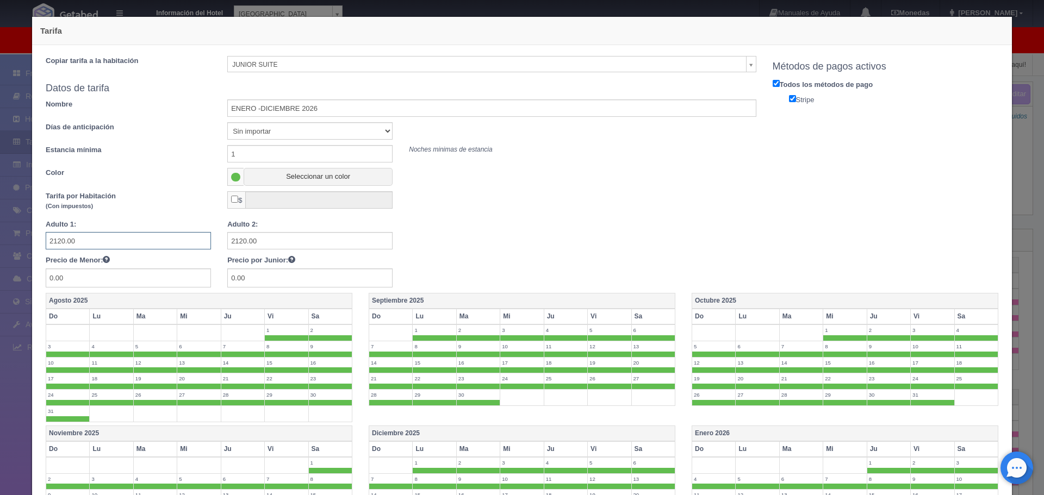
drag, startPoint x: 85, startPoint y: 242, endPoint x: 30, endPoint y: 242, distance: 55.5
click at [30, 242] on div "Tarifa Copiar tarifa a la habitación JUNIOR SUITE ESTÁNDAR SENCILLA ESTÁNDAR DO…" at bounding box center [522, 419] width 992 height 838
type input "2350"
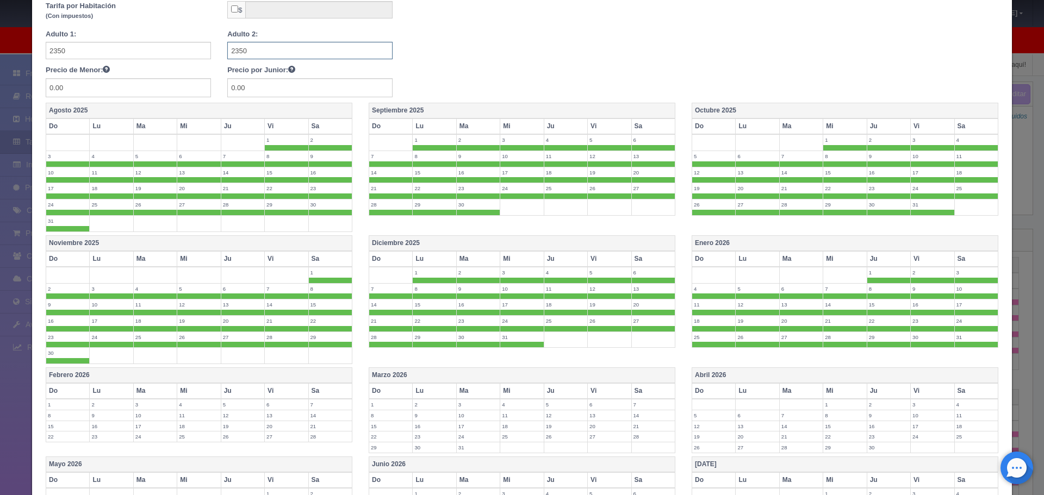
scroll to position [179, 0]
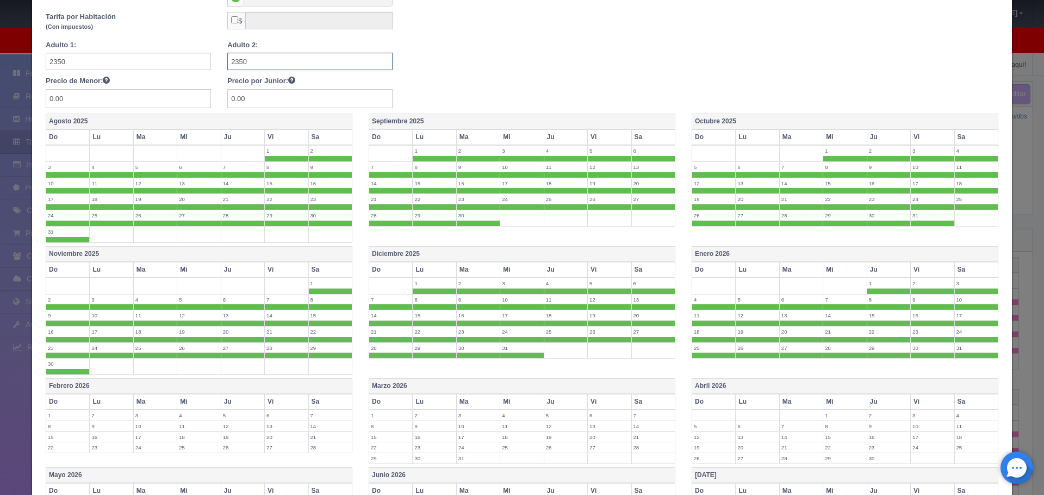
type input "2350"
click at [223, 119] on th "Agosto 2025" at bounding box center [199, 122] width 306 height 16
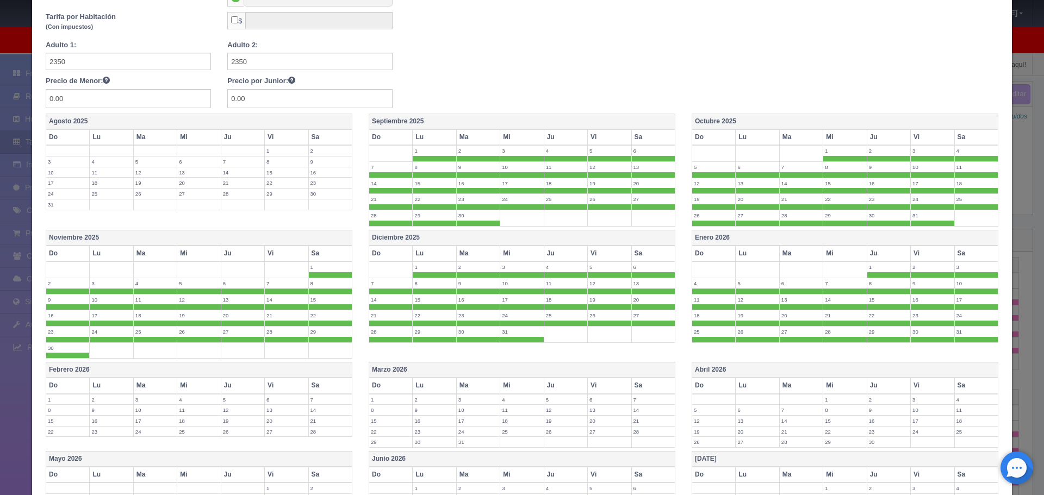
click at [476, 117] on th "Septiembre 2025" at bounding box center [522, 122] width 306 height 16
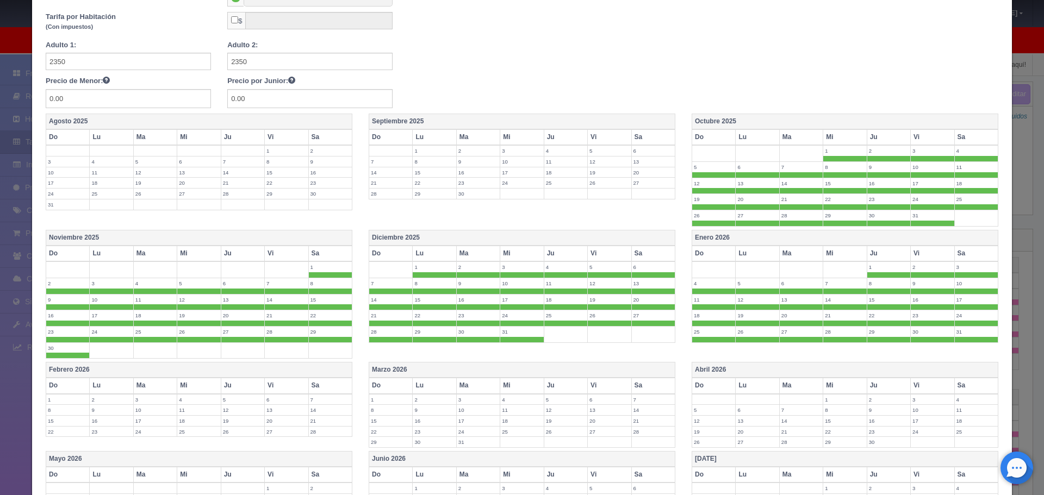
click at [724, 115] on th "Octubre 2025" at bounding box center [845, 122] width 306 height 16
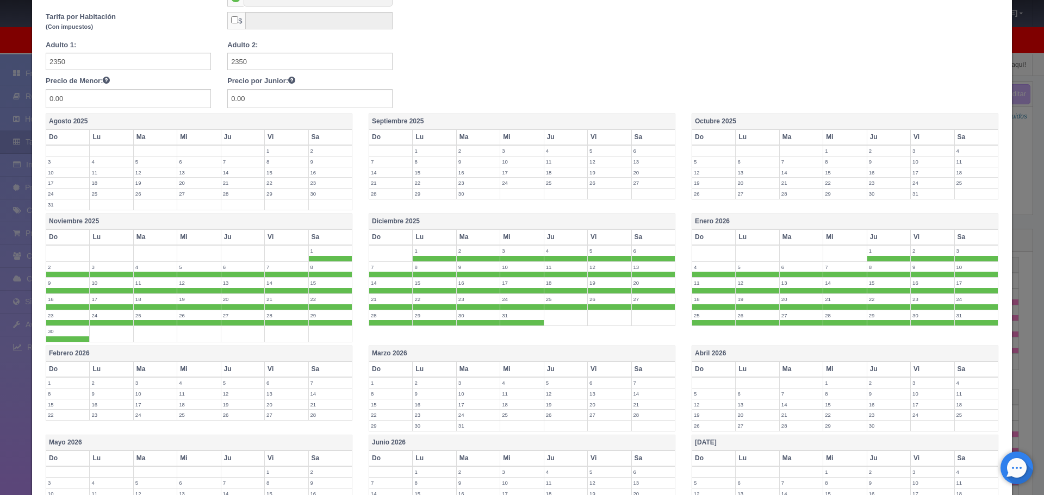
click at [300, 225] on th "Noviembre 2025" at bounding box center [199, 222] width 306 height 16
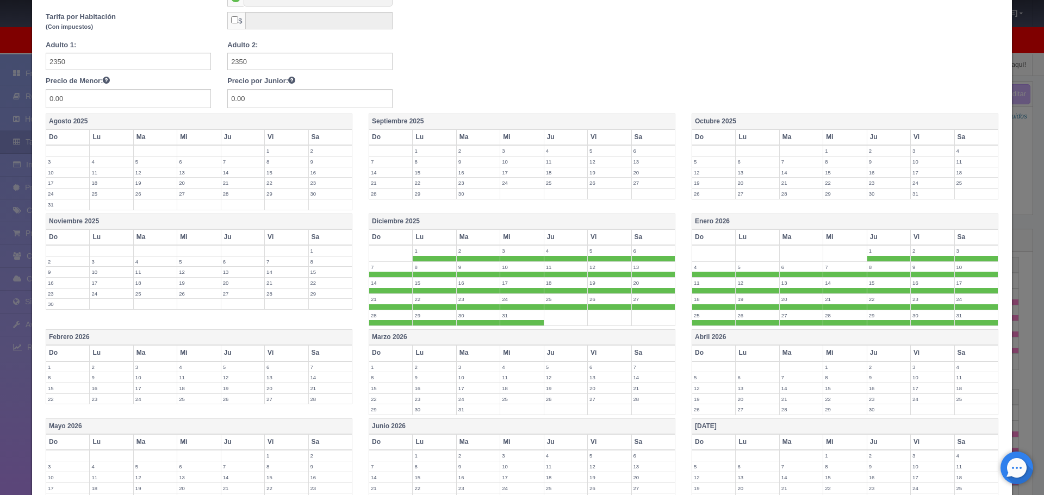
drag, startPoint x: 438, startPoint y: 219, endPoint x: 458, endPoint y: 217, distance: 20.7
click at [438, 219] on th "Diciembre 2025" at bounding box center [522, 222] width 306 height 16
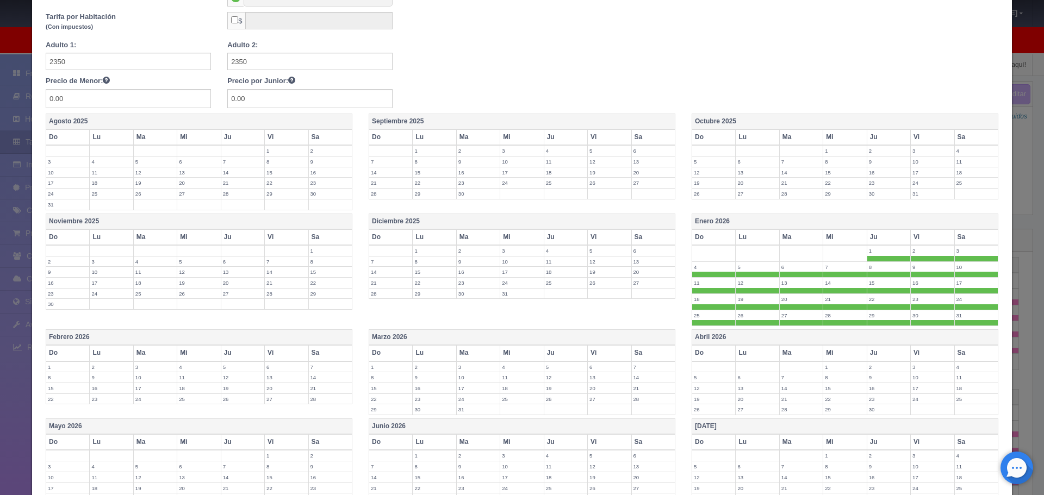
click at [232, 332] on th "Febrero 2026" at bounding box center [199, 338] width 306 height 16
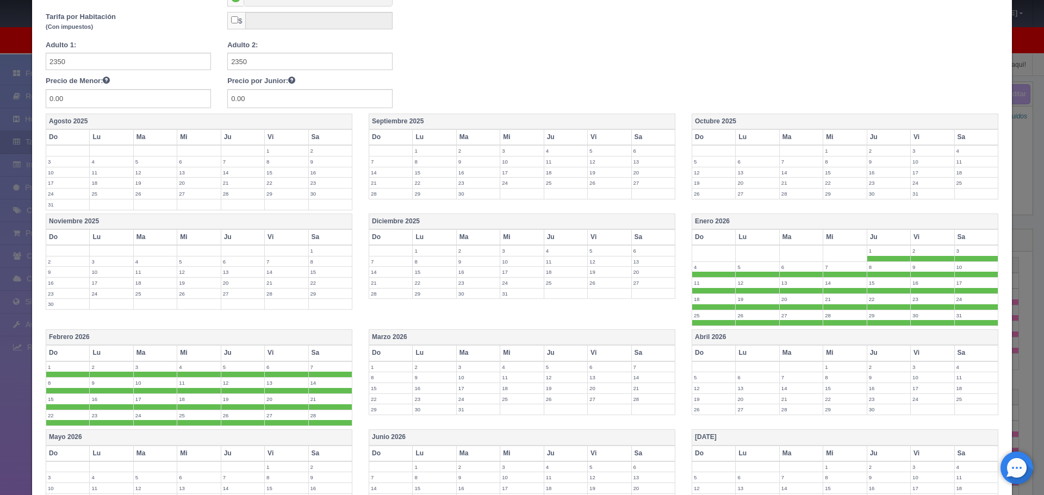
click at [447, 334] on th "Marzo 2026" at bounding box center [522, 338] width 306 height 16
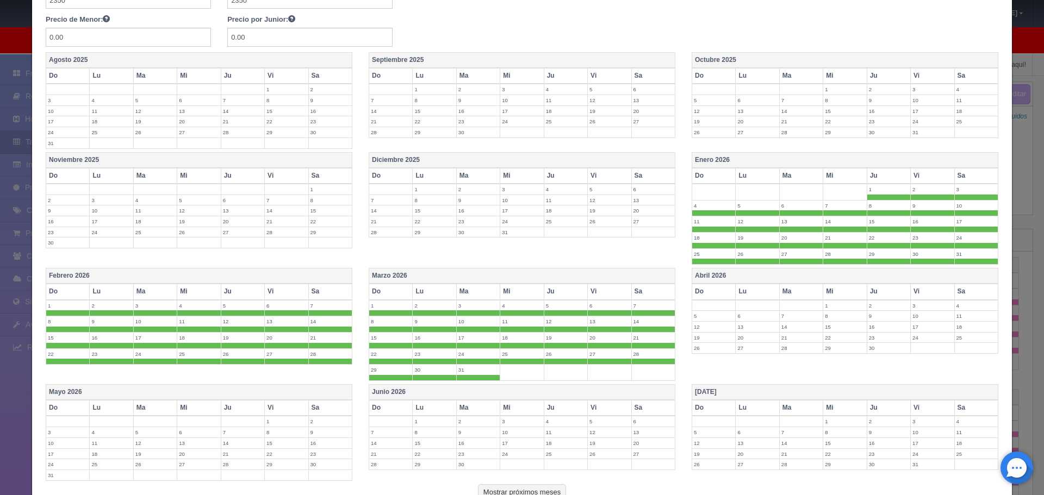
scroll to position [321, 0]
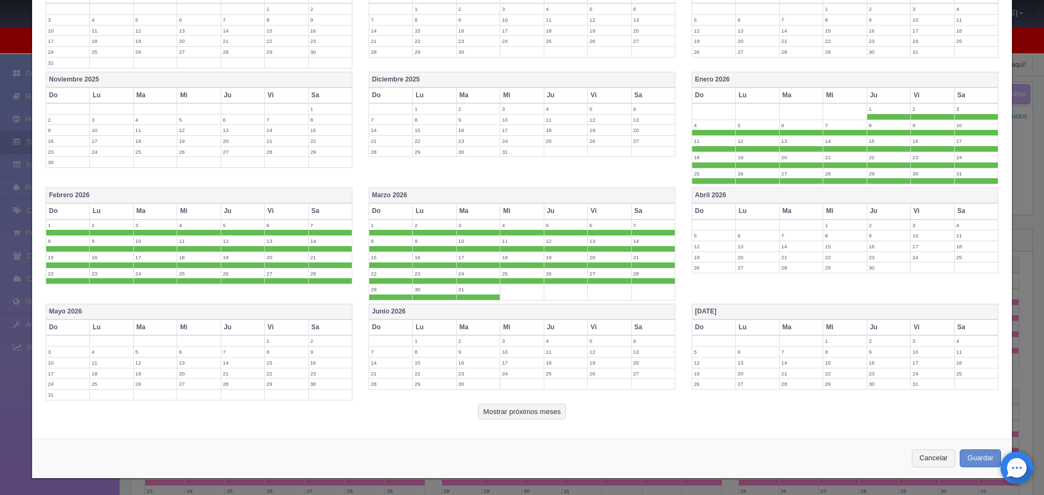
click at [798, 195] on th "Abril 2026" at bounding box center [845, 196] width 306 height 16
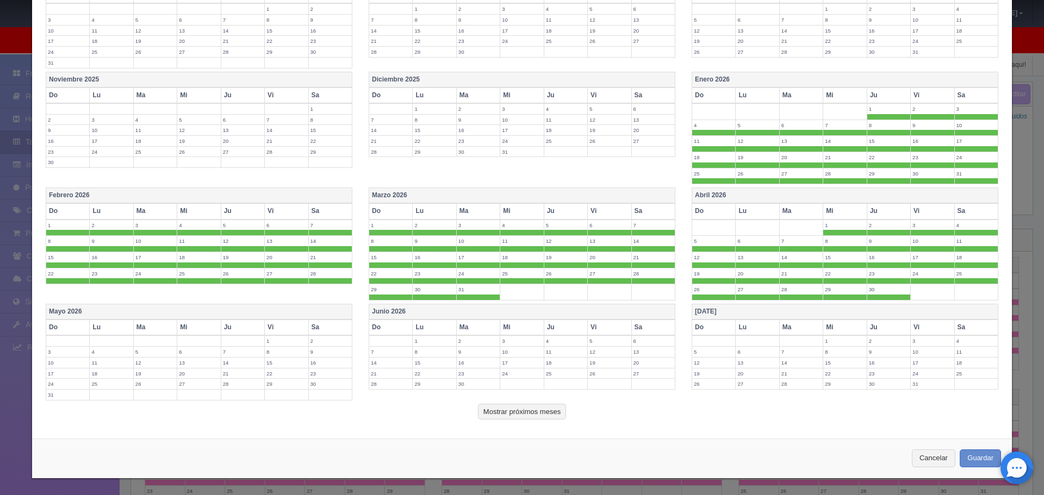
click at [775, 309] on th "Julio 2026" at bounding box center [845, 312] width 306 height 16
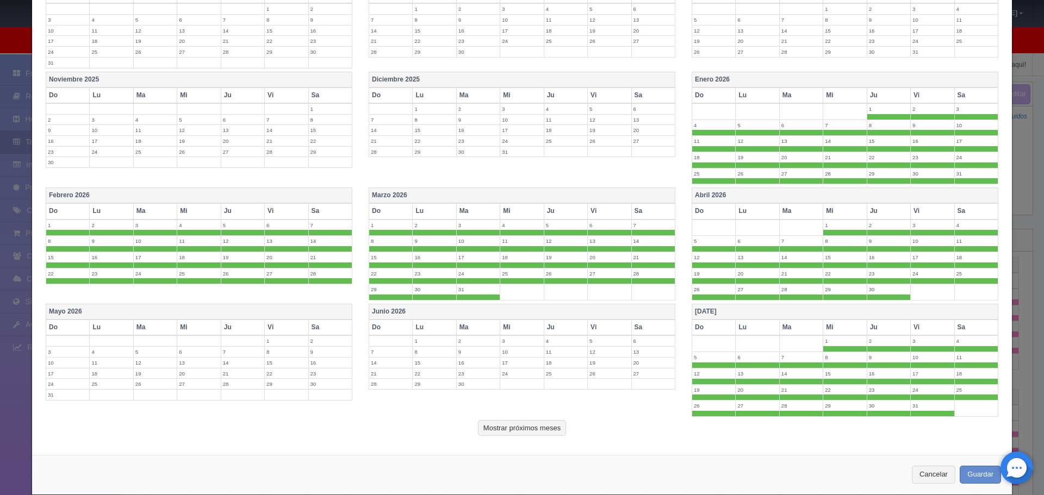
click at [593, 315] on th "Junio 2026" at bounding box center [522, 312] width 306 height 16
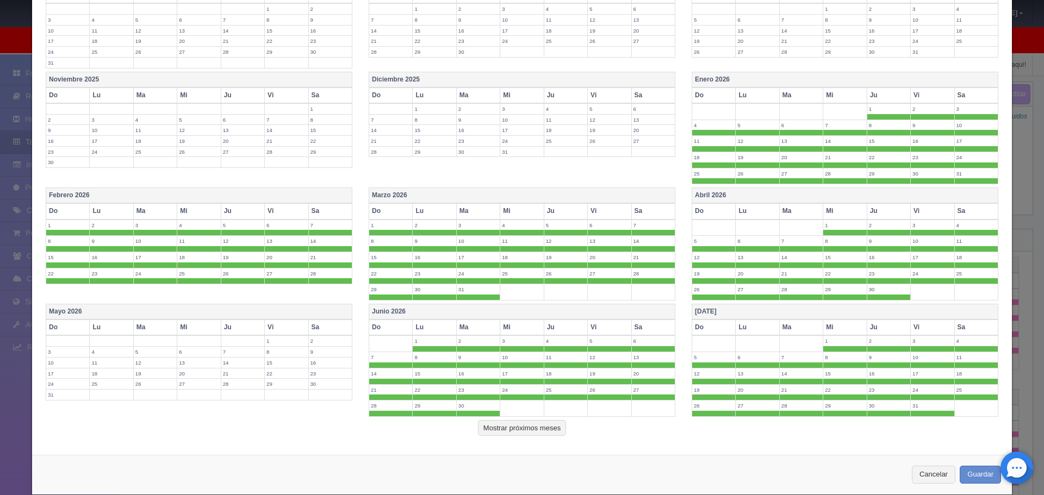
click at [318, 314] on th "Mayo 2026" at bounding box center [199, 312] width 306 height 16
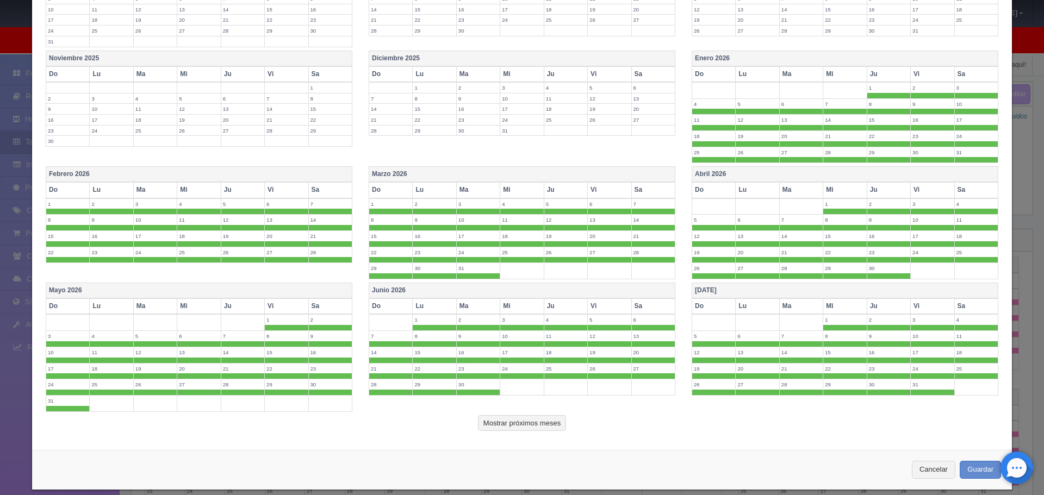
scroll to position [354, 0]
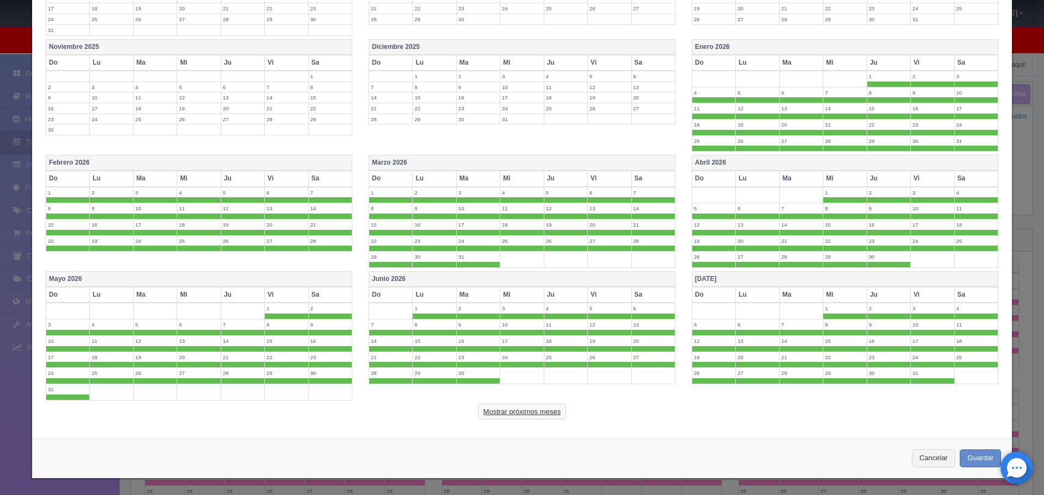
click at [556, 412] on button "Mostrar próximos meses" at bounding box center [522, 412] width 88 height 16
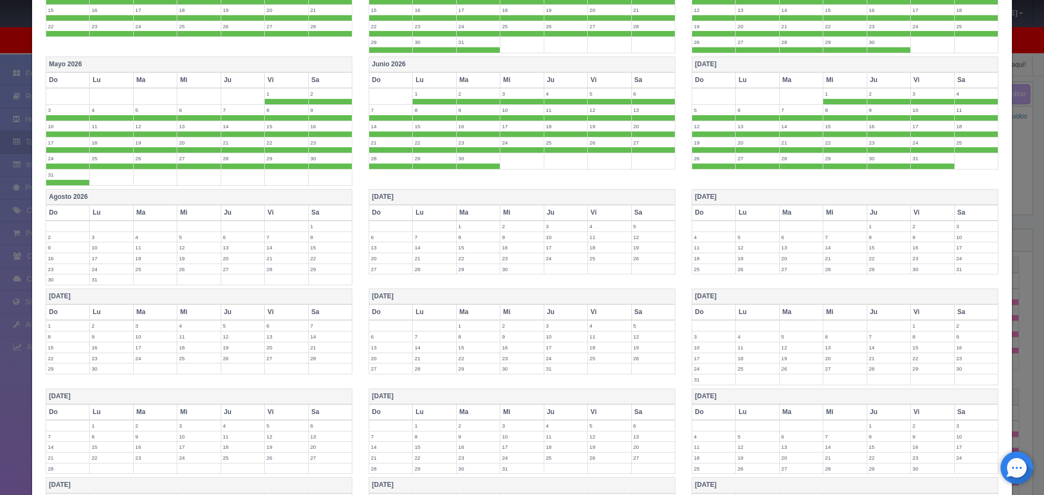
scroll to position [626, 0]
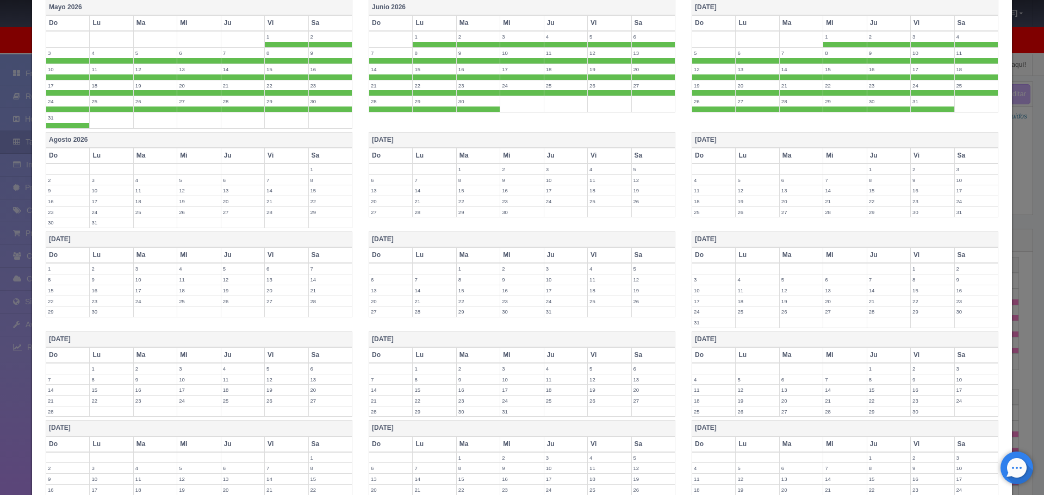
click at [271, 139] on th "Agosto 2026" at bounding box center [199, 140] width 306 height 16
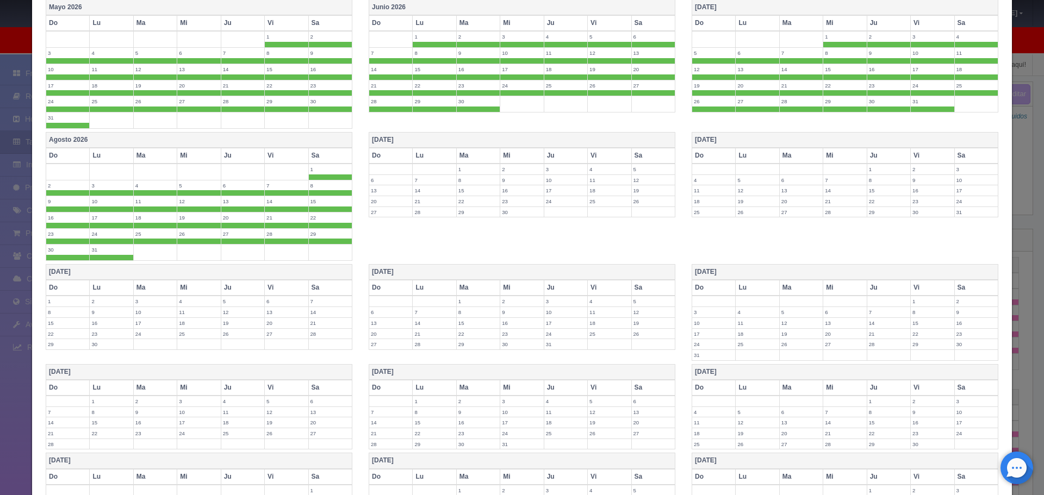
click at [427, 139] on th "Septiembre 2026" at bounding box center [522, 140] width 306 height 16
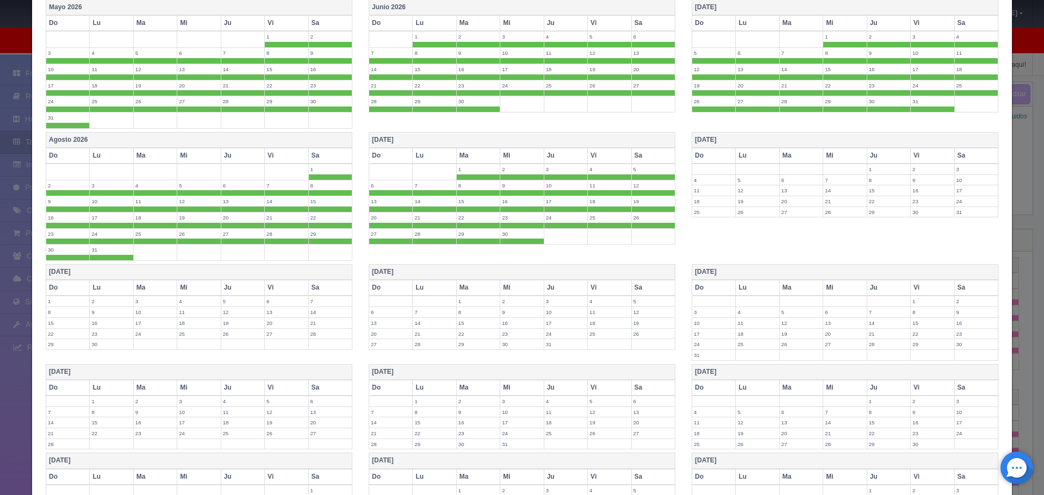
click at [724, 138] on th "Octubre 2026" at bounding box center [845, 140] width 306 height 16
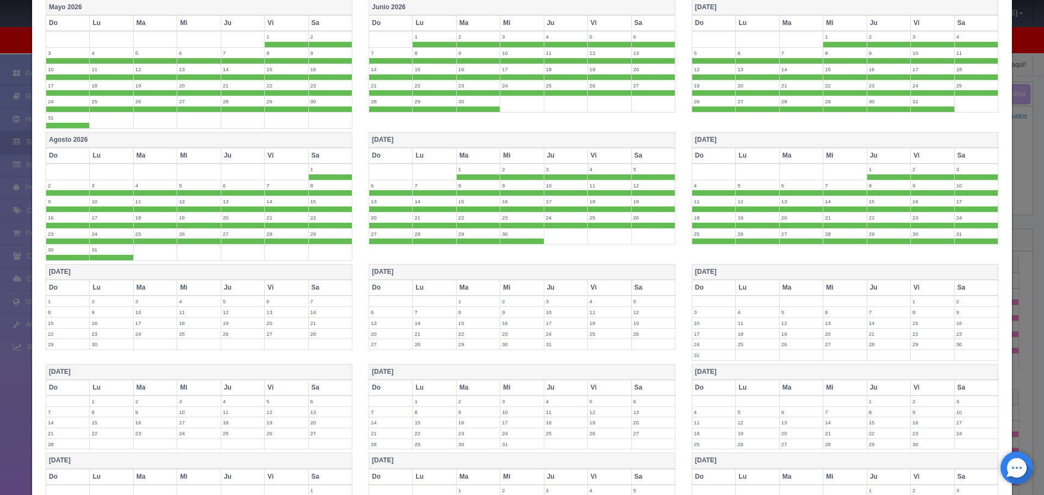
click at [727, 267] on th "Enero 2027" at bounding box center [845, 273] width 306 height 16
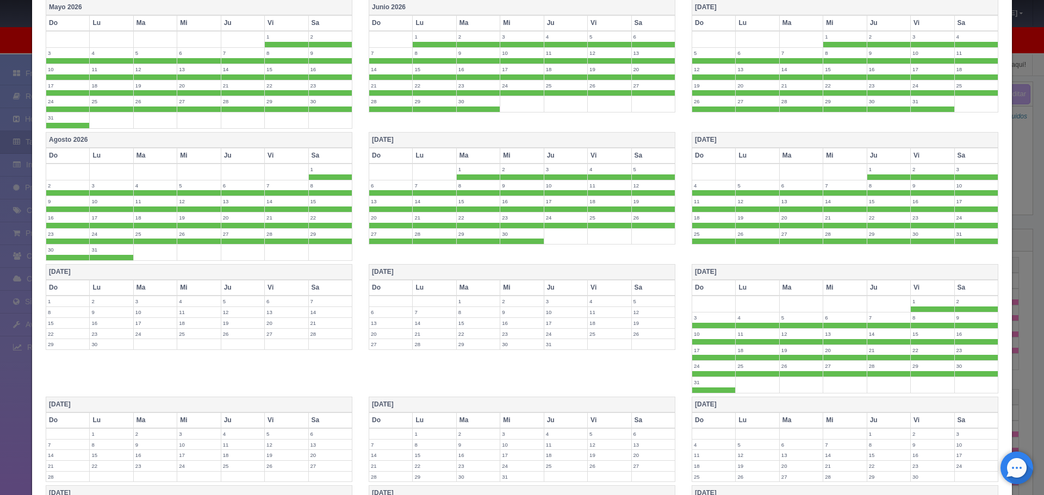
click at [375, 267] on th "Diciembre 2026" at bounding box center [522, 273] width 306 height 16
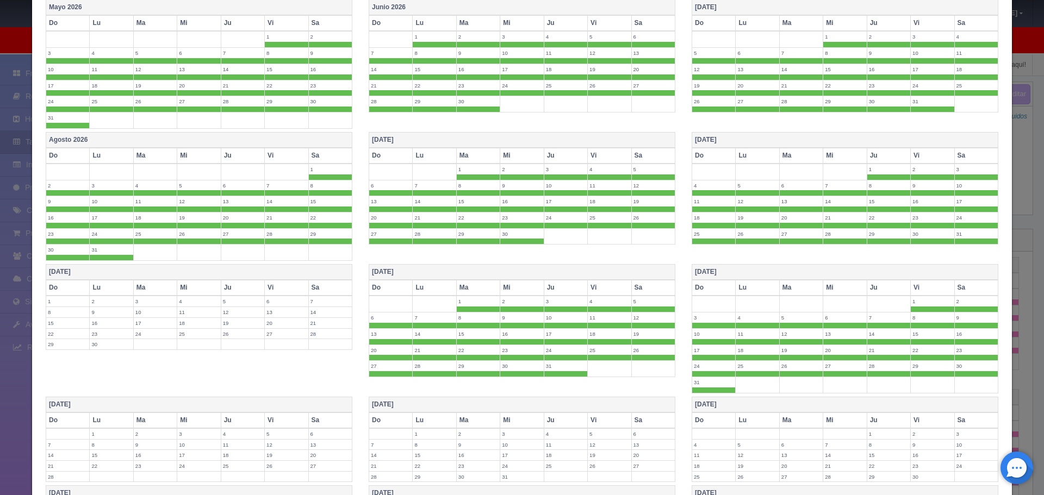
click at [320, 270] on th "Noviembre 2026" at bounding box center [199, 273] width 306 height 16
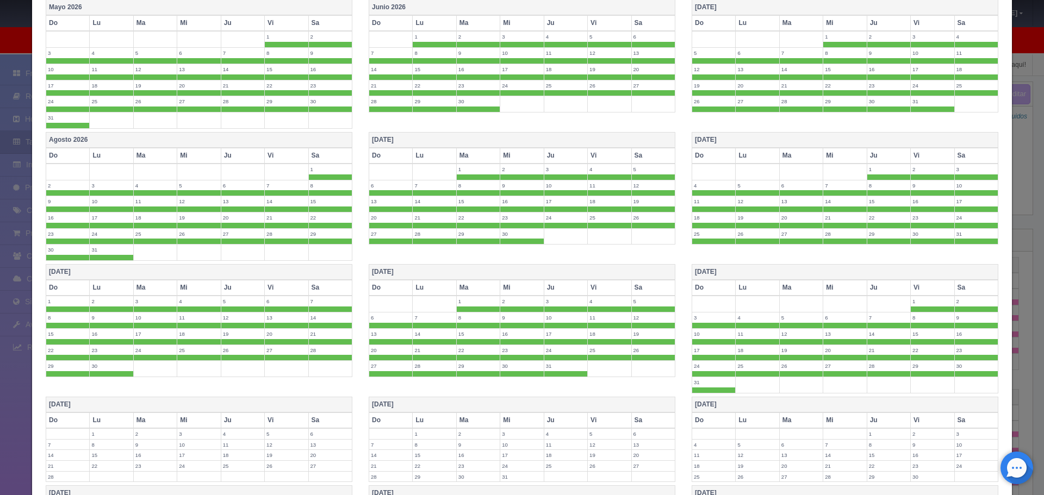
click at [732, 270] on th "Enero 2027" at bounding box center [845, 273] width 306 height 16
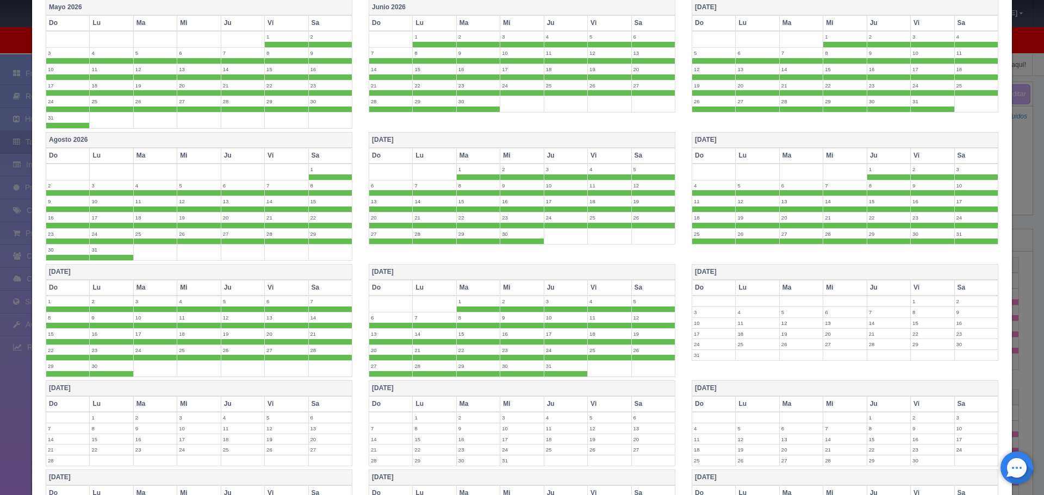
scroll to position [791, 0]
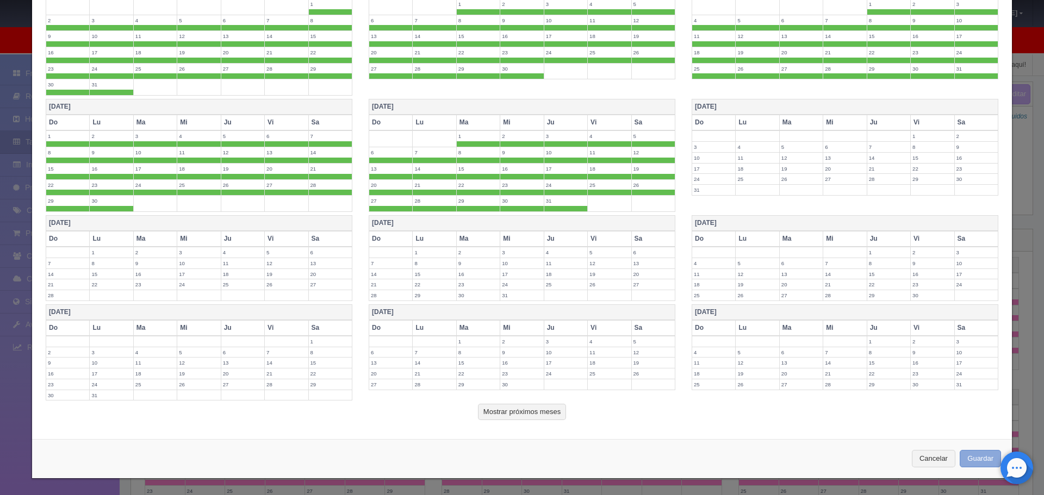
click at [960, 461] on button "Guardar" at bounding box center [980, 459] width 41 height 18
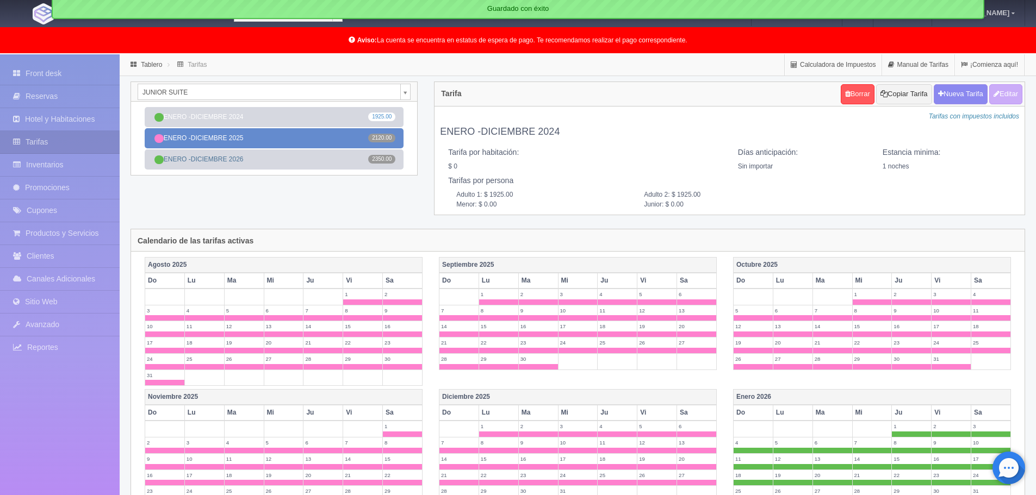
click at [242, 134] on link "ENERO -DICIEMBRE 2025 2120.00" at bounding box center [274, 138] width 259 height 20
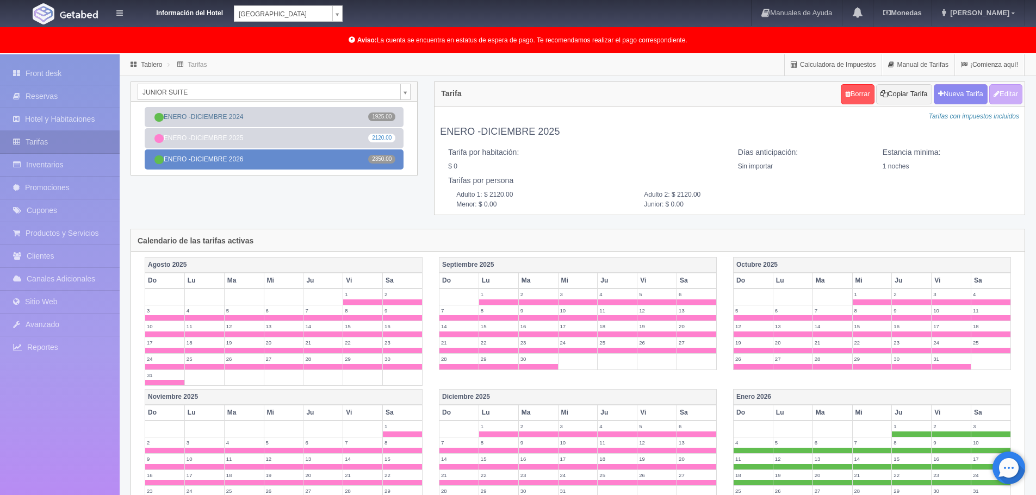
click at [252, 159] on link "ENERO -DICIEMBRE 2026 2350.00" at bounding box center [274, 160] width 259 height 20
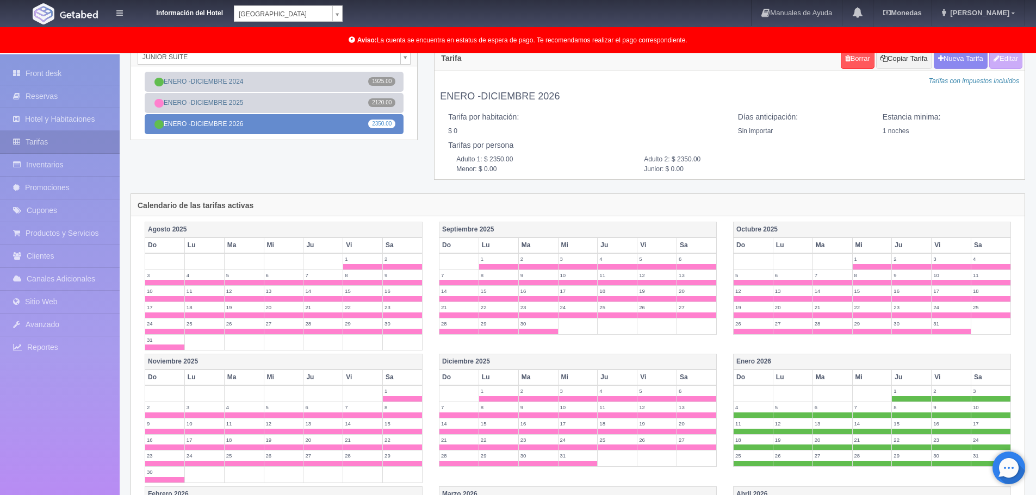
scroll to position [54, 0]
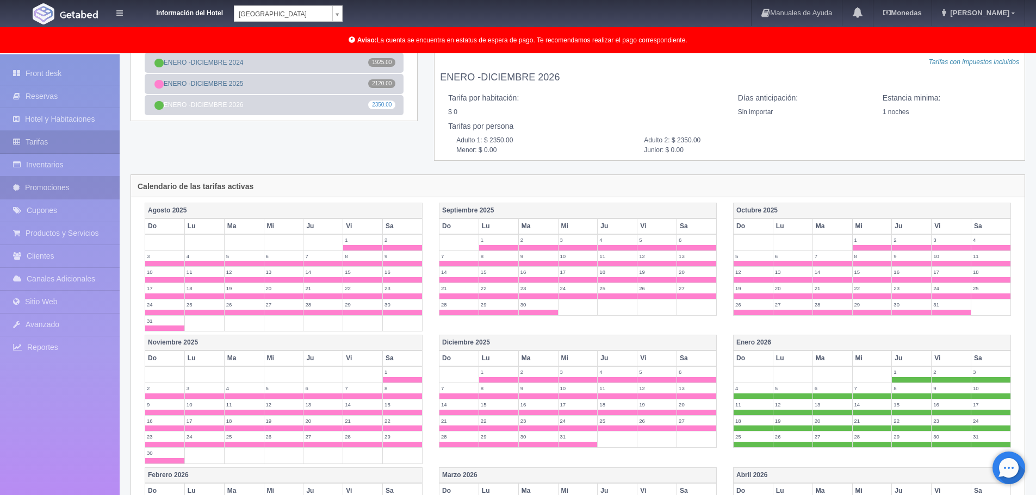
click at [29, 186] on link "Promociones" at bounding box center [60, 188] width 120 height 22
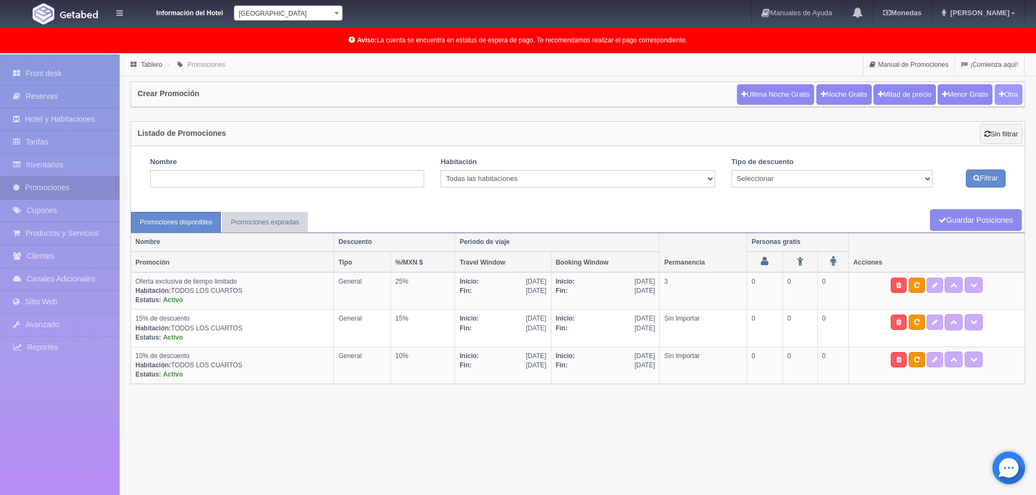
click at [1007, 89] on button "Otra" at bounding box center [1008, 94] width 28 height 21
checkbox input "true"
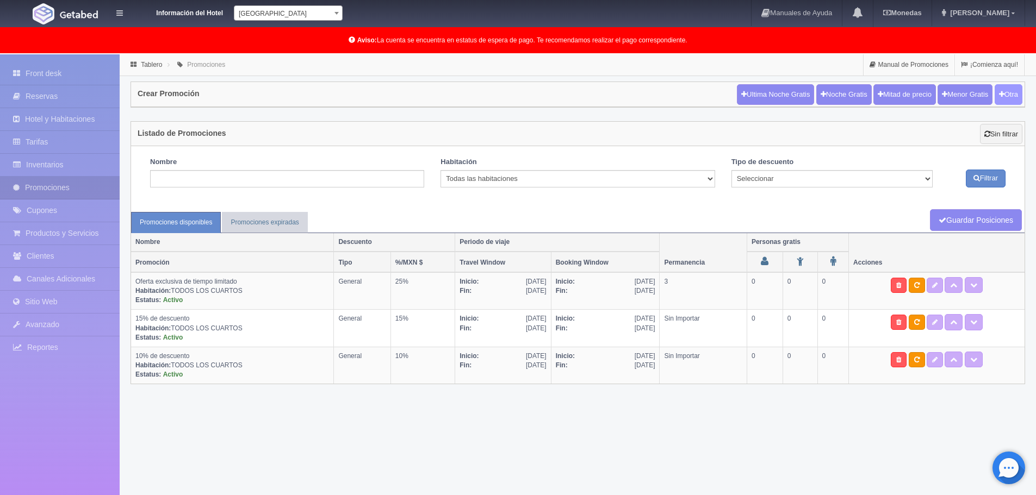
checkbox input "true"
type input "20"
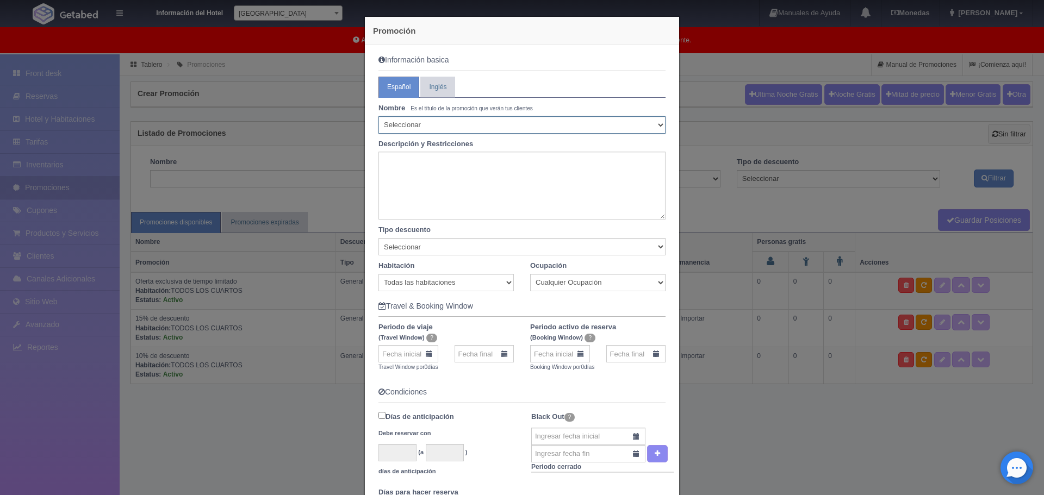
click at [451, 121] on select "Seleccionar 10% de descuento 15% de descuento 15% de descuento y 2 menores grat…" at bounding box center [521, 124] width 287 height 17
select select "20% de descuento y 2 menores gratis"
click at [378, 116] on select "Seleccionar 10% de descuento 15% de descuento 15% de descuento y 2 menores grat…" at bounding box center [521, 124] width 287 height 17
click at [444, 186] on textarea at bounding box center [521, 186] width 287 height 68
paste textarea "Tarifa NO REEMBOLSABLE Se hace el cobro inmediato al momento de reservar NO se …"
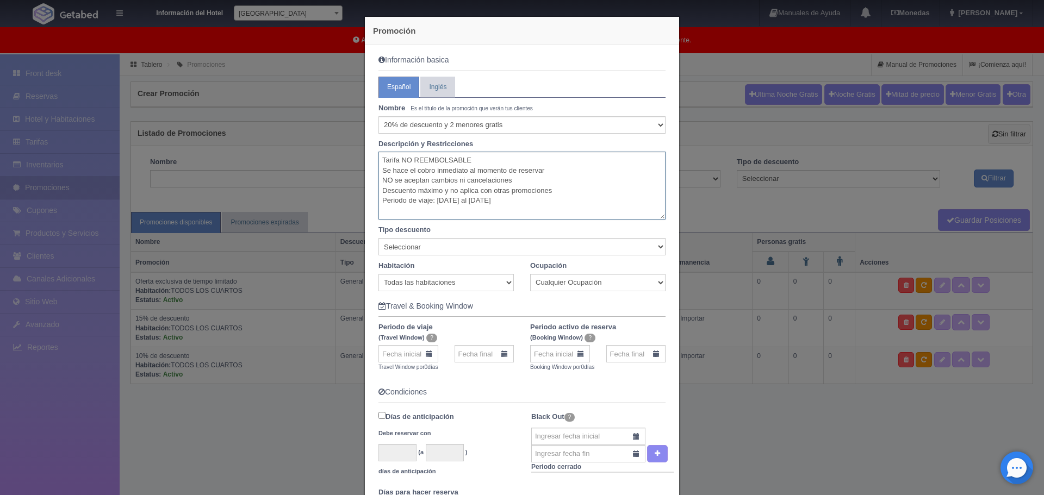
type textarea "Tarifa NO REEMBOLSABLE Se hace el cobro inmediato al momento de reservar NO se …"
click at [643, 243] on select "Seleccionar Noche gratis Última Noche General" at bounding box center [521, 246] width 287 height 17
select select "General"
click at [378, 238] on select "Seleccionar Noche gratis Última Noche General" at bounding box center [521, 246] width 287 height 17
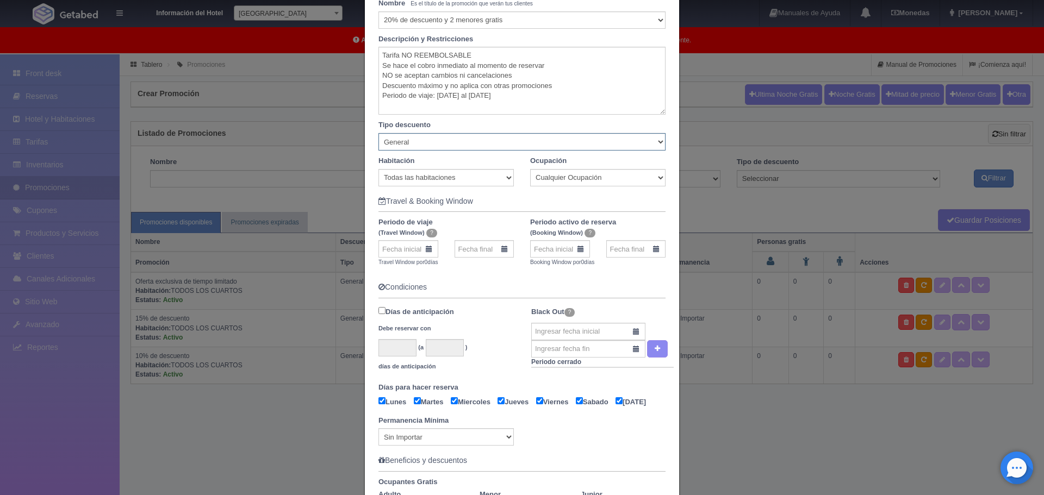
scroll to position [109, 0]
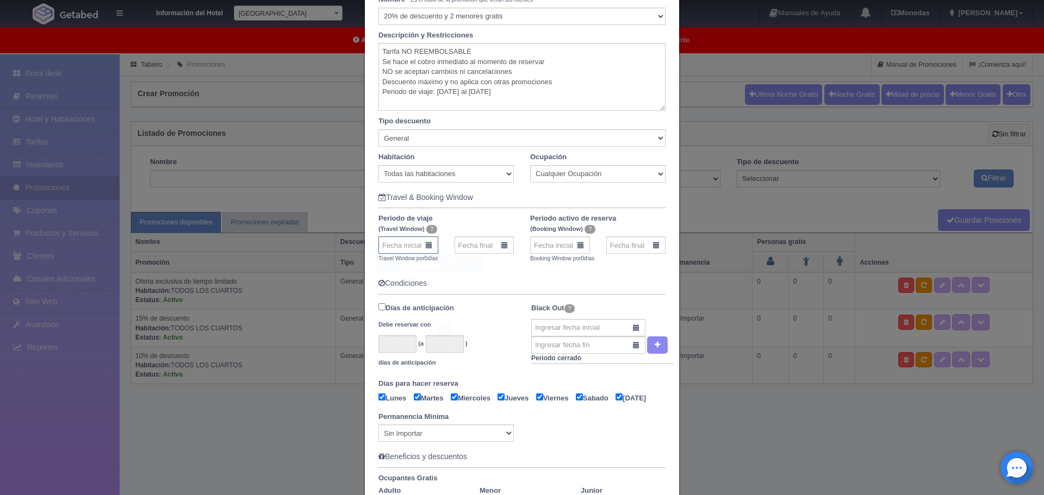
click at [424, 242] on input "text" at bounding box center [408, 244] width 60 height 17
click at [460, 327] on link "19" at bounding box center [460, 330] width 14 height 16
type input "[DATE]"
click at [500, 245] on input "text" at bounding box center [484, 244] width 60 height 17
click at [511, 261] on select "Sep Oct Nov Dec" at bounding box center [497, 263] width 38 height 10
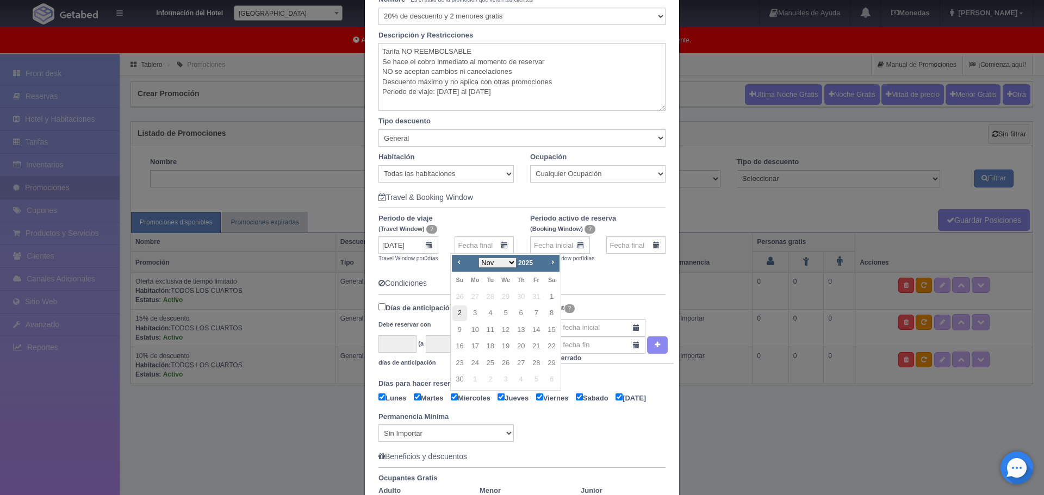
click at [460, 316] on link "2" at bounding box center [459, 314] width 14 height 16
type input "[DATE]"
click at [501, 242] on input "[DATE]" at bounding box center [484, 244] width 60 height 17
click at [576, 278] on form "Información basica Español Inglés Nombre Es el título de la promoción que verán…" at bounding box center [521, 311] width 287 height 728
click at [575, 245] on input "text" at bounding box center [560, 244] width 60 height 17
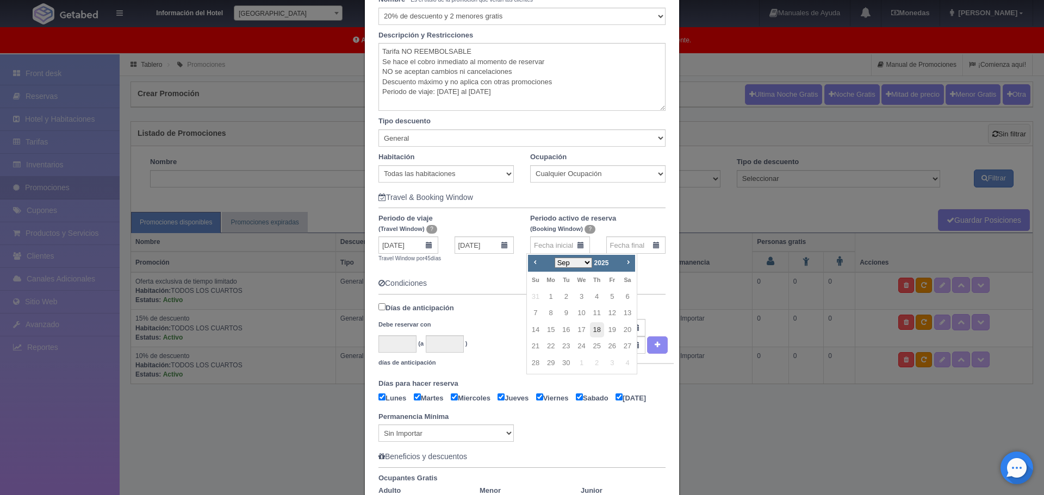
click at [597, 330] on link "18" at bounding box center [597, 330] width 14 height 16
type input "[DATE]"
click at [652, 244] on input "text" at bounding box center [636, 244] width 60 height 17
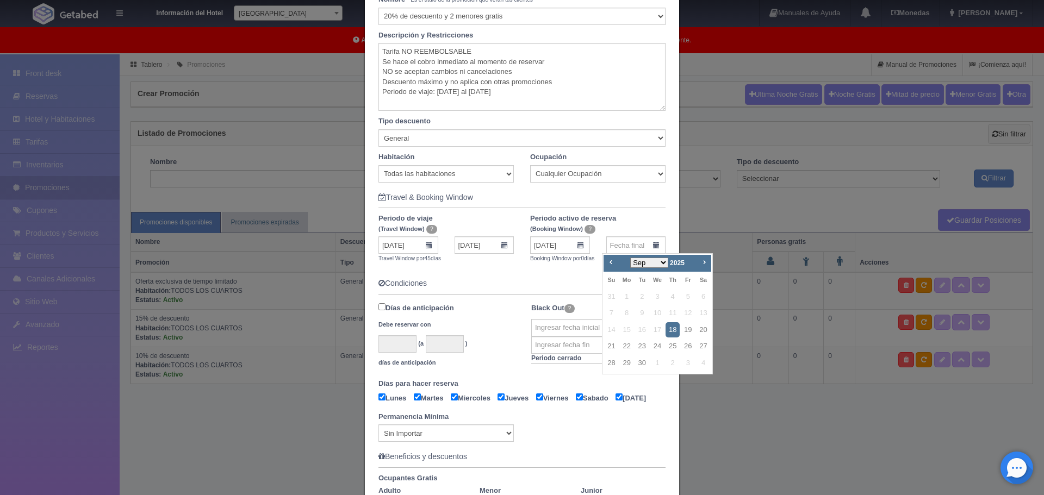
click at [661, 263] on select "Sep Oct Nov Dec" at bounding box center [649, 263] width 38 height 10
click at [704, 296] on link "1" at bounding box center [703, 297] width 14 height 16
type input "[DATE]"
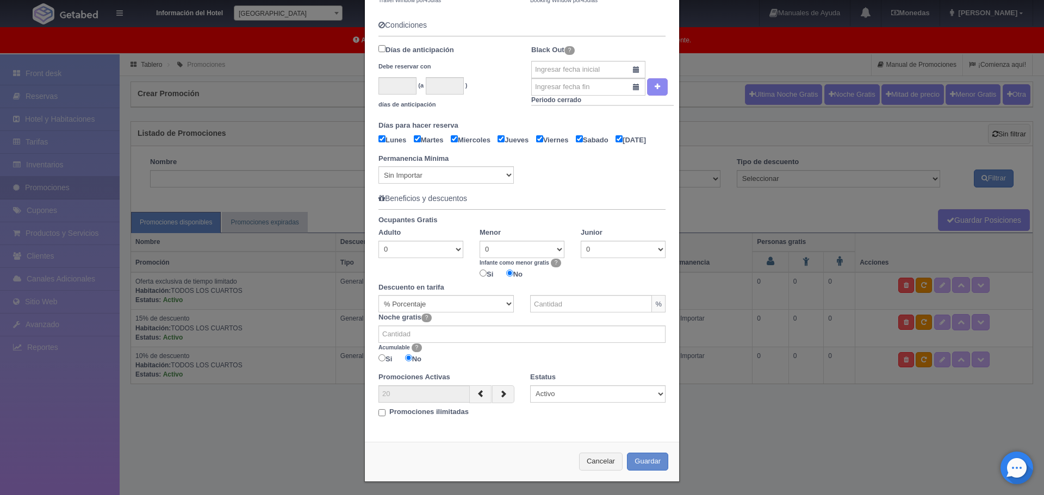
scroll to position [381, 0]
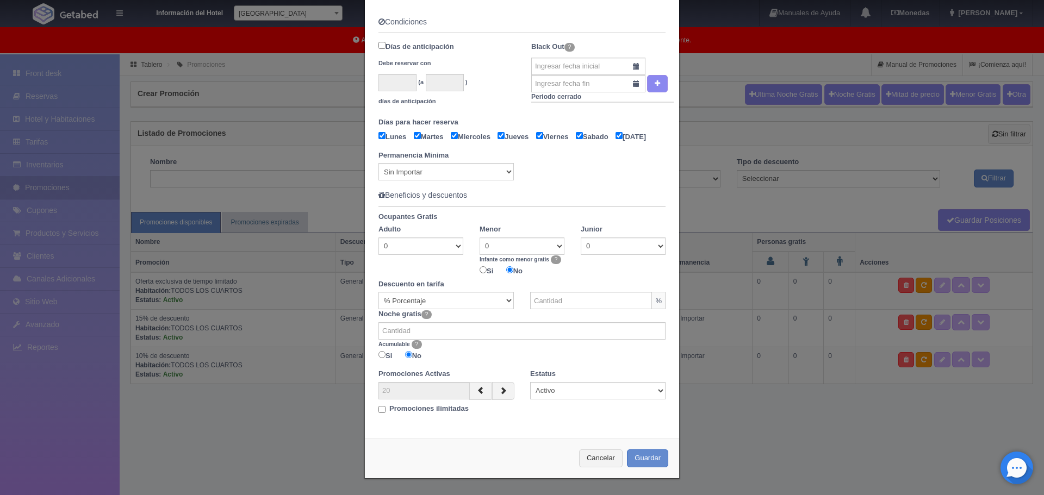
click at [481, 272] on input "Si" at bounding box center [482, 269] width 7 height 7
radio input "true"
click at [553, 250] on select "0 1 2 3" at bounding box center [521, 246] width 85 height 17
select select "2"
click at [479, 242] on select "0 1 2 3" at bounding box center [521, 246] width 85 height 17
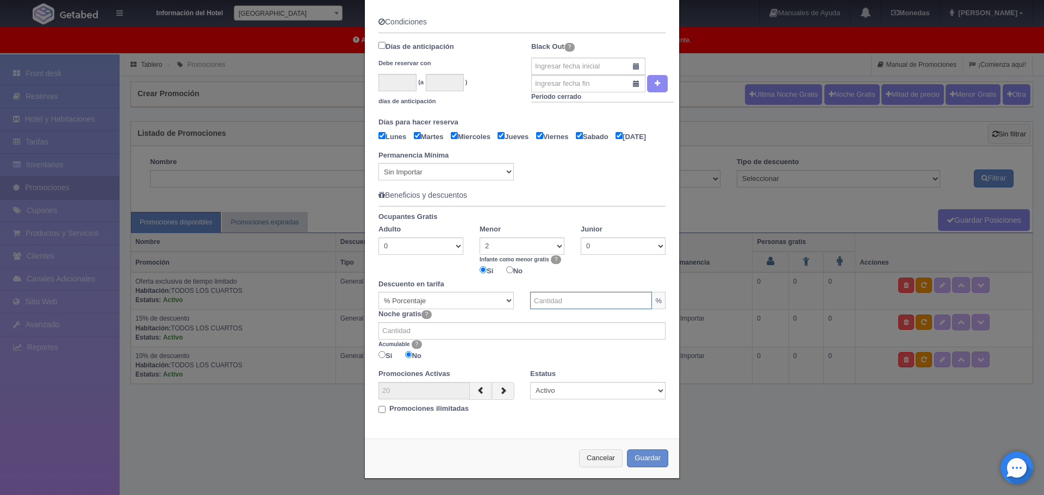
click at [640, 307] on input "text" at bounding box center [591, 300] width 122 height 17
type input "20"
click at [394, 414] on div "Promociones ilimitadas" at bounding box center [445, 407] width 135 height 14
click at [424, 410] on b "Promociones ilimitadas" at bounding box center [428, 408] width 79 height 8
click at [385, 410] on input "Promociones ilimitadas" at bounding box center [381, 409] width 7 height 7
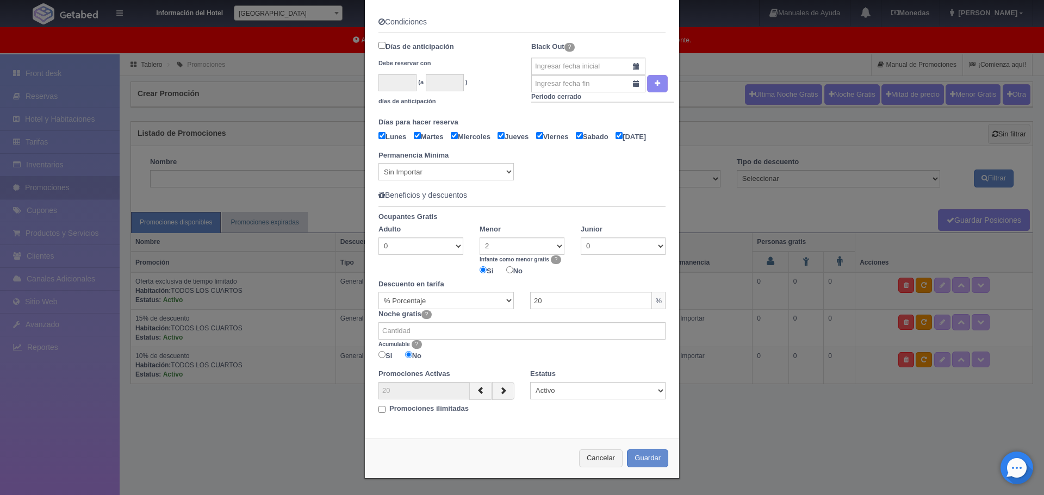
checkbox input "true"
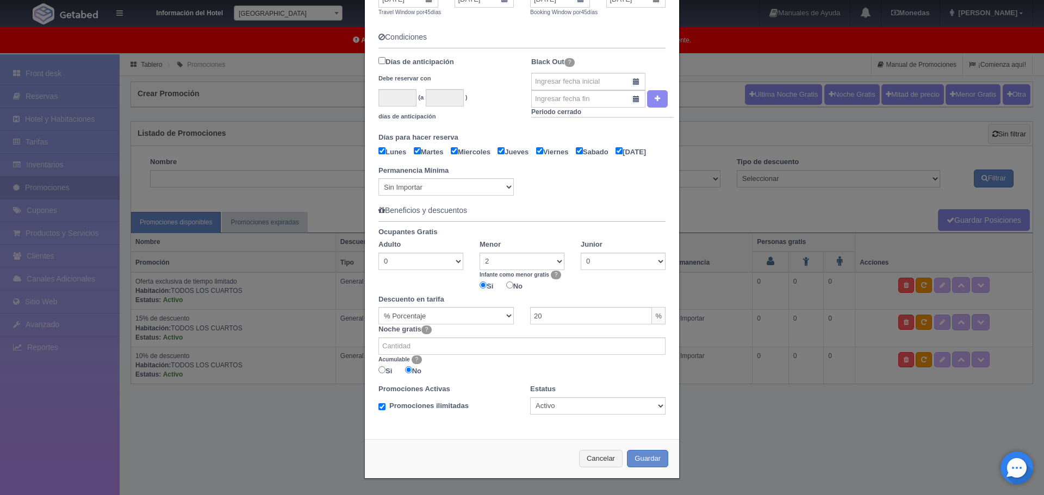
scroll to position [370, 0]
click at [646, 458] on button "Guardar" at bounding box center [647, 459] width 41 height 18
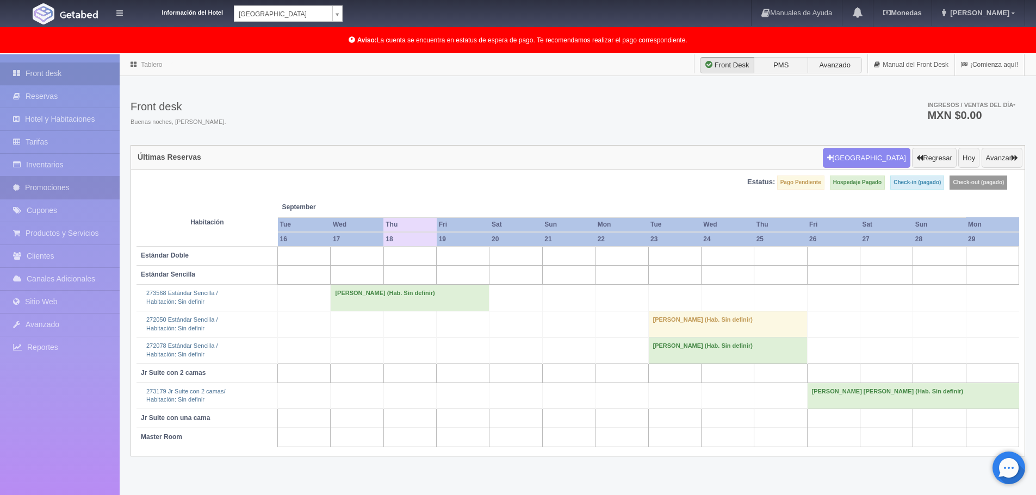
drag, startPoint x: 55, startPoint y: 184, endPoint x: 120, endPoint y: 178, distance: 65.0
click at [55, 183] on link "Promociones" at bounding box center [60, 188] width 120 height 22
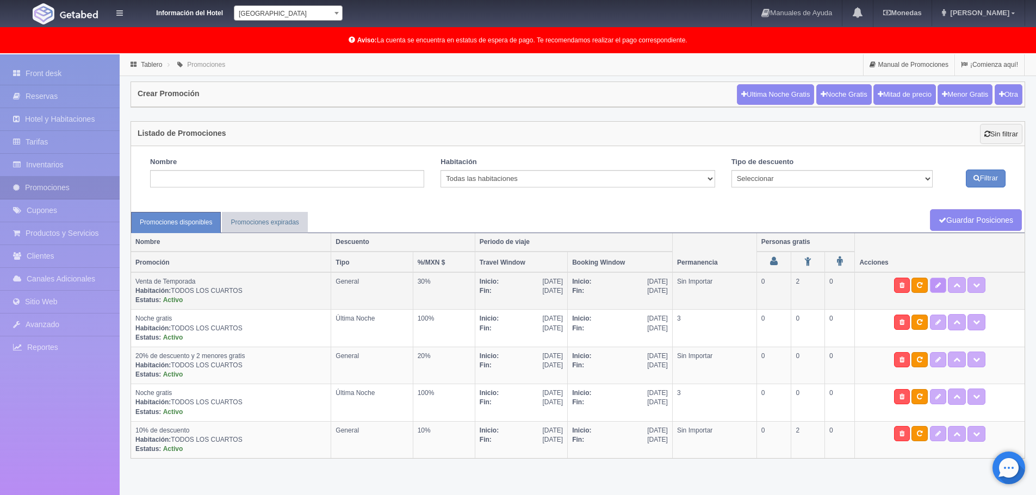
click at [940, 284] on icon at bounding box center [937, 285] width 5 height 7
type textarea "Tarifa NO REEMBOLSABLE Se hace el cobro inmediato al momento de reservar NO se …"
select select "General"
type input "[DATE]"
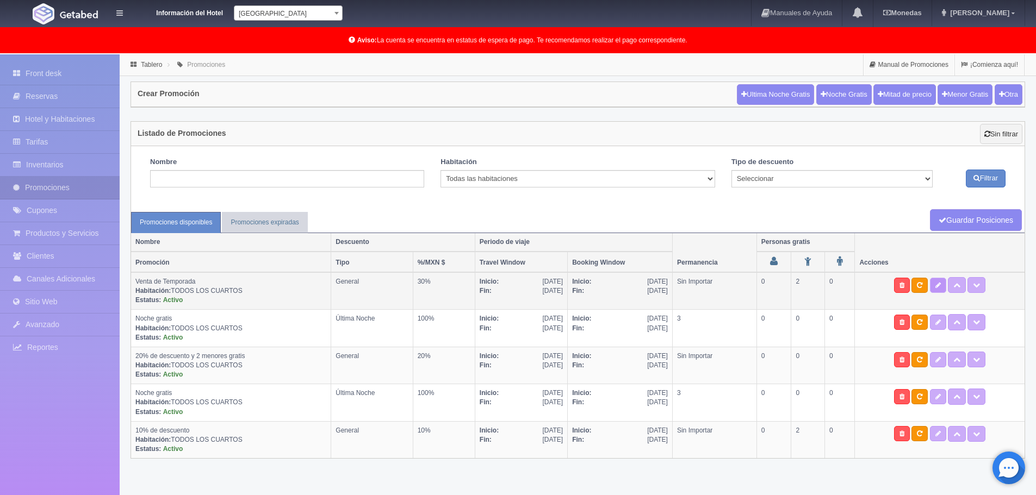
type input "[DATE]"
checkbox input "true"
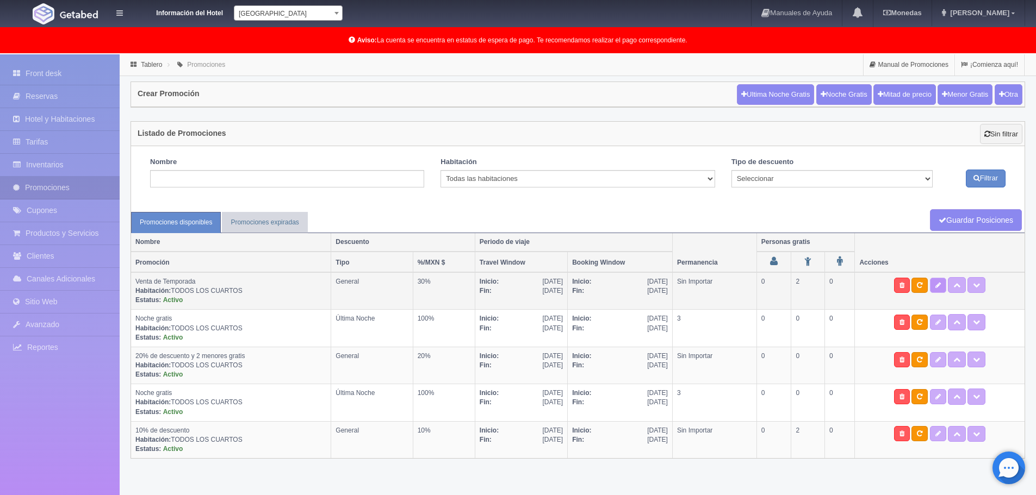
checkbox input "true"
select select "2"
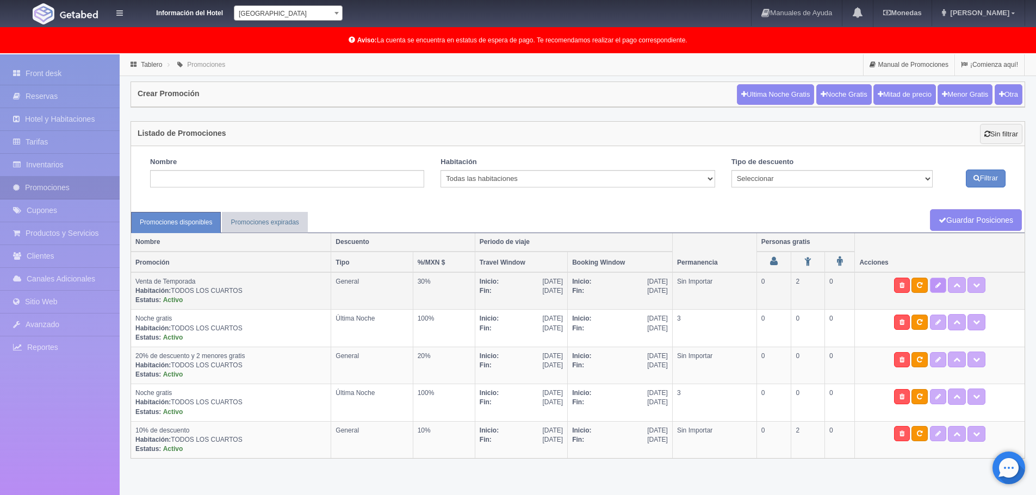
radio input "true"
type input "30"
type input "0"
radio input "false"
radio input "true"
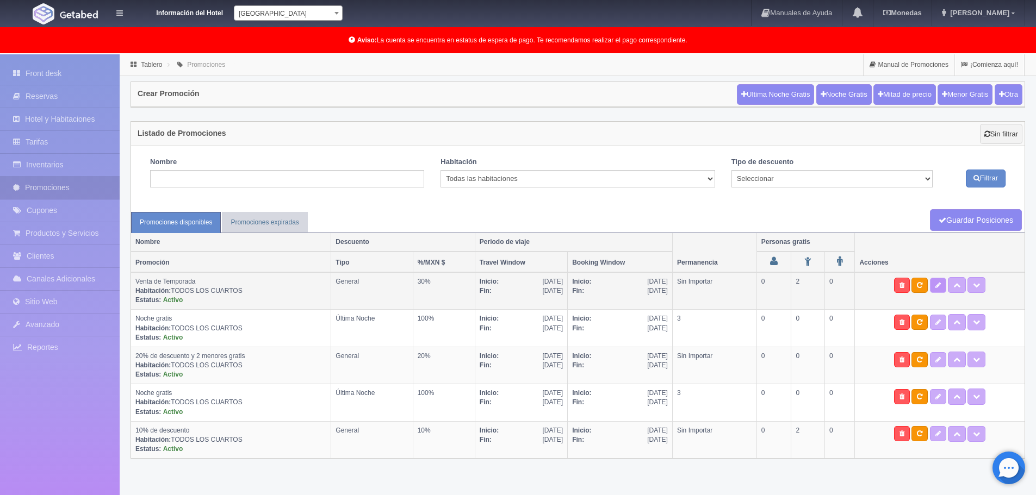
type input "999"
select select "Venta de Temporada"
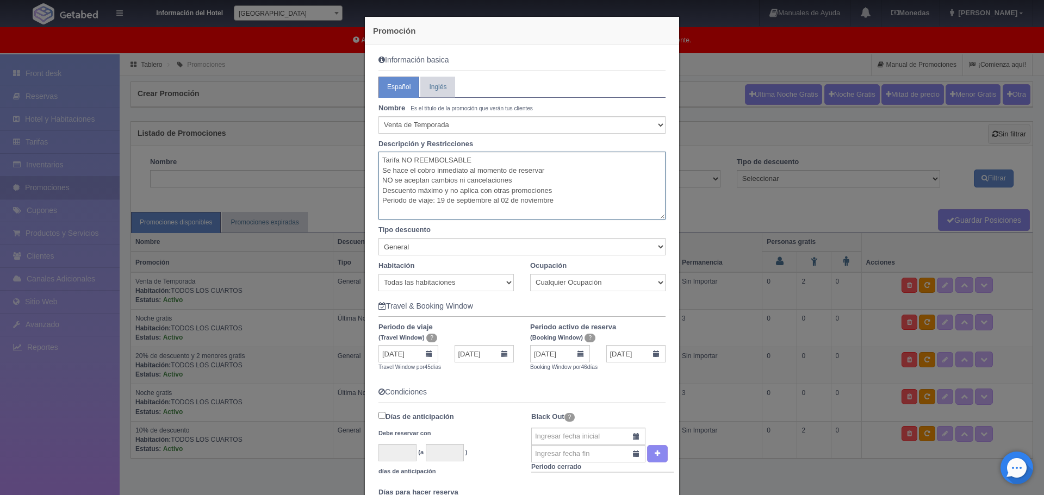
drag, startPoint x: 557, startPoint y: 204, endPoint x: 459, endPoint y: 167, distance: 104.6
click at [328, 154] on div "Promoción Información basica Español Inglés Nombre Es el título de la promoción…" at bounding box center [522, 247] width 1044 height 495
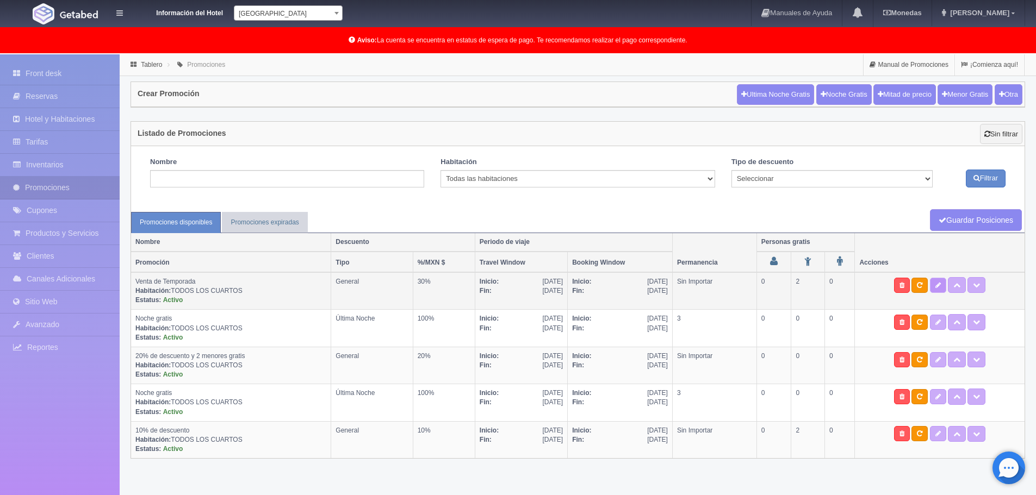
click at [939, 288] on icon at bounding box center [937, 285] width 5 height 7
type textarea "Tarifa NO REEMBOLSABLE Se hace el cobro inmediato al momento de reservar NO se …"
select select "General"
type input "19-09-2025"
type input "02-11-2025"
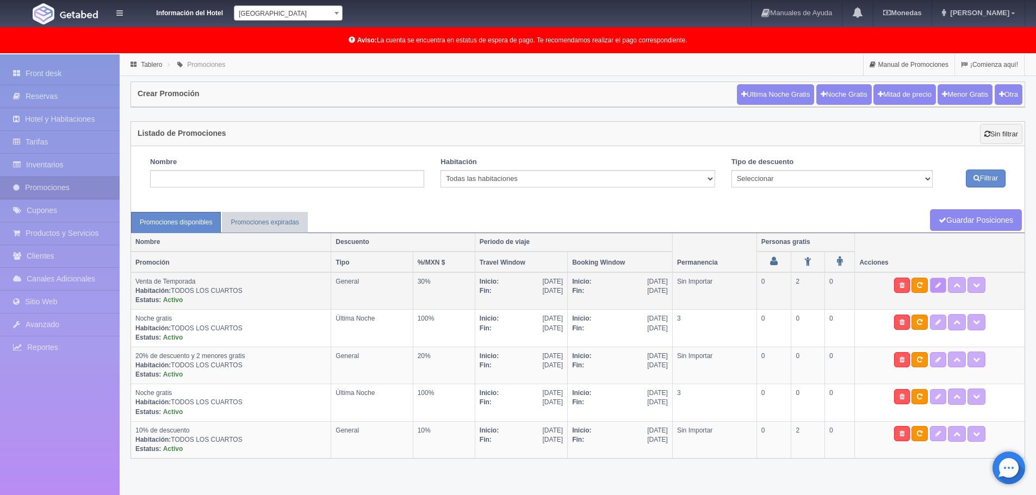
type input "18-09-2025"
type input "02-11-2025"
checkbox input "true"
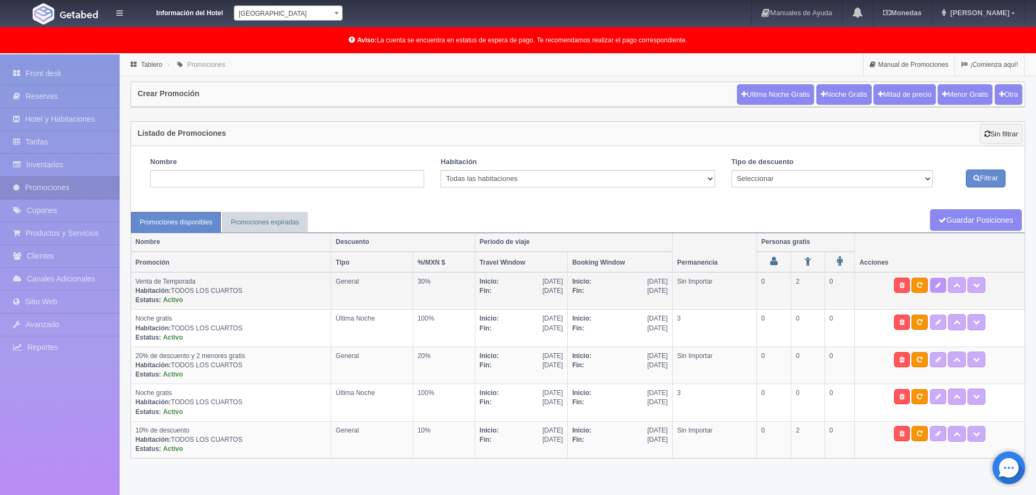
checkbox input "true"
select select "2"
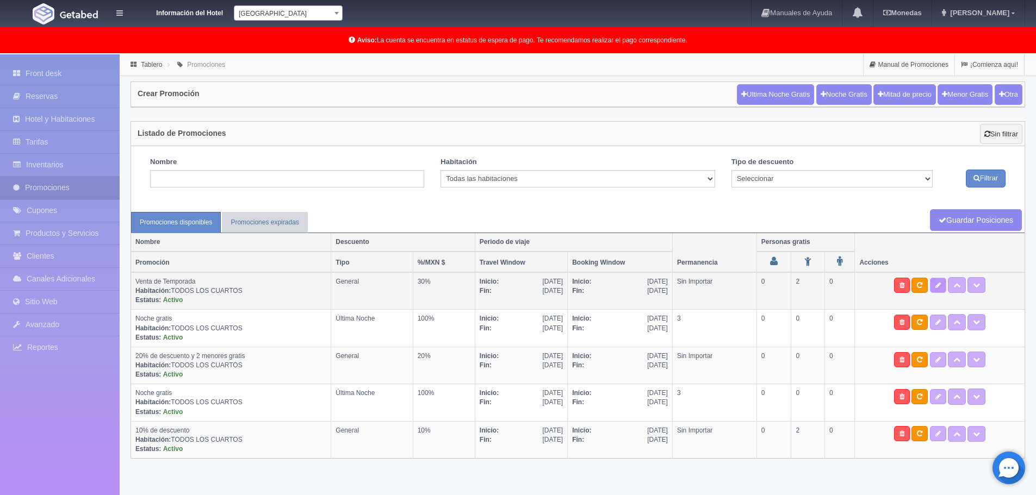
type input "30"
radio input "false"
radio input "true"
type input "999"
select select "Venta de Temporada"
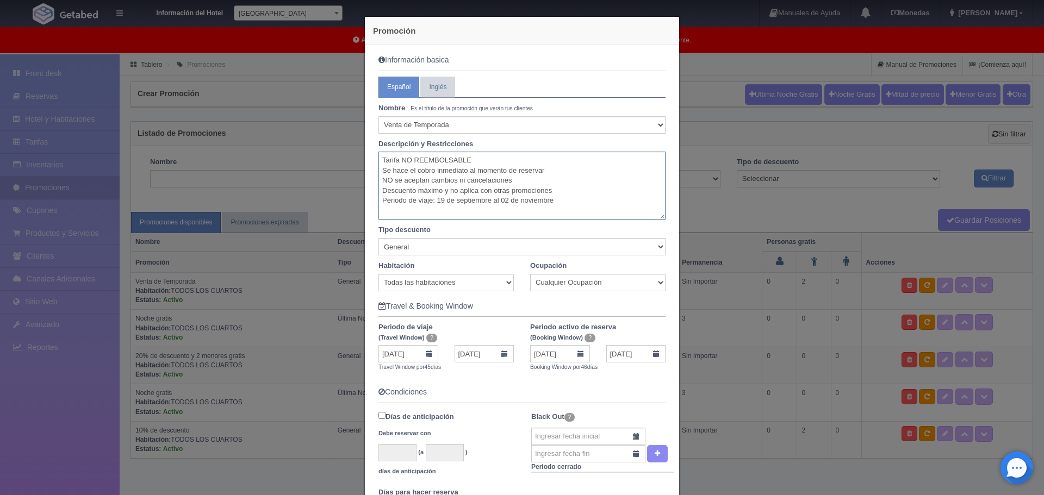
drag, startPoint x: 556, startPoint y: 203, endPoint x: 379, endPoint y: 161, distance: 181.6
click at [379, 161] on textarea "Tarifa NO REEMBOLSABLE Se hace el cobro inmediato al momento de reservar NO se …" at bounding box center [521, 186] width 287 height 68
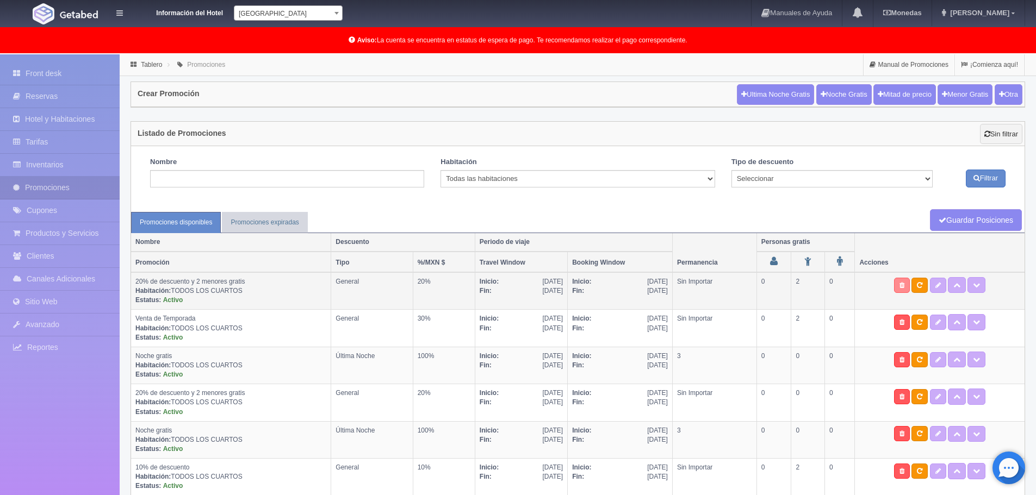
click at [904, 287] on icon at bounding box center [901, 285] width 5 height 7
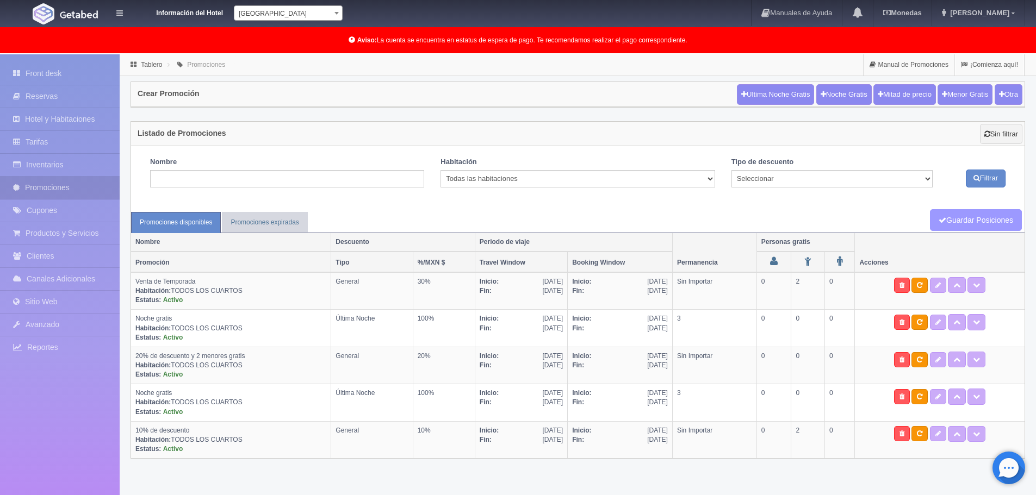
click at [980, 223] on link "Guardar Posiciones" at bounding box center [976, 220] width 92 height 22
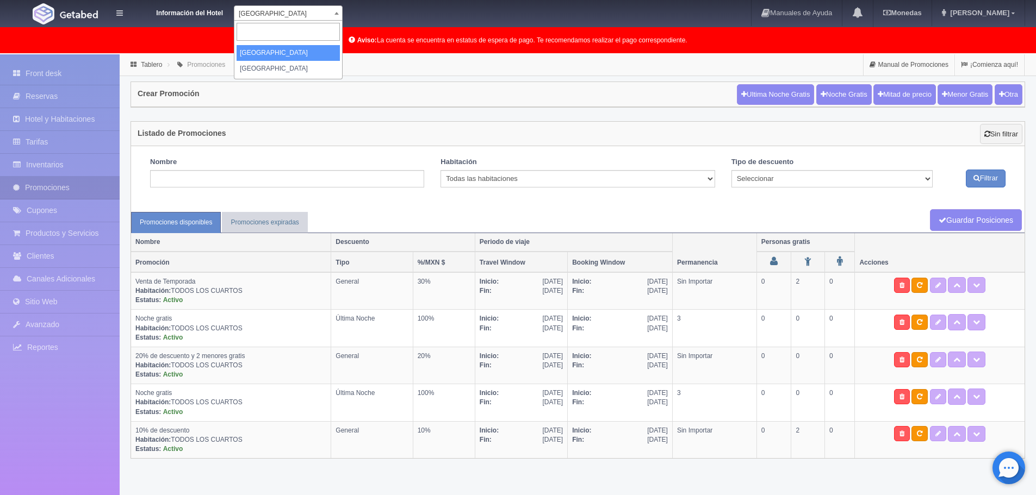
drag, startPoint x: 338, startPoint y: 11, endPoint x: 320, endPoint y: 27, distance: 24.3
click at [338, 11] on span at bounding box center [336, 13] width 11 height 14
select select "375"
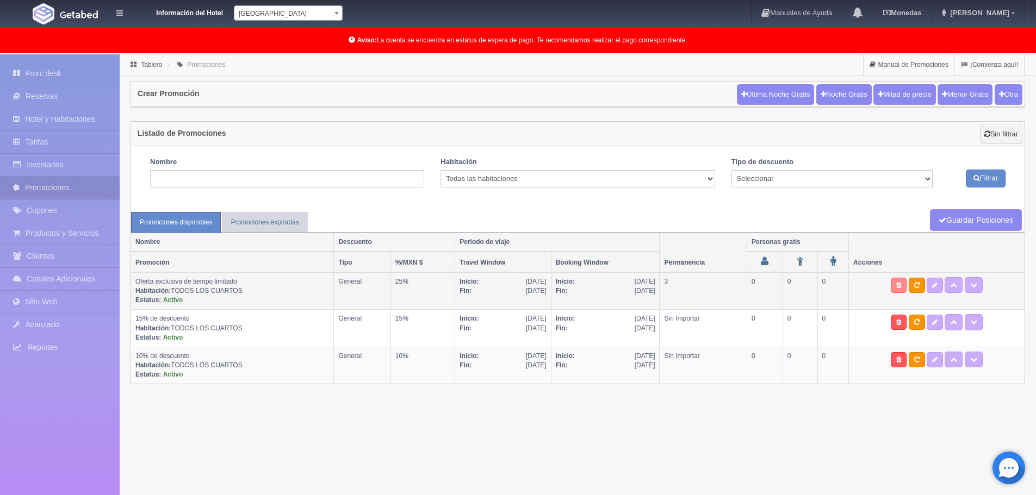
click at [900, 288] on icon at bounding box center [898, 285] width 5 height 7
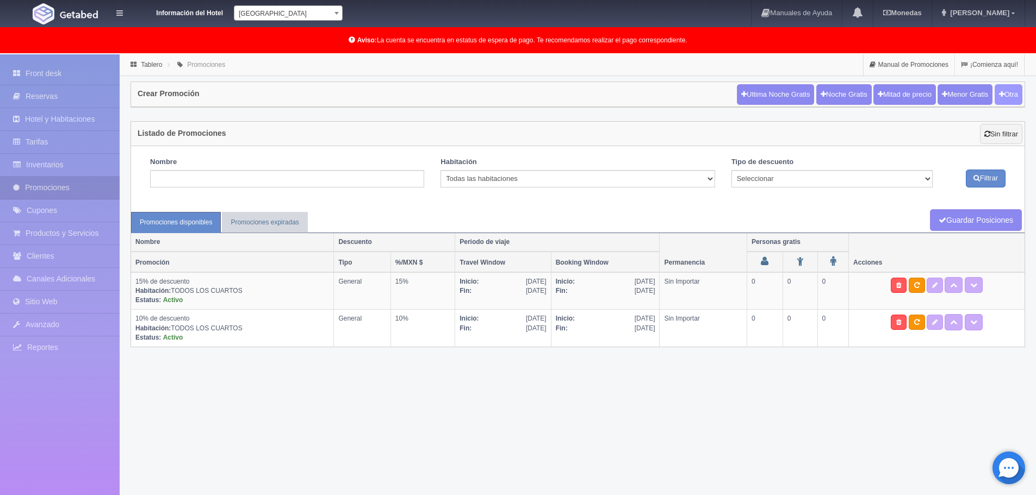
click at [1014, 86] on button "Otra" at bounding box center [1008, 94] width 28 height 21
checkbox input "true"
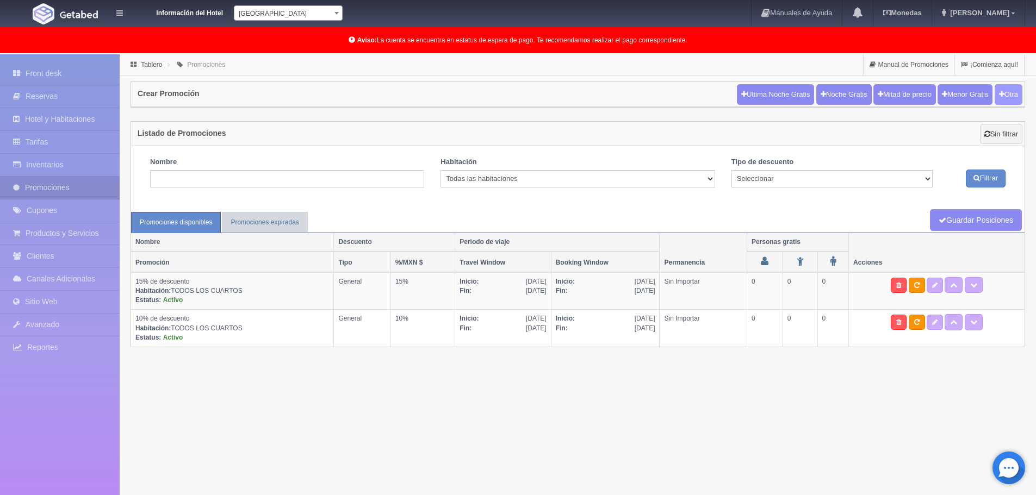
checkbox input "true"
type input "20"
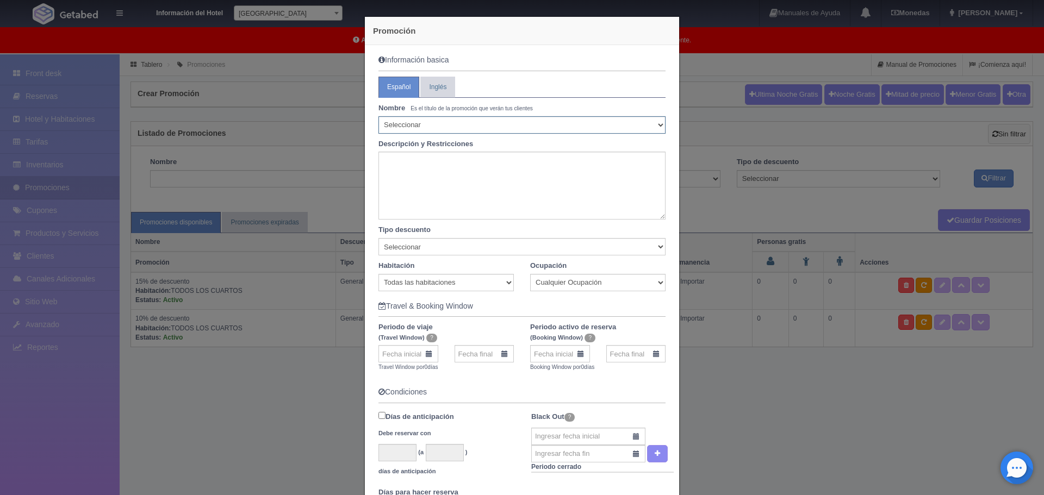
click at [532, 122] on select "Seleccionar 10% de descuento 15% de descuento 15% de descuento y 2 menores grat…" at bounding box center [521, 124] width 287 height 17
select select "20% de descuento y 2 menores gratis"
click at [378, 116] on select "Seleccionar 10% de descuento 15% de descuento 15% de descuento y 2 menores grat…" at bounding box center [521, 124] width 287 height 17
click at [551, 190] on textarea at bounding box center [521, 186] width 287 height 68
paste textarea "Tarifa NO REEMBOLSABLE Se hace el cobro inmediato al momento de reservar NO se …"
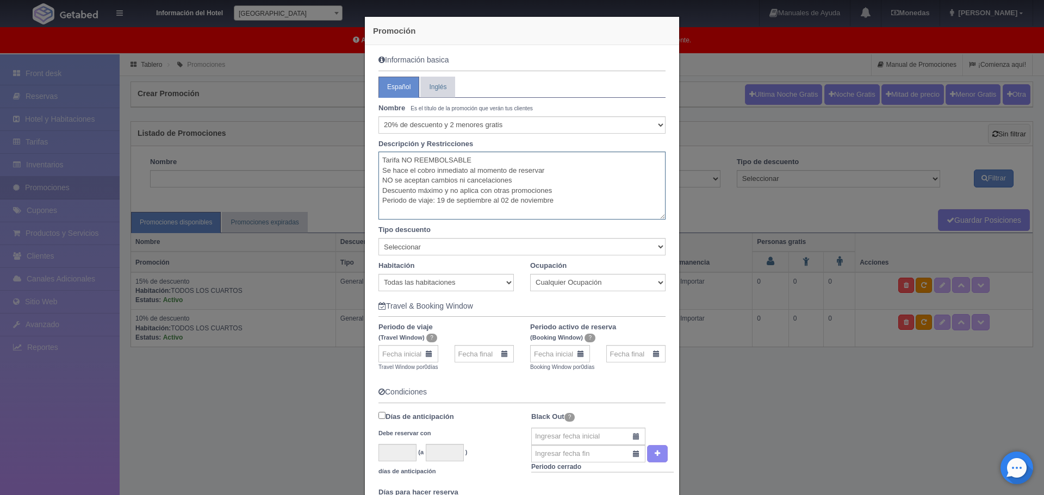
type textarea "Tarifa NO REEMBOLSABLE Se hace el cobro inmediato al momento de reservar NO se …"
click at [519, 110] on small "Es el título de la promoción que verán tus clientes" at bounding box center [471, 108] width 122 height 6
click at [507, 136] on div "Nombre Es el título de la promoción que verán tus clientes Seleccionar 10% de d…" at bounding box center [521, 159] width 287 height 122
click at [507, 128] on select "Seleccionar 10% de descuento 15% de descuento 15% de descuento y 2 menores grat…" at bounding box center [521, 124] width 287 height 17
select select "25% de descuento y 2 menores gratis"
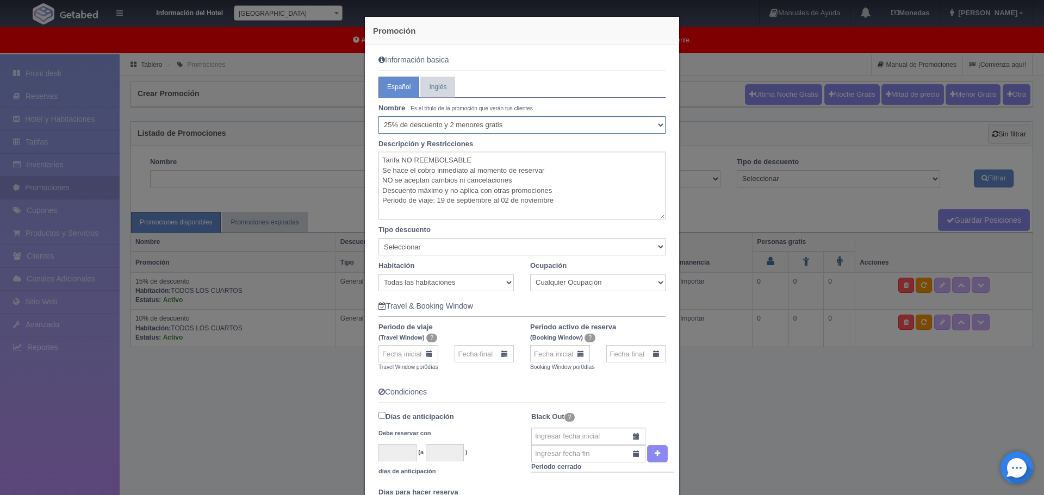
click at [378, 116] on select "Seleccionar 10% de descuento 15% de descuento 15% de descuento y 2 menores grat…" at bounding box center [521, 124] width 287 height 17
drag, startPoint x: 502, startPoint y: 203, endPoint x: 519, endPoint y: 216, distance: 22.1
click at [502, 203] on textarea "Tarifa NO REEMBOLSABLE Se hace el cobro inmediato al momento de reservar NO se …" at bounding box center [521, 186] width 287 height 68
type textarea "Tarifa NO REEMBOLSABLE Se hace el cobro inmediato al momento de reservar NO se …"
click at [612, 247] on select "Seleccionar Noche gratis Última Noche General" at bounding box center [521, 246] width 287 height 17
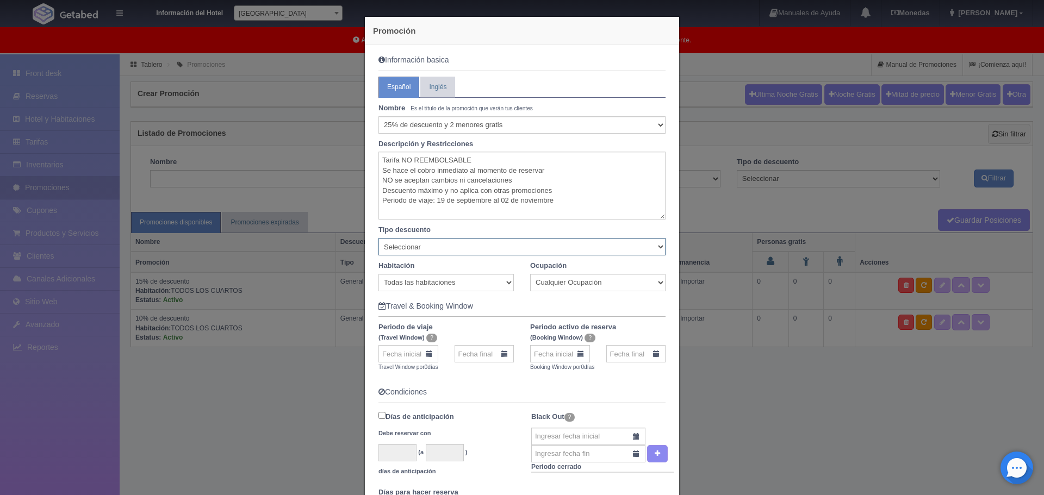
select select "General"
click at [378, 238] on select "Seleccionar Noche gratis Última Noche General" at bounding box center [521, 246] width 287 height 17
click at [425, 357] on input "text" at bounding box center [408, 353] width 60 height 17
click at [460, 437] on link "19" at bounding box center [460, 439] width 14 height 16
type input "[DATE]"
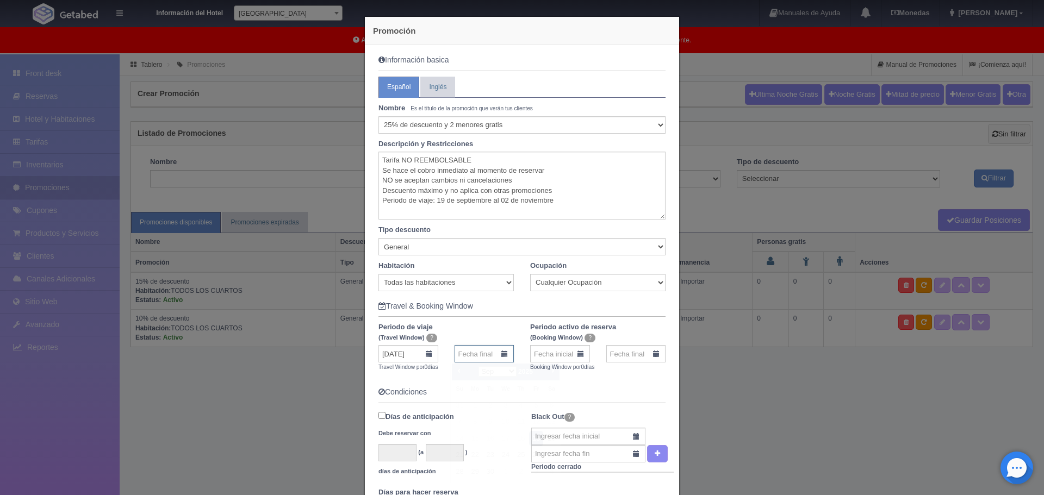
click at [496, 354] on input "text" at bounding box center [484, 353] width 60 height 17
click at [510, 372] on select "Sep Oct Nov Dec" at bounding box center [497, 371] width 38 height 10
click at [459, 421] on link "2" at bounding box center [459, 422] width 14 height 16
type input "[DATE]"
click at [575, 355] on input "text" at bounding box center [560, 353] width 60 height 17
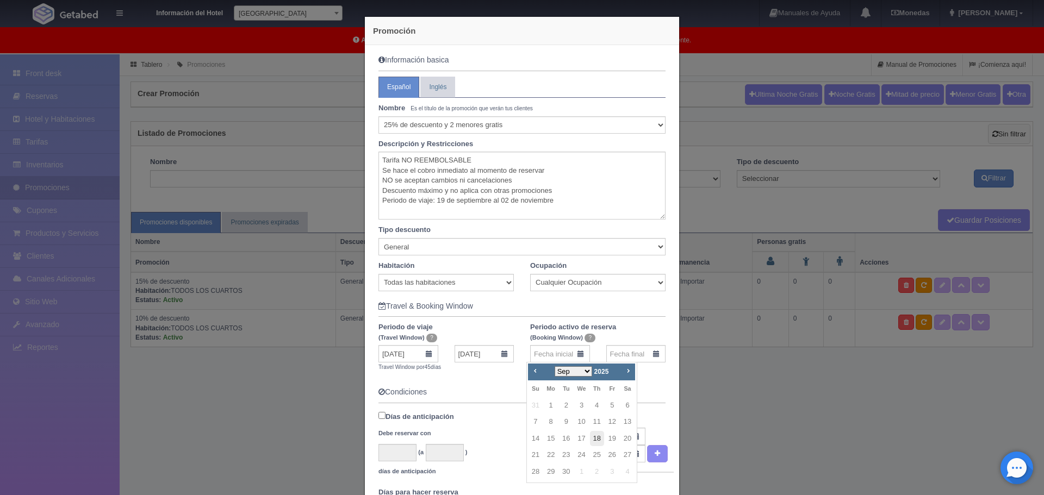
click at [599, 437] on link "18" at bounding box center [597, 439] width 14 height 16
type input "[DATE]"
click at [628, 351] on input "text" at bounding box center [636, 353] width 60 height 17
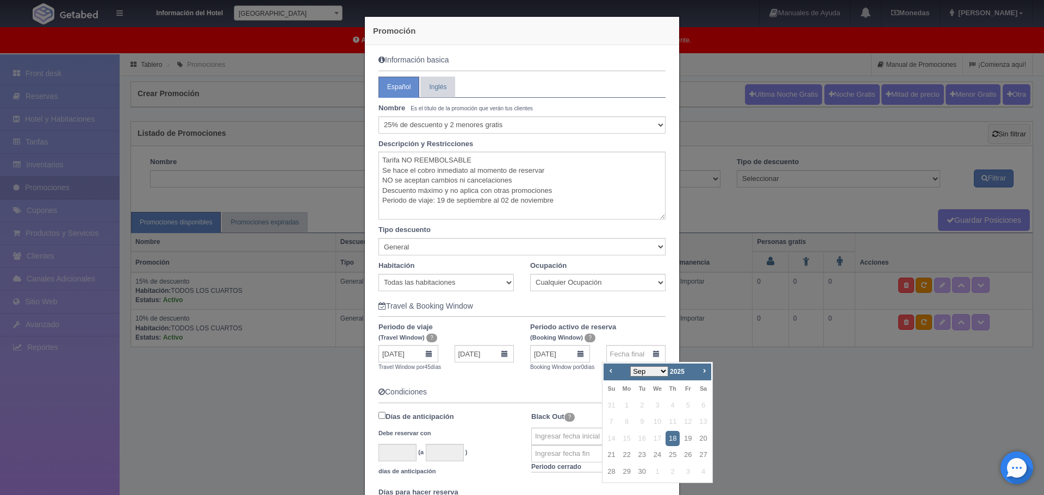
click at [662, 369] on select "Sep Oct Nov Dec" at bounding box center [649, 371] width 38 height 10
click at [709, 407] on link "1" at bounding box center [703, 406] width 14 height 16
type input "[DATE]"
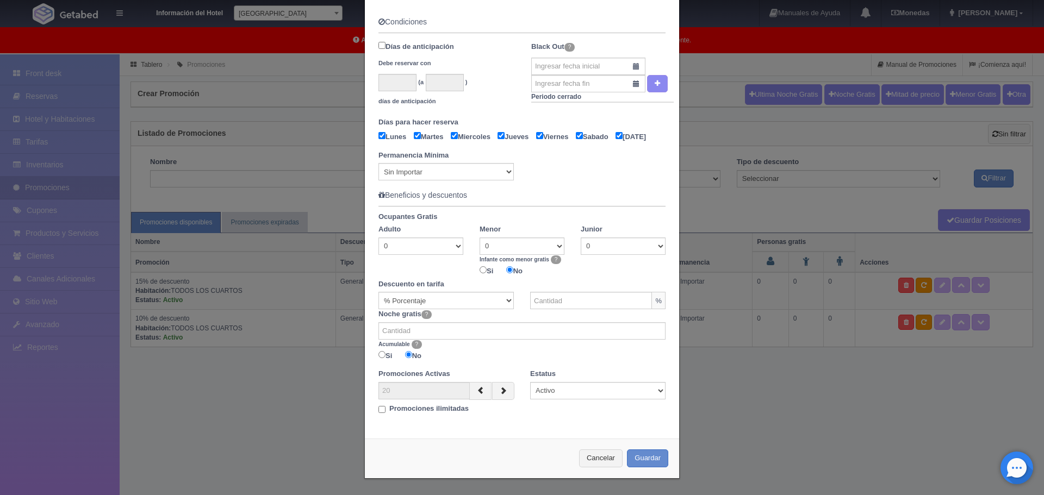
scroll to position [385, 0]
click at [486, 273] on label "Si" at bounding box center [486, 270] width 14 height 13
click at [486, 273] on input "Si" at bounding box center [482, 269] width 7 height 7
radio input "true"
click at [553, 247] on select "0 1 2 3" at bounding box center [521, 246] width 85 height 17
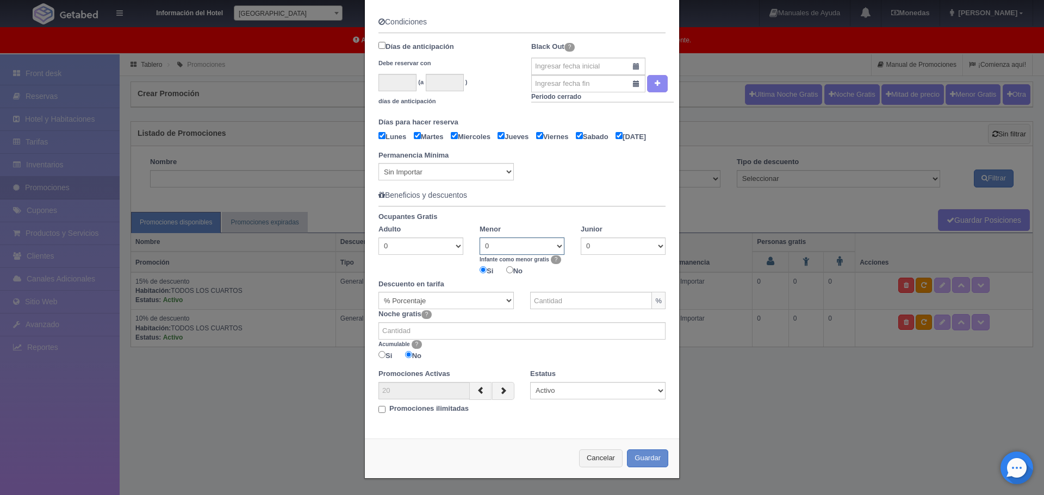
select select "2"
click at [479, 238] on select "0 1 2 3" at bounding box center [521, 246] width 85 height 17
click at [553, 303] on input "text" at bounding box center [591, 300] width 122 height 17
type input "25"
click at [440, 410] on b "Promociones ilimitadas" at bounding box center [428, 408] width 79 height 8
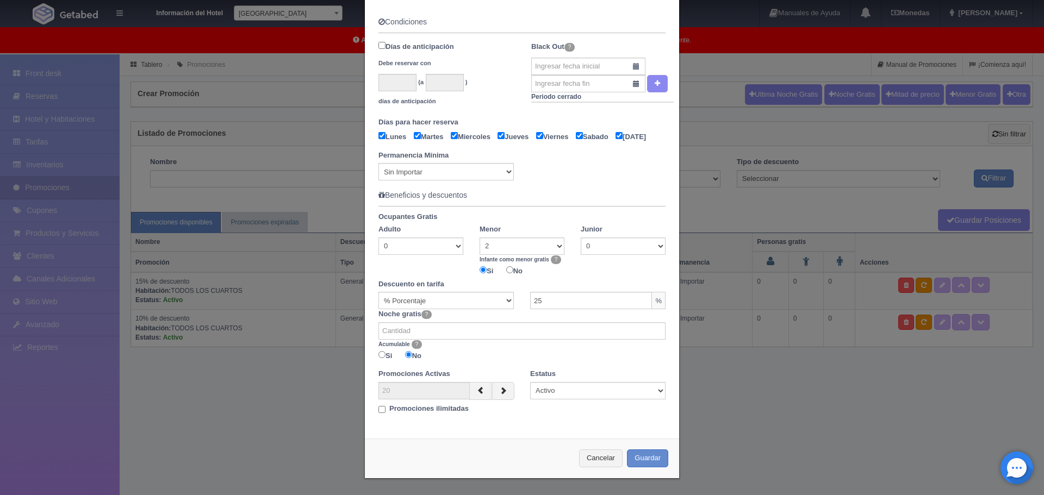
click at [385, 410] on input "Promociones ilimitadas" at bounding box center [381, 409] width 7 height 7
checkbox input "true"
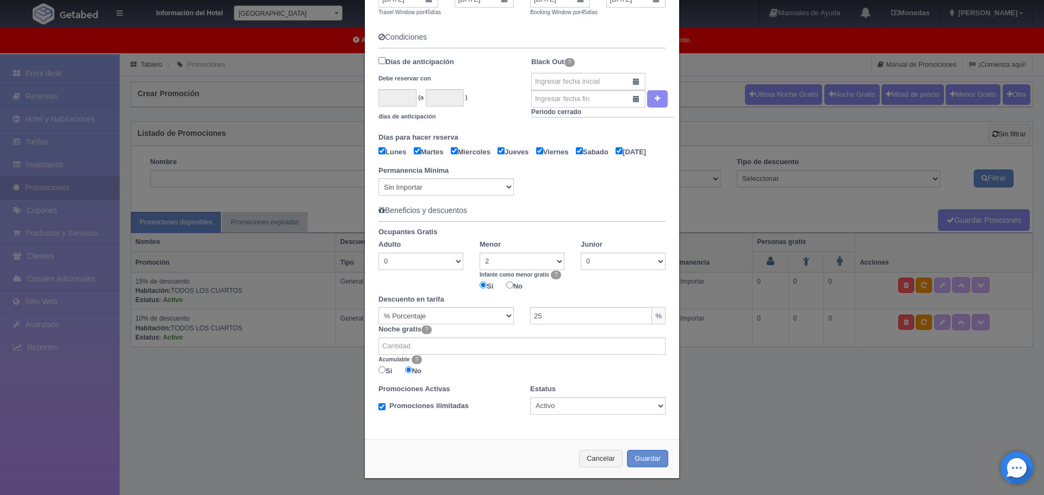
scroll to position [370, 0]
drag, startPoint x: 647, startPoint y: 454, endPoint x: 642, endPoint y: 438, distance: 17.7
click at [646, 448] on div "Cancelar Guardar" at bounding box center [522, 459] width 314 height 40
click at [639, 459] on button "Guardar" at bounding box center [647, 459] width 41 height 18
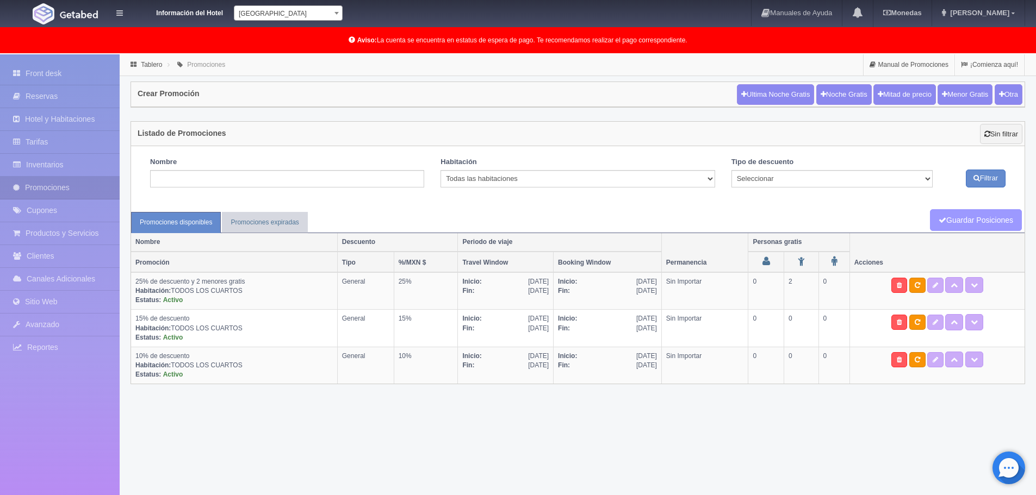
click at [966, 220] on link "Guardar Posiciones" at bounding box center [976, 220] width 92 height 22
click at [941, 289] on link at bounding box center [935, 285] width 16 height 15
type textarea "Tarifa NO REEMBOLSABLE Se hace el cobro inmediato al momento de reservar NO se …"
select select "General"
type input "[DATE]"
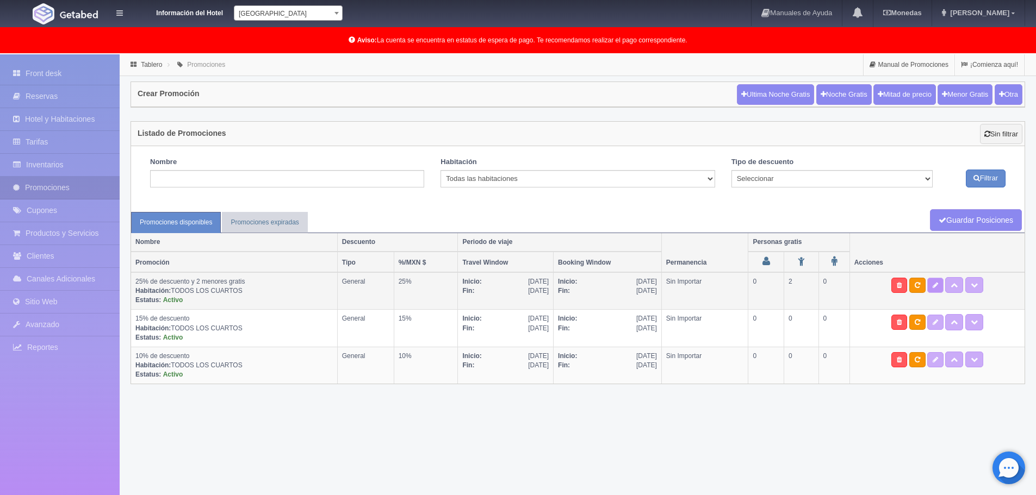
type input "[DATE]"
checkbox input "true"
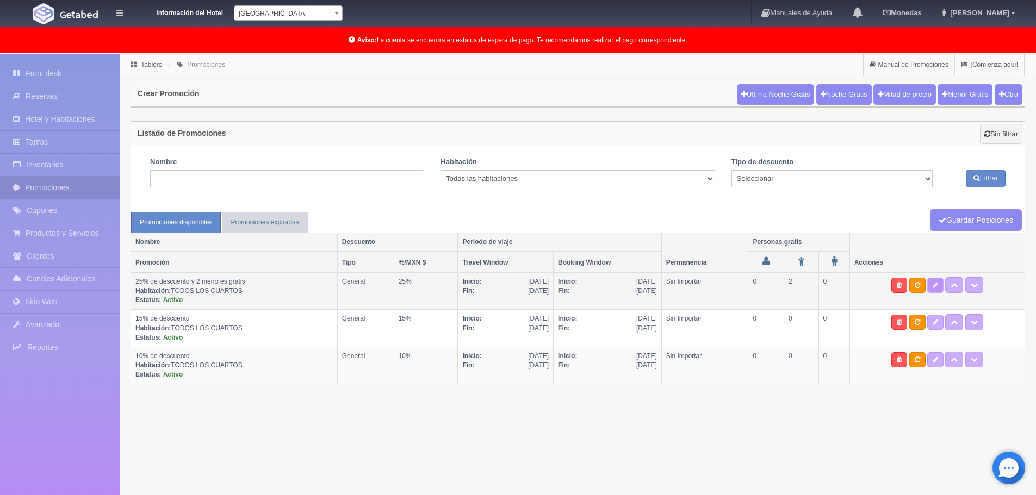
checkbox input "true"
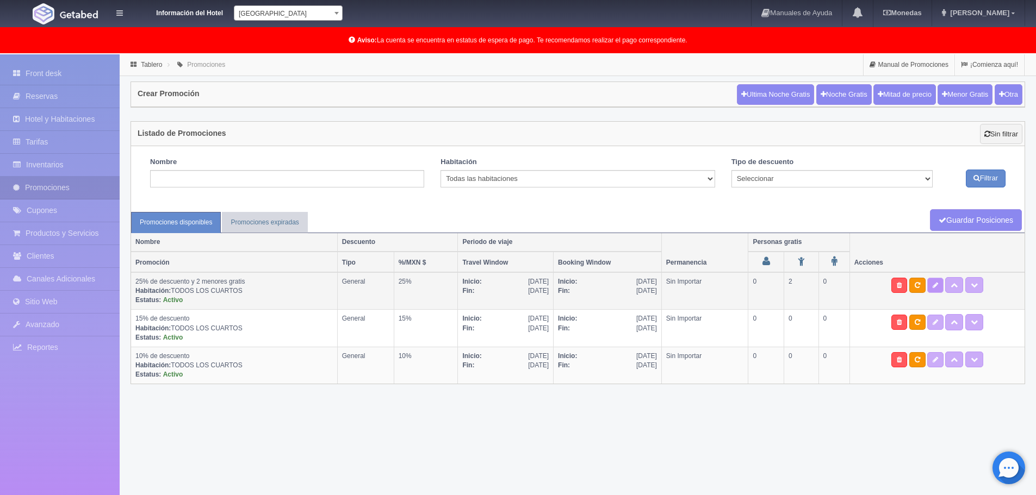
select select "2"
radio input "true"
type input "25"
type input "0"
radio input "false"
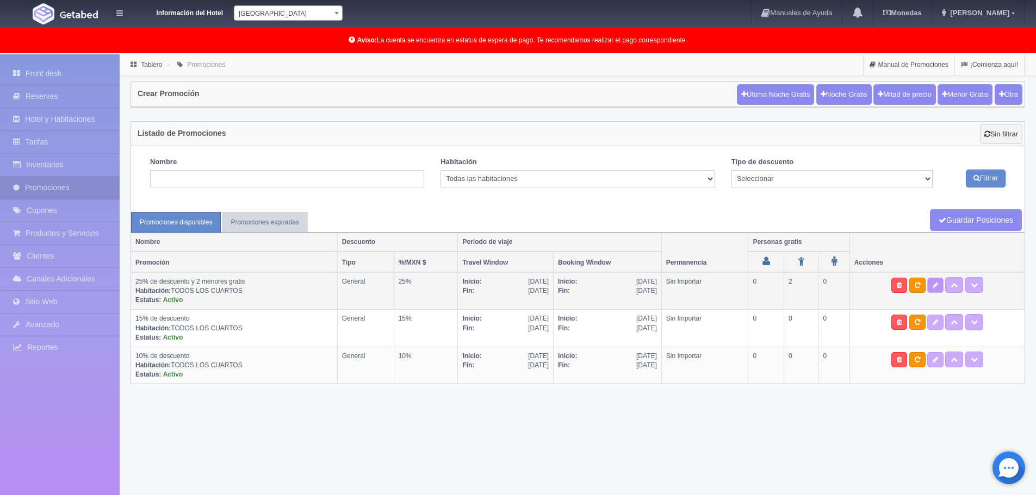
radio input "true"
type input "999"
select select "25% de descuento y 2 menores gratis"
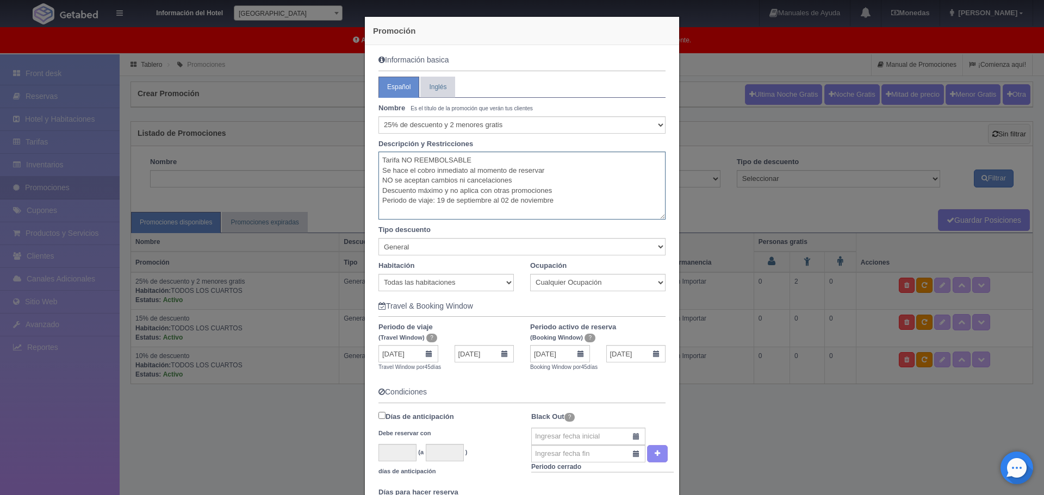
drag, startPoint x: 564, startPoint y: 202, endPoint x: 348, endPoint y: 158, distance: 220.4
click at [348, 158] on div "Promoción Información basica Español Inglés Nombre Es el título de la promoción…" at bounding box center [522, 247] width 1044 height 495
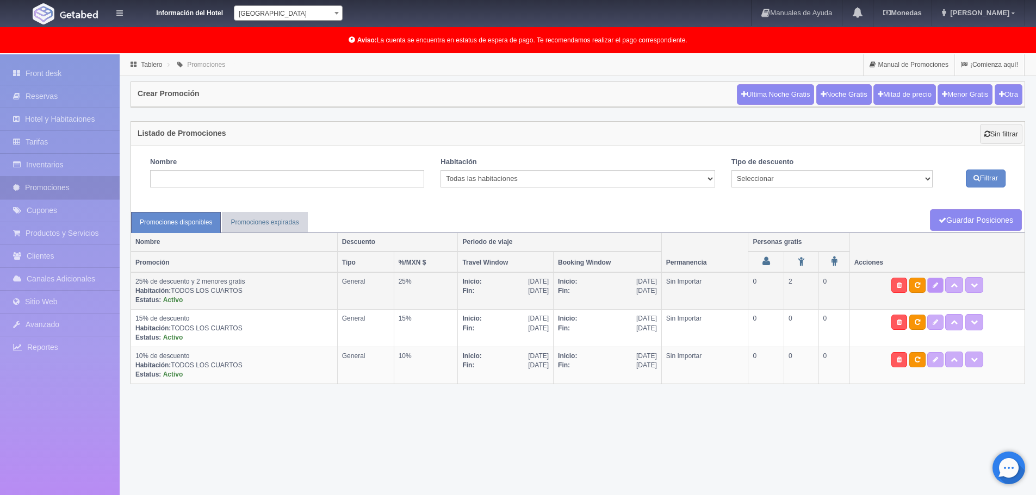
click at [942, 290] on link at bounding box center [935, 285] width 16 height 15
type textarea "Tarifa NO REEMBOLSABLE Se hace el cobro inmediato al momento de reservar NO se …"
select select "General"
type input "[DATE]"
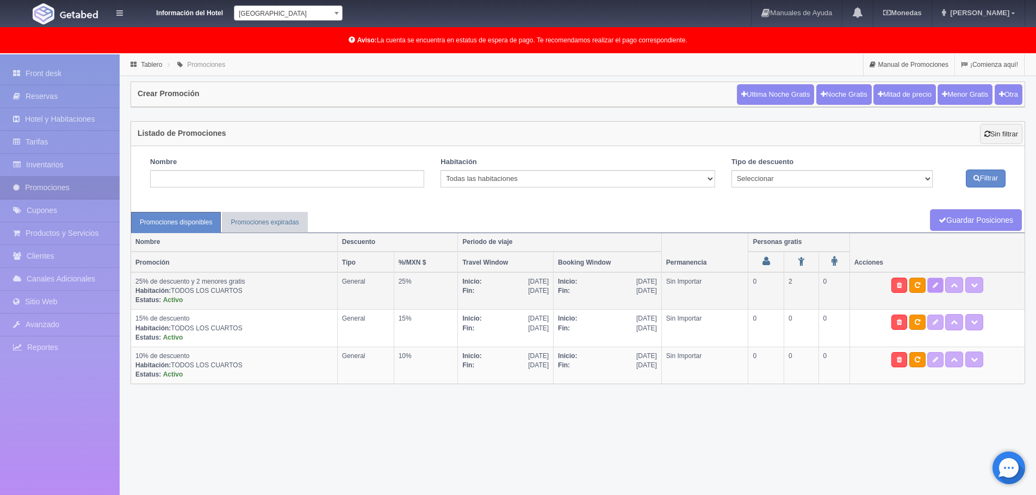
type input "[DATE]"
checkbox input "true"
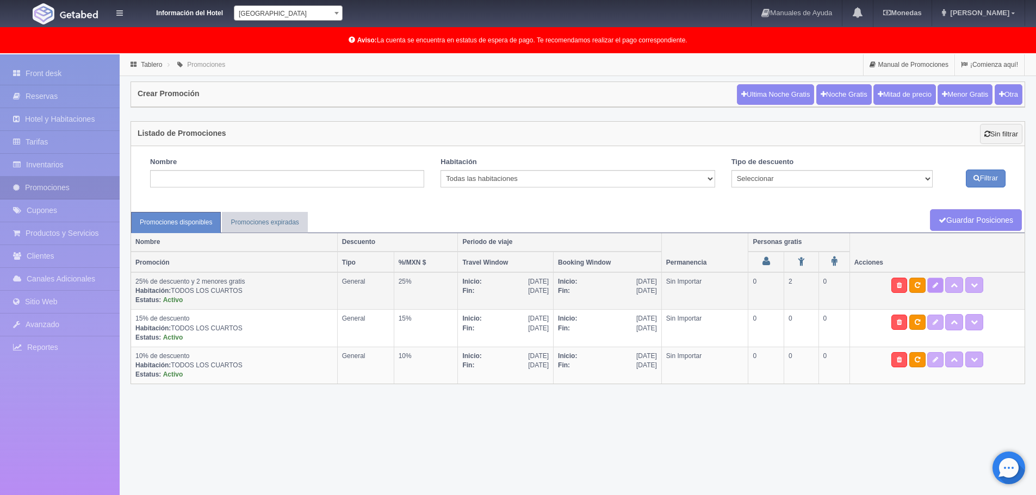
checkbox input "true"
select select "2"
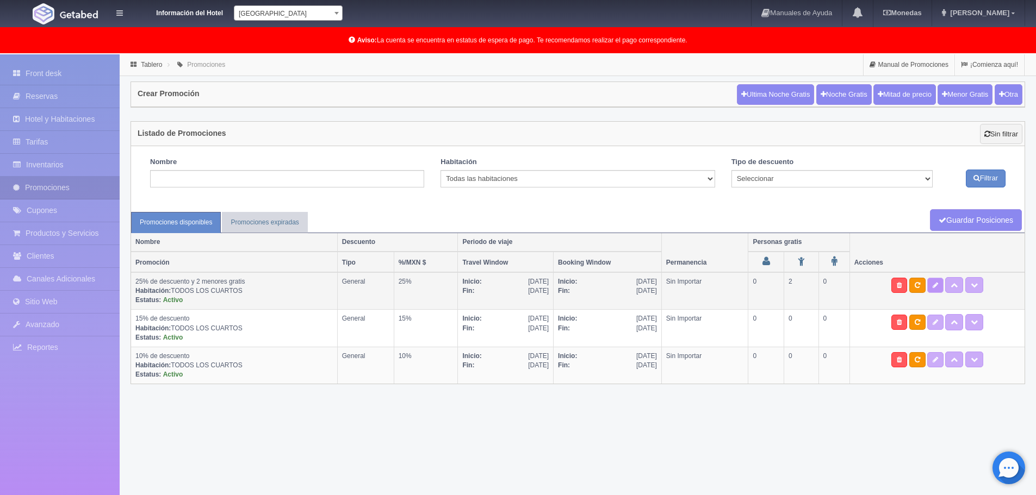
type input "25"
radio input "false"
radio input "true"
type input "999"
select select "25% de descuento y 2 menores gratis"
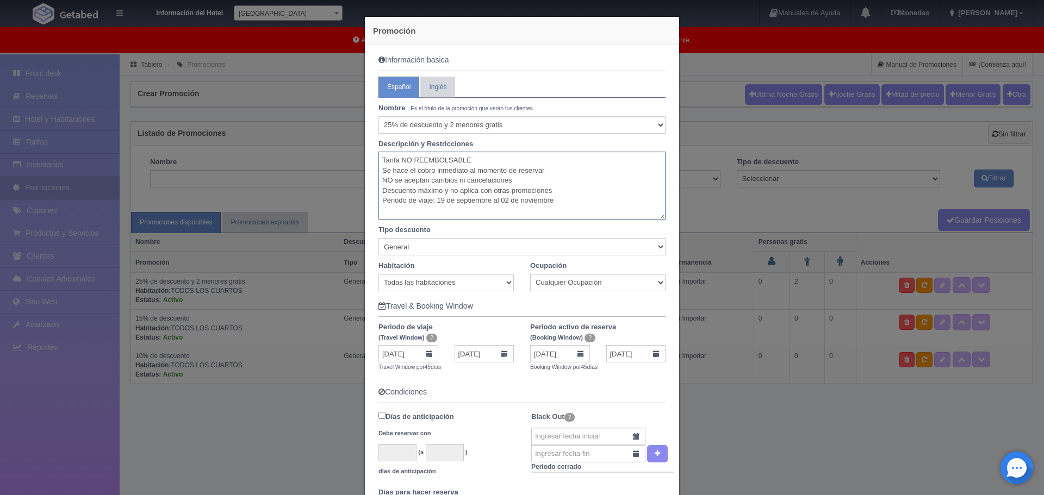
drag, startPoint x: 575, startPoint y: 205, endPoint x: 376, endPoint y: 157, distance: 205.3
click at [378, 157] on textarea "Tarifa NO REEMBOLSABLE Se hace el cobro inmediato al momento de reservar NO se …" at bounding box center [521, 186] width 287 height 68
click at [849, 435] on div "Promoción Información basica Español Inglés Nombre Es el título de la promoción…" at bounding box center [522, 247] width 1044 height 495
